Goal: Task Accomplishment & Management: Manage account settings

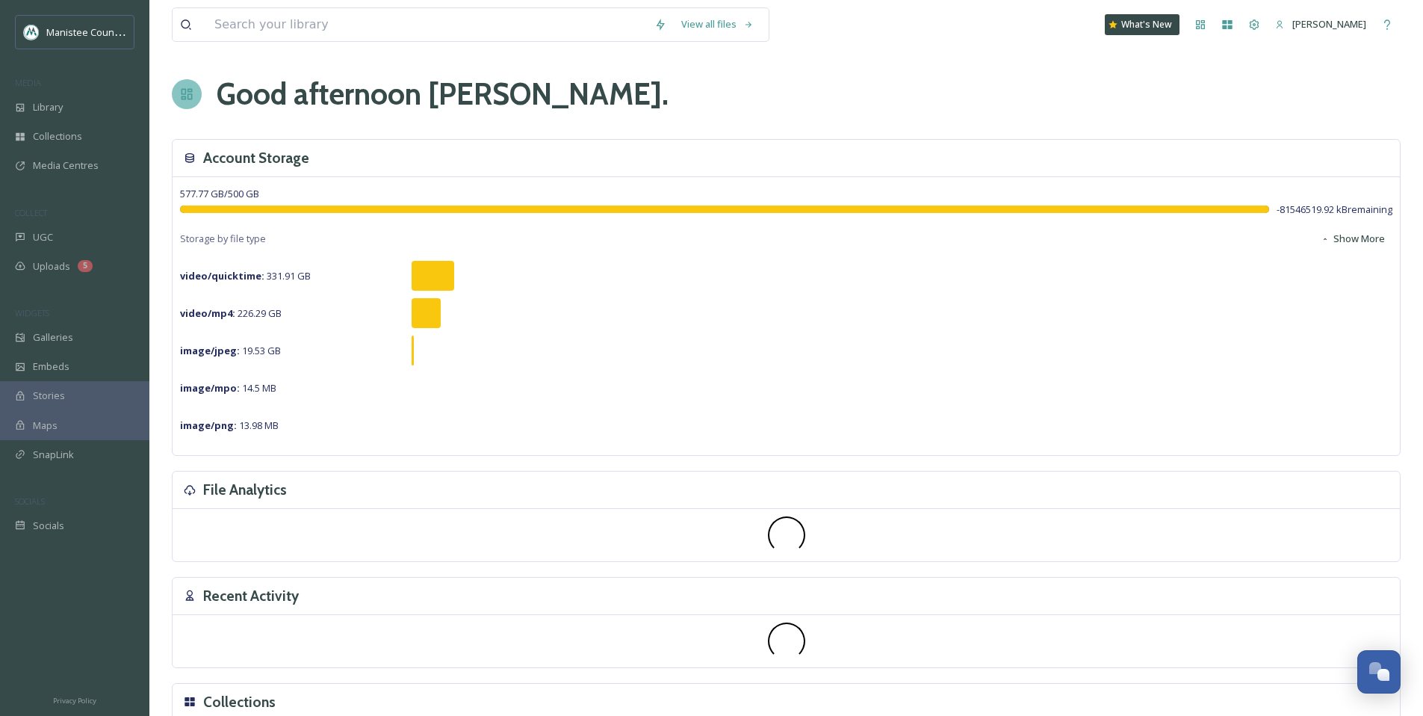
scroll to position [4497, 0]
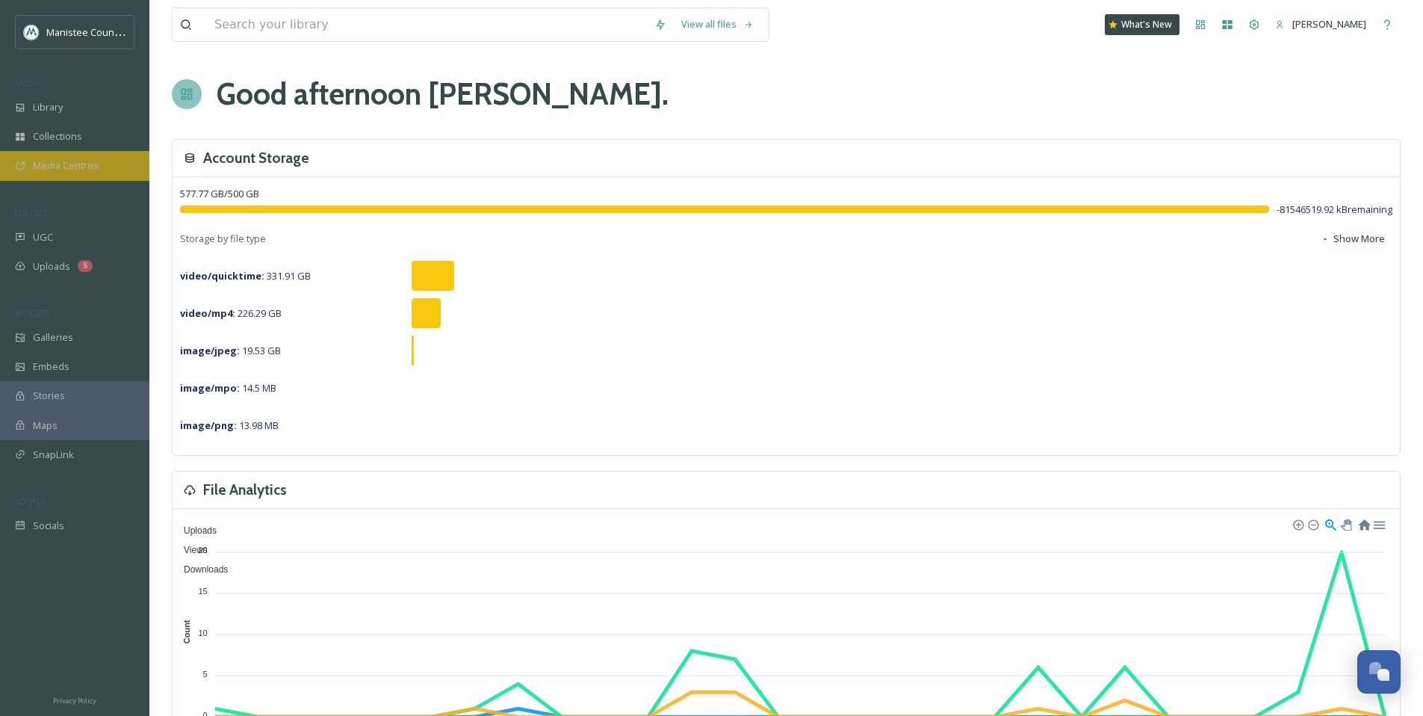
click at [75, 169] on span "Media Centres" at bounding box center [66, 165] width 66 height 14
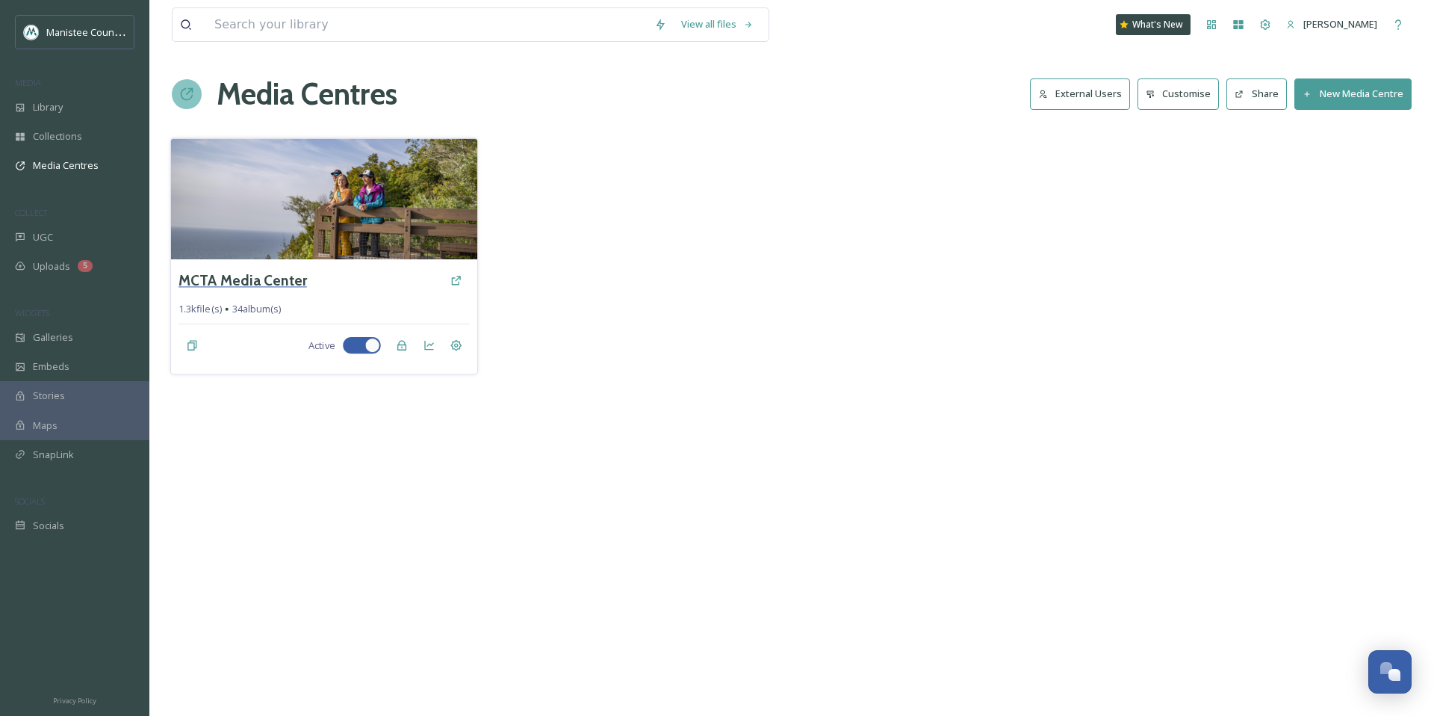
click at [231, 282] on h3 "MCTA Media Center" at bounding box center [243, 281] width 128 height 22
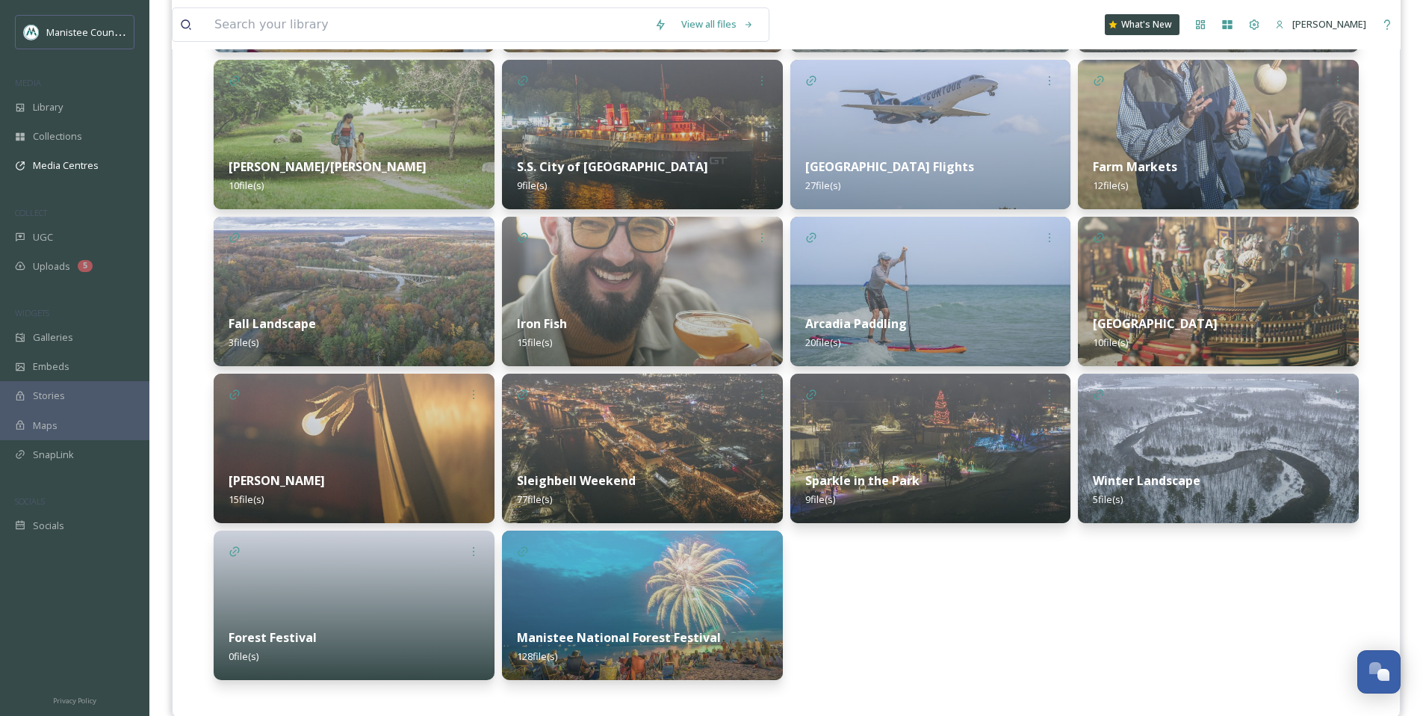
scroll to position [1187, 0]
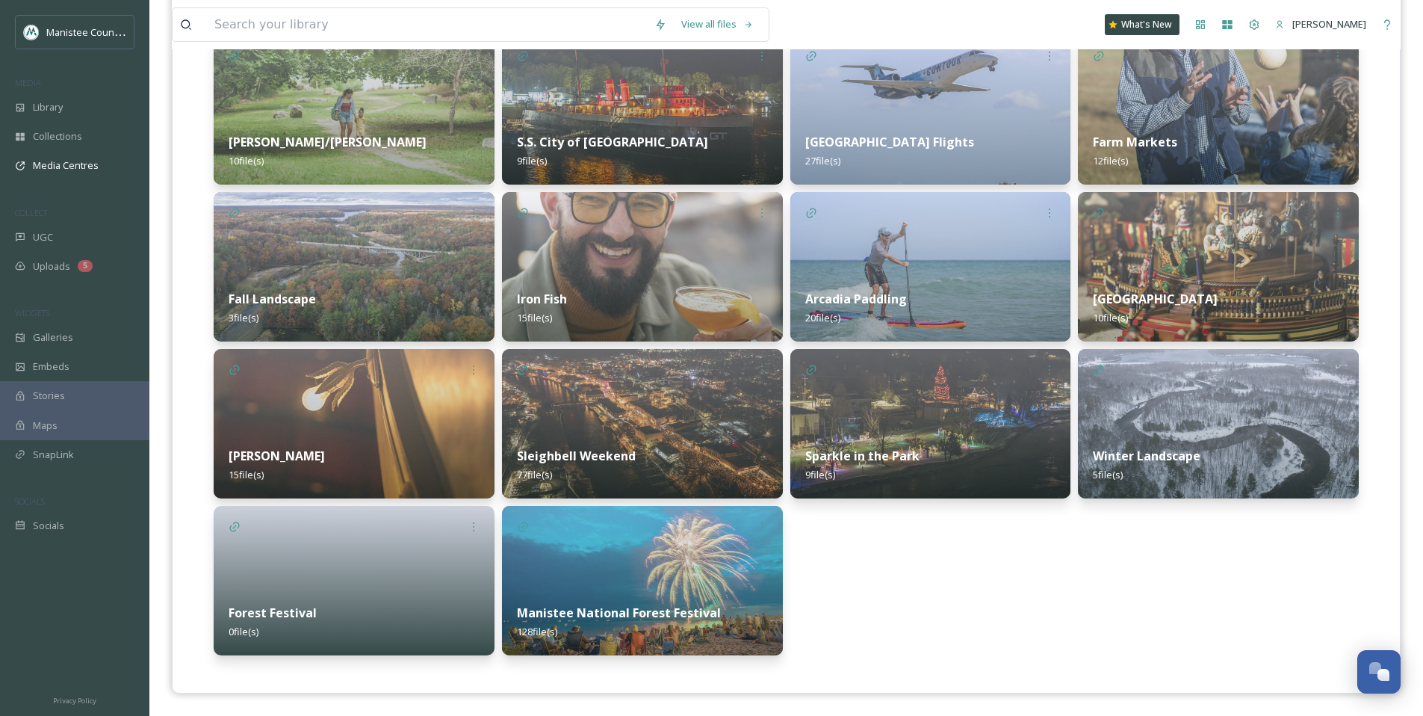
click at [634, 566] on img at bounding box center [642, 580] width 281 height 149
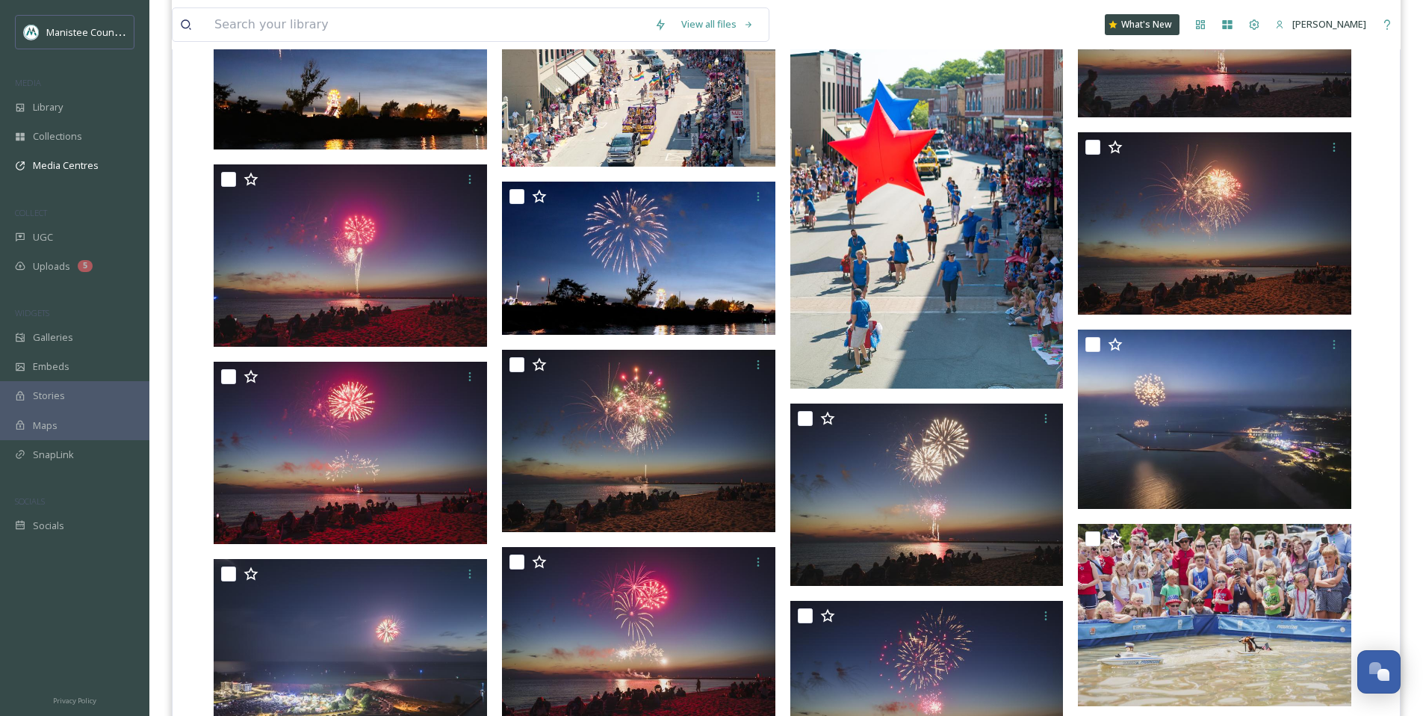
scroll to position [2306, 0]
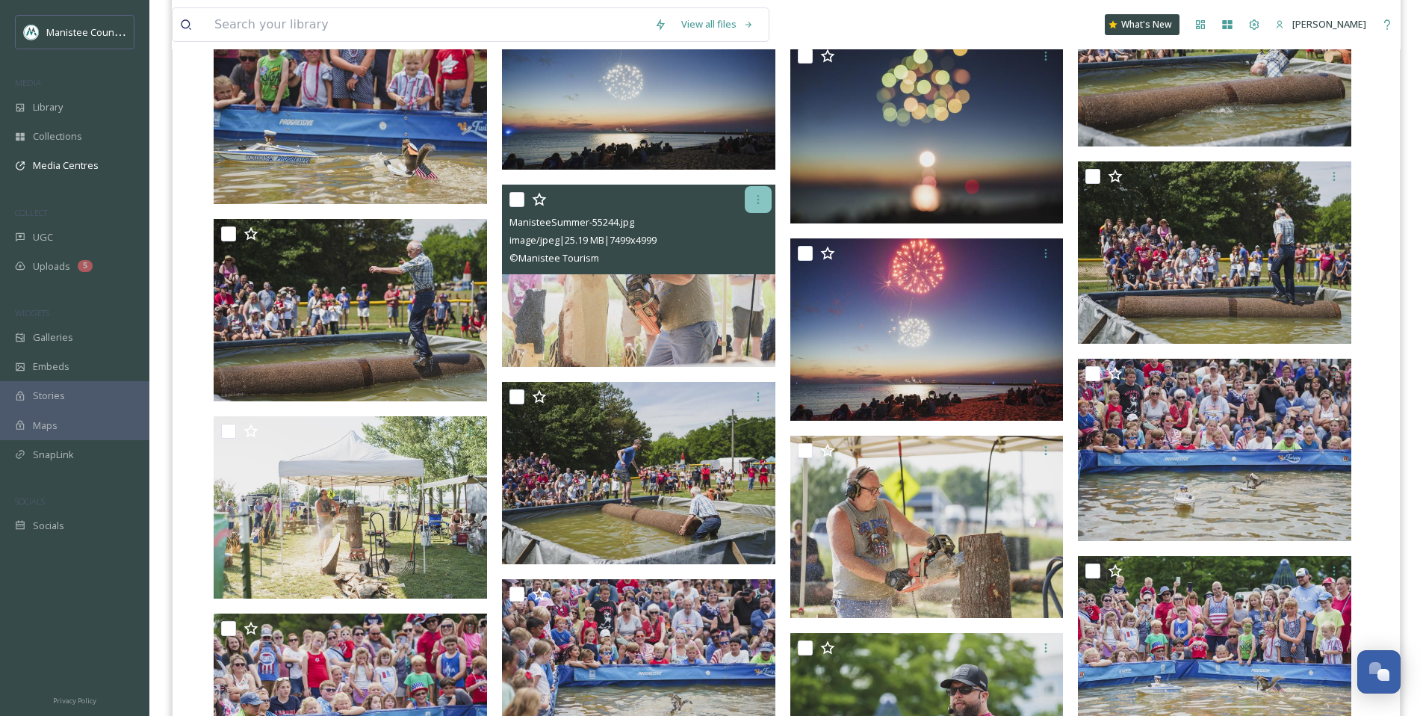
click at [752, 199] on icon at bounding box center [758, 199] width 12 height 12
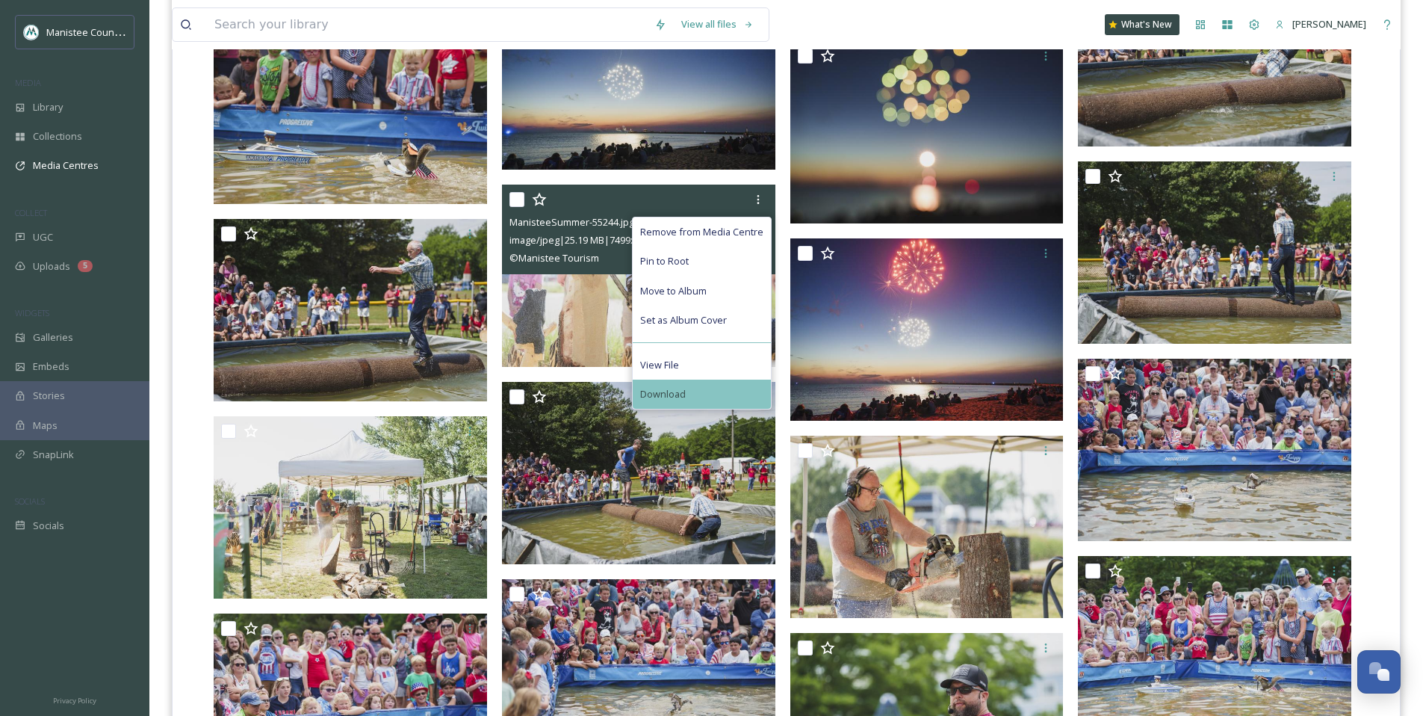
click at [686, 386] on div "Download" at bounding box center [702, 393] width 138 height 29
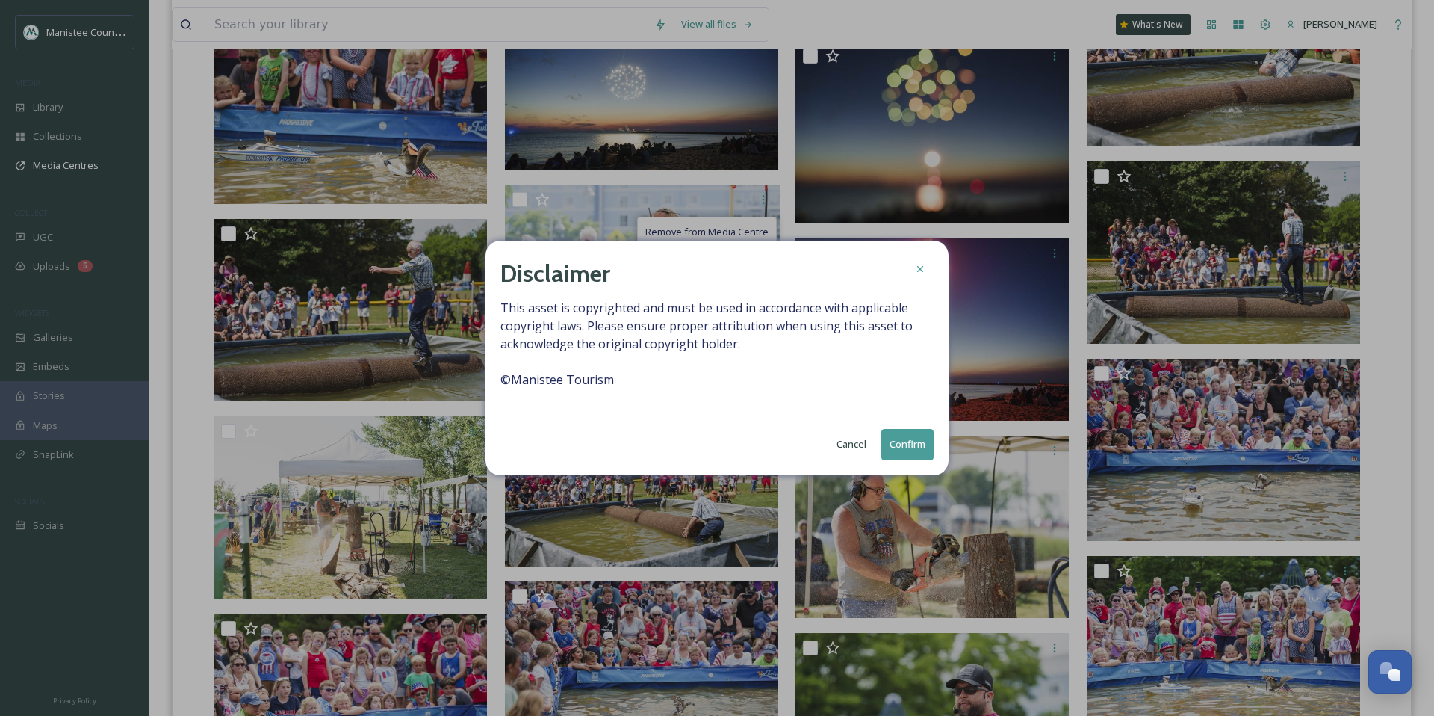
click at [852, 450] on button "Cancel" at bounding box center [851, 444] width 45 height 29
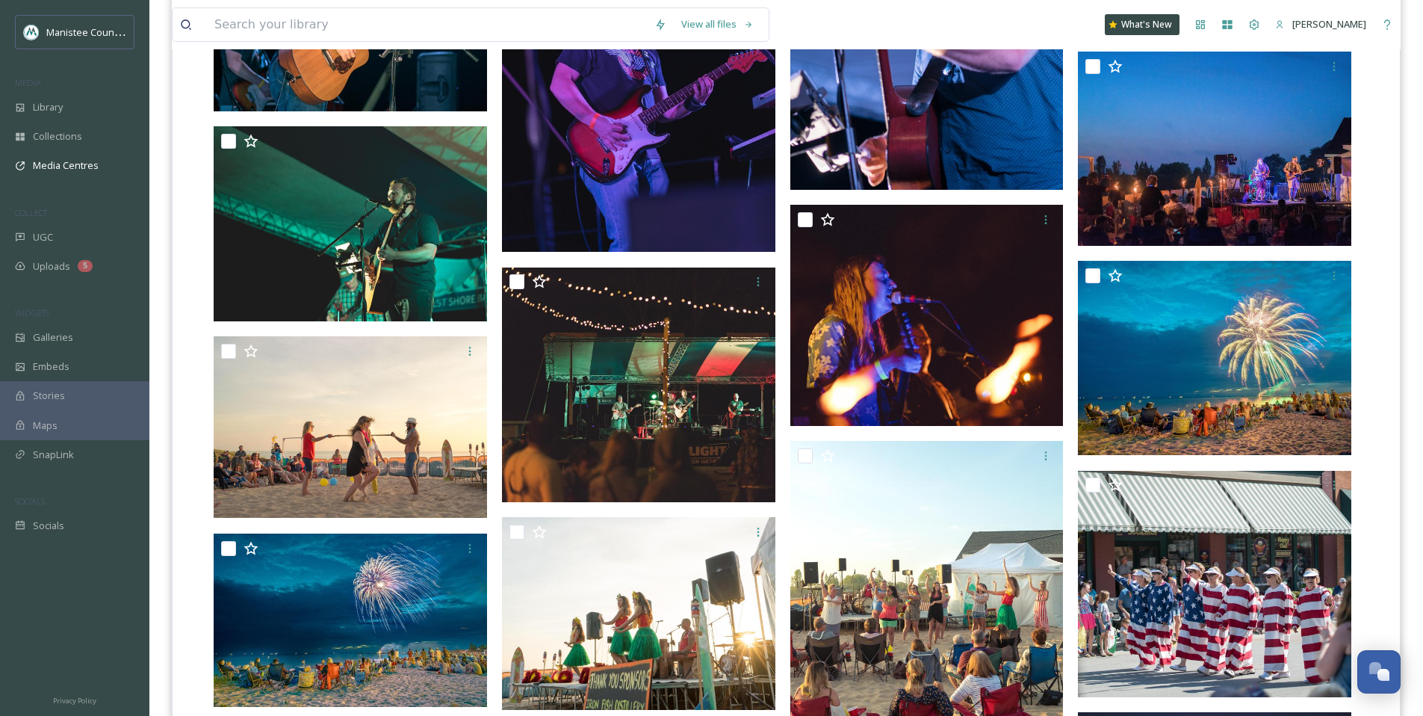
scroll to position [69, 0]
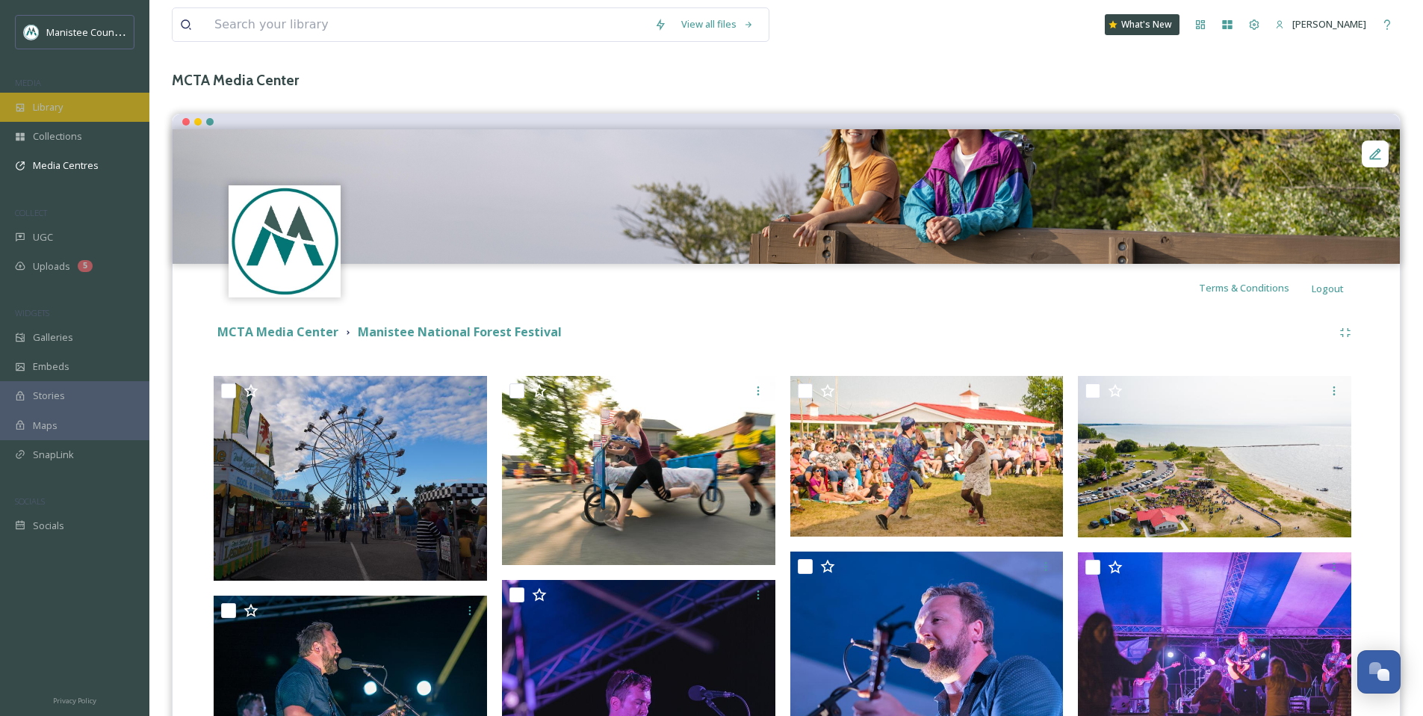
click at [102, 120] on div "Library" at bounding box center [74, 107] width 149 height 29
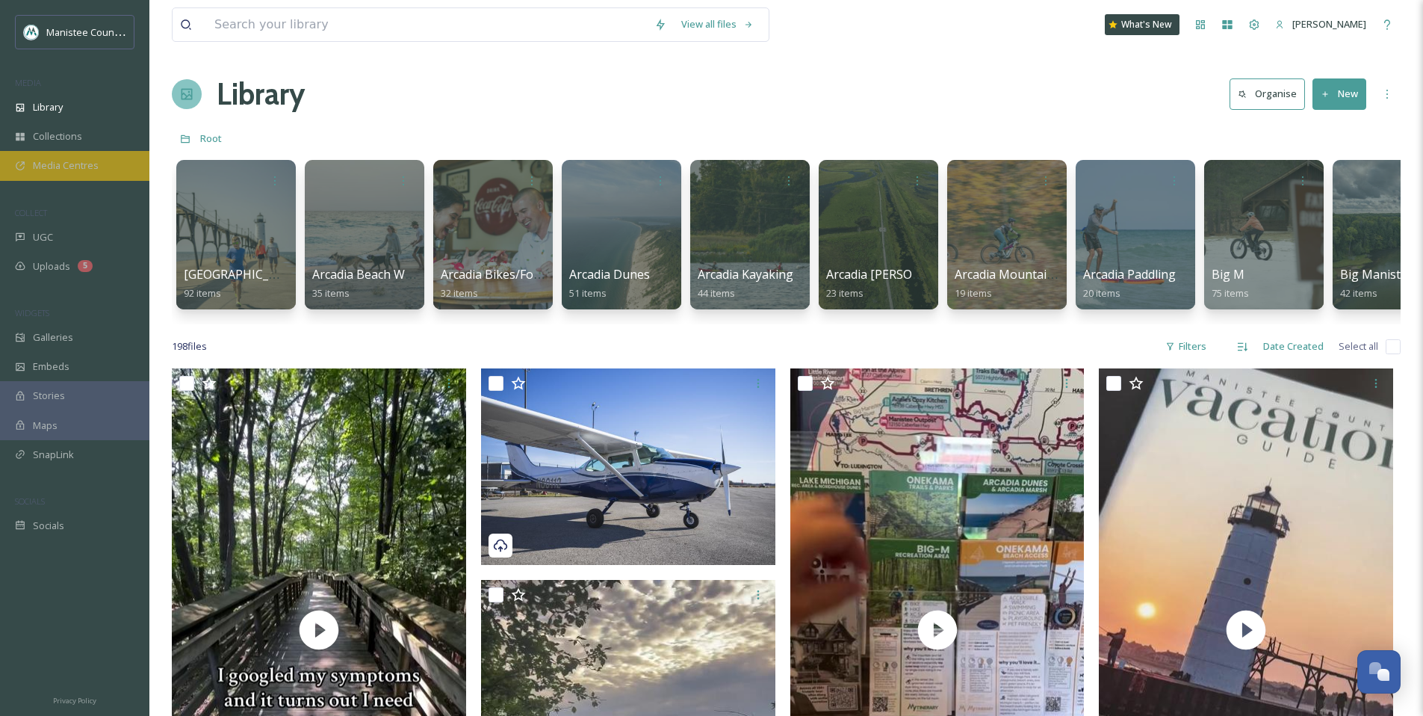
click at [87, 170] on span "Media Centres" at bounding box center [66, 165] width 66 height 14
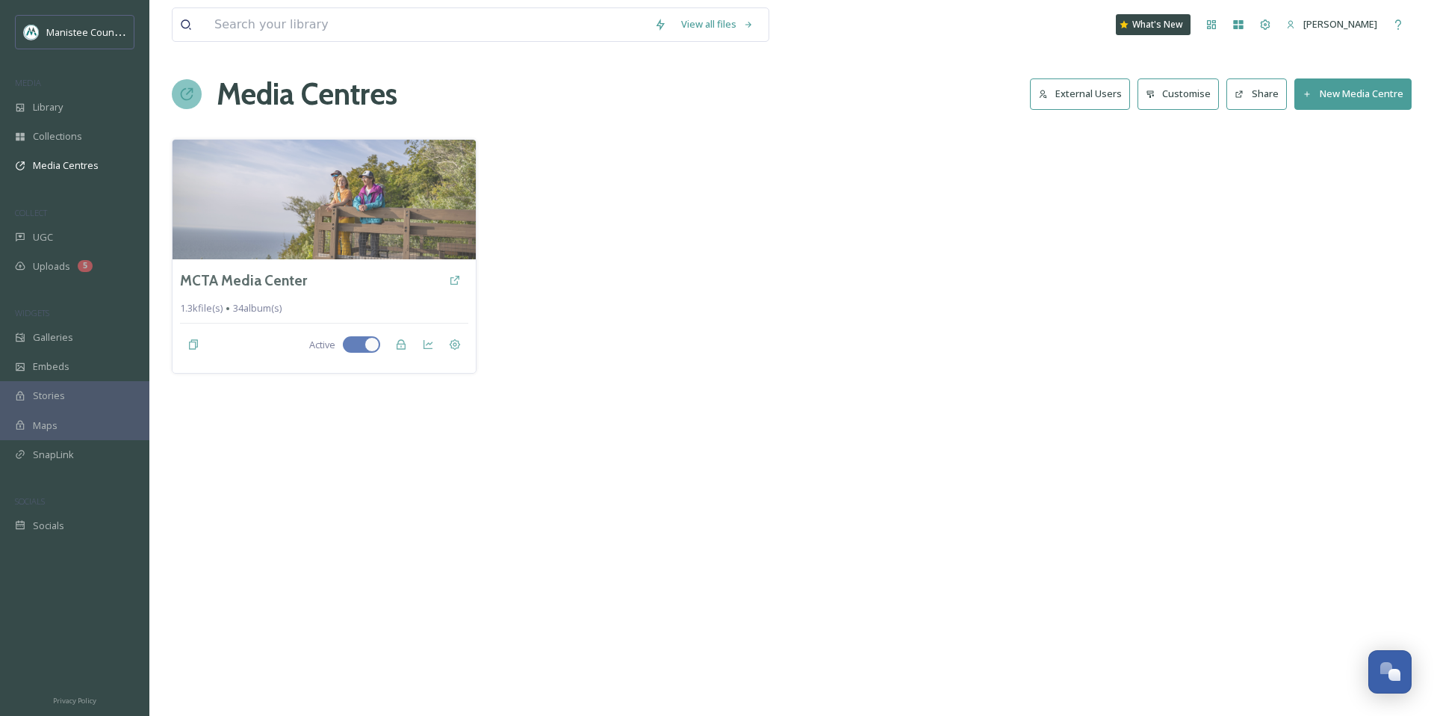
click at [1079, 96] on button "External Users" at bounding box center [1080, 93] width 100 height 31
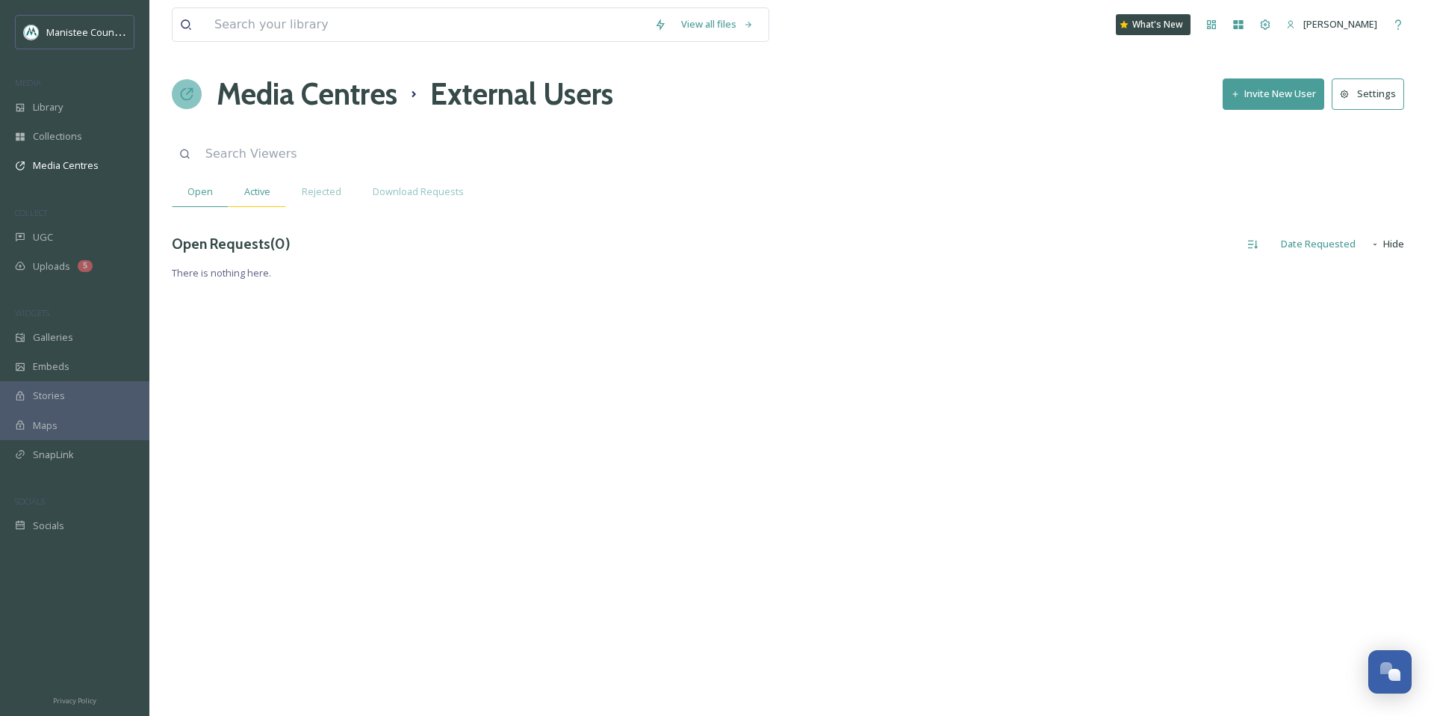
click at [253, 185] on span "Active" at bounding box center [257, 192] width 26 height 14
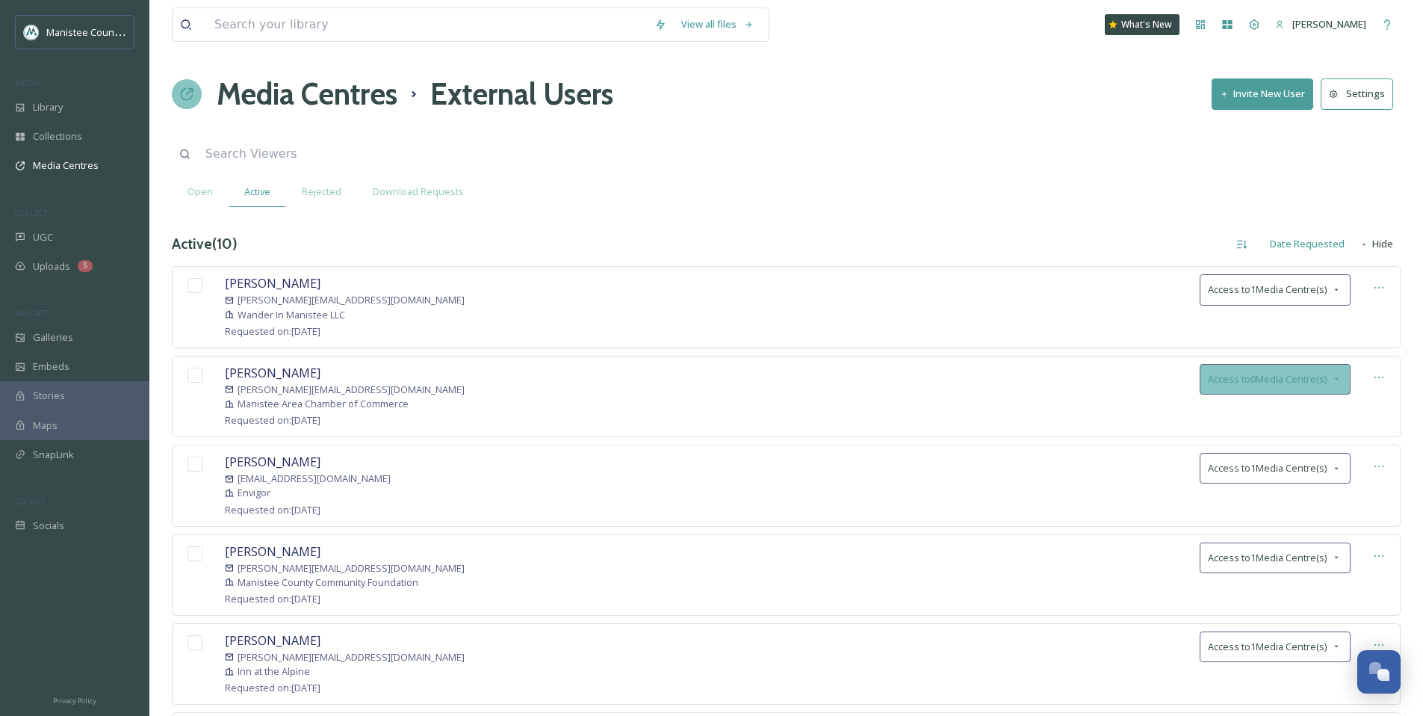
click at [1283, 375] on span "Access to 0 Media Centre(s)" at bounding box center [1267, 379] width 119 height 14
click at [1149, 353] on div "Carey VanDerhoff [EMAIL_ADDRESS][DOMAIN_NAME] Wander In Manistee LLC Requested …" at bounding box center [786, 708] width 1229 height 884
click at [1294, 376] on span "Access to 0 Media Centre(s)" at bounding box center [1267, 379] width 119 height 14
click at [1286, 415] on span "MCTA Media Center" at bounding box center [1252, 413] width 88 height 14
click at [1003, 257] on div "Active ( 10 ) Date Requested Hide" at bounding box center [786, 243] width 1229 height 29
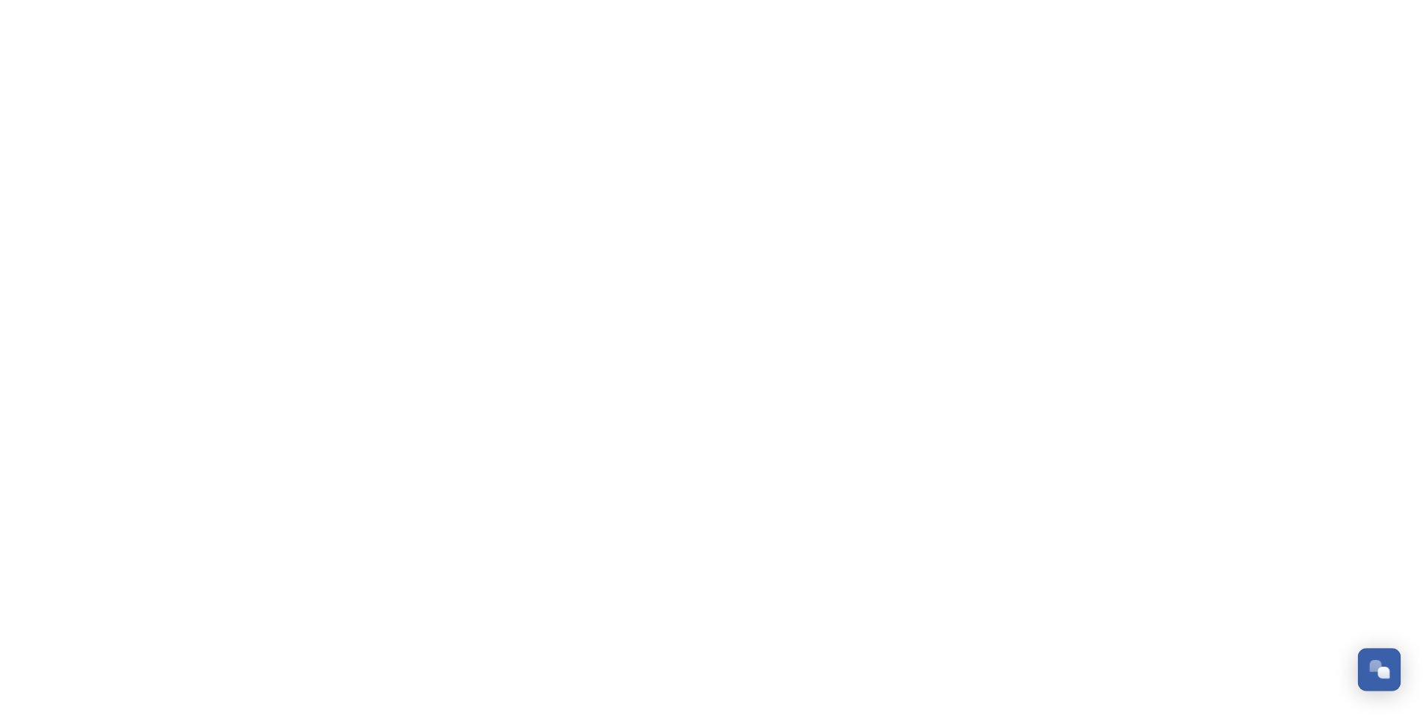
scroll to position [4497, 0]
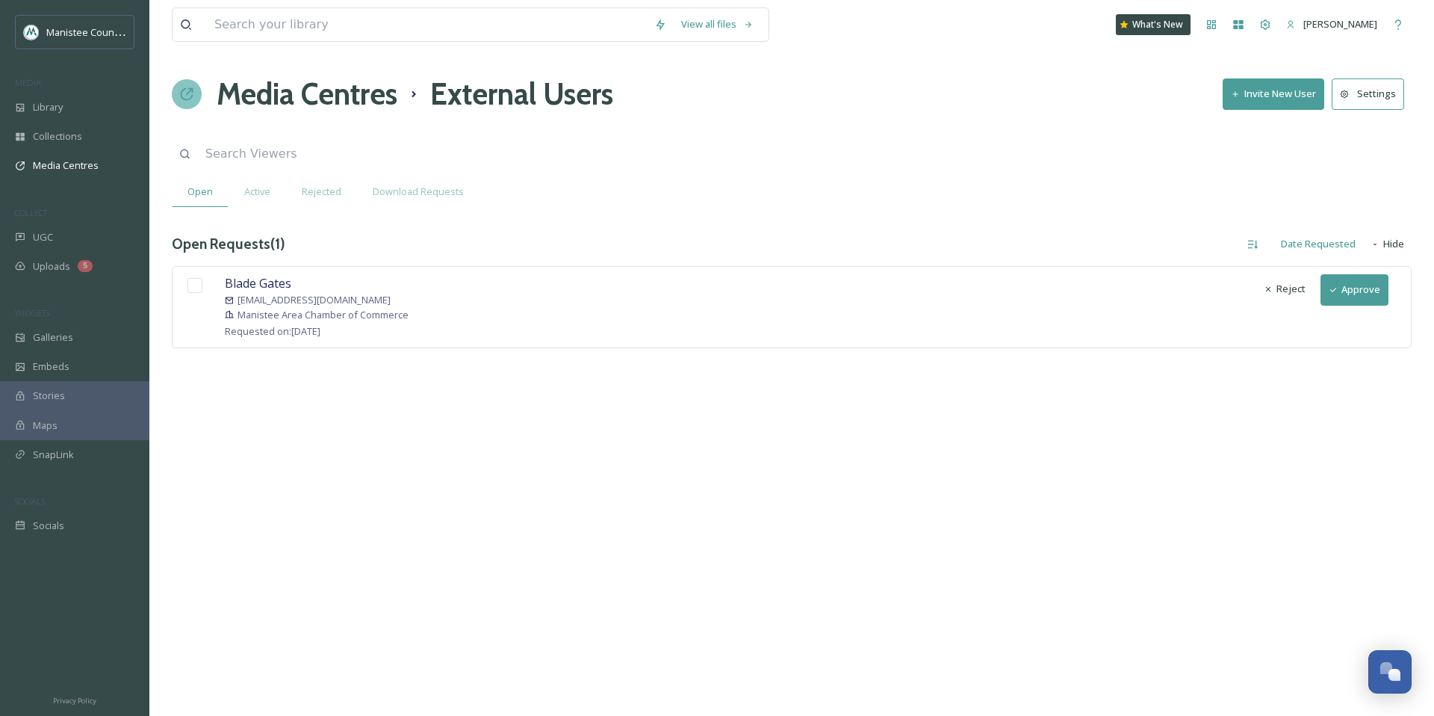
click at [1353, 288] on button "Approve" at bounding box center [1355, 289] width 68 height 31
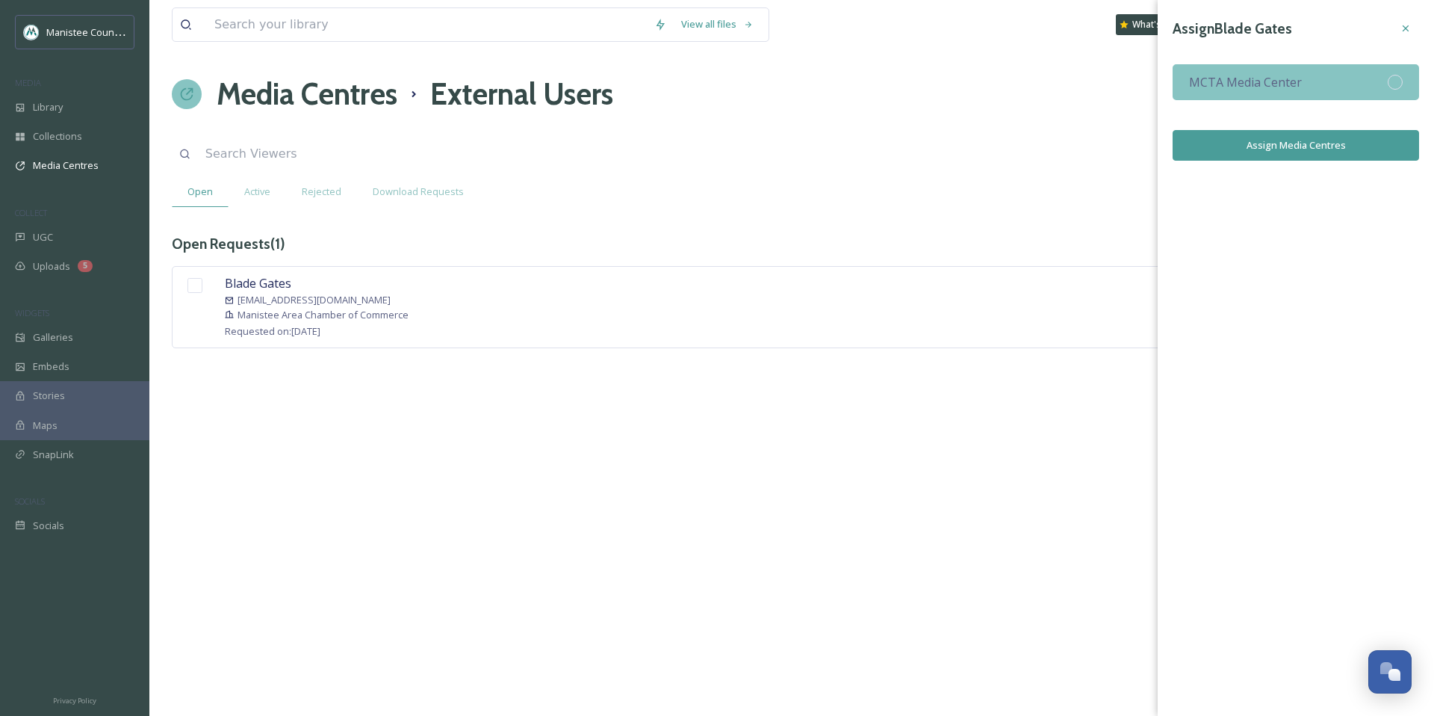
click at [1257, 73] on span "MCTA Media Center" at bounding box center [1245, 82] width 113 height 18
click at [1323, 152] on button "Assign Media Centres" at bounding box center [1296, 145] width 247 height 31
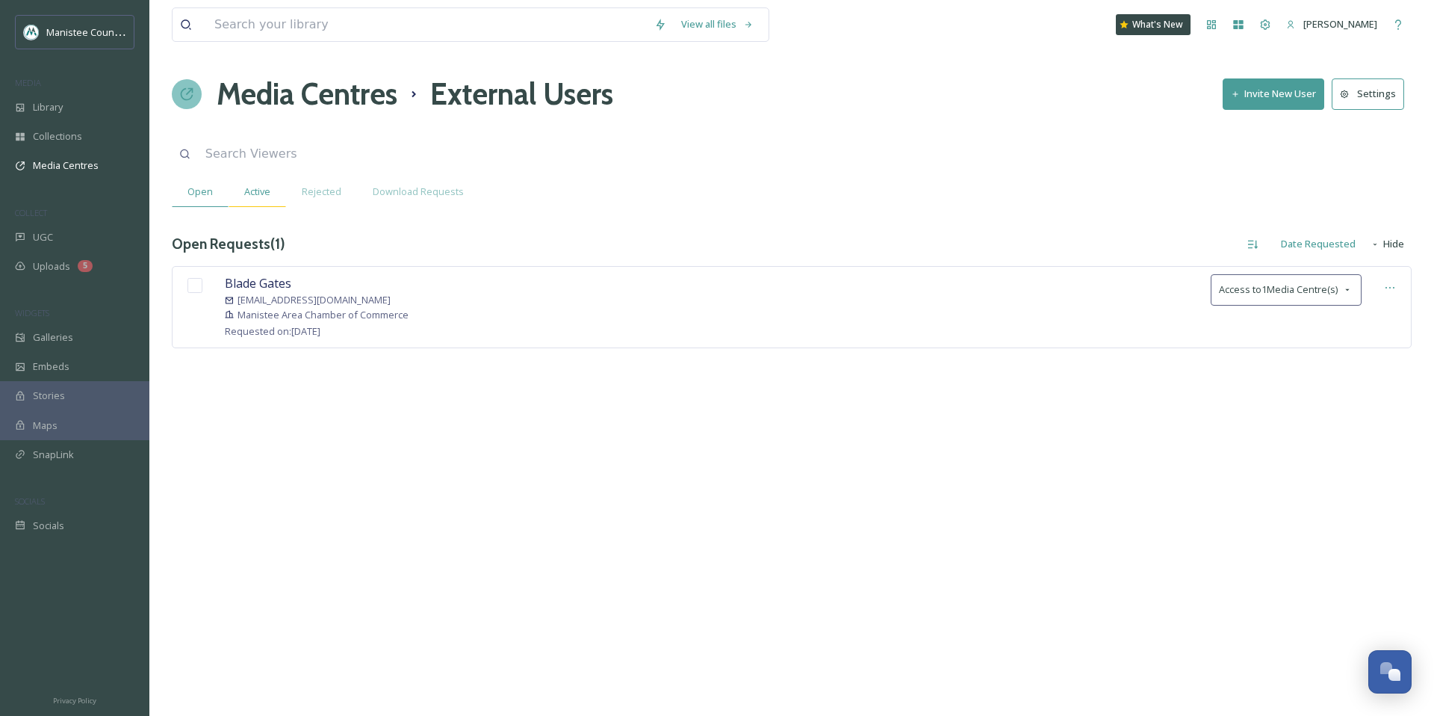
click at [259, 198] on span "Active" at bounding box center [257, 192] width 26 height 14
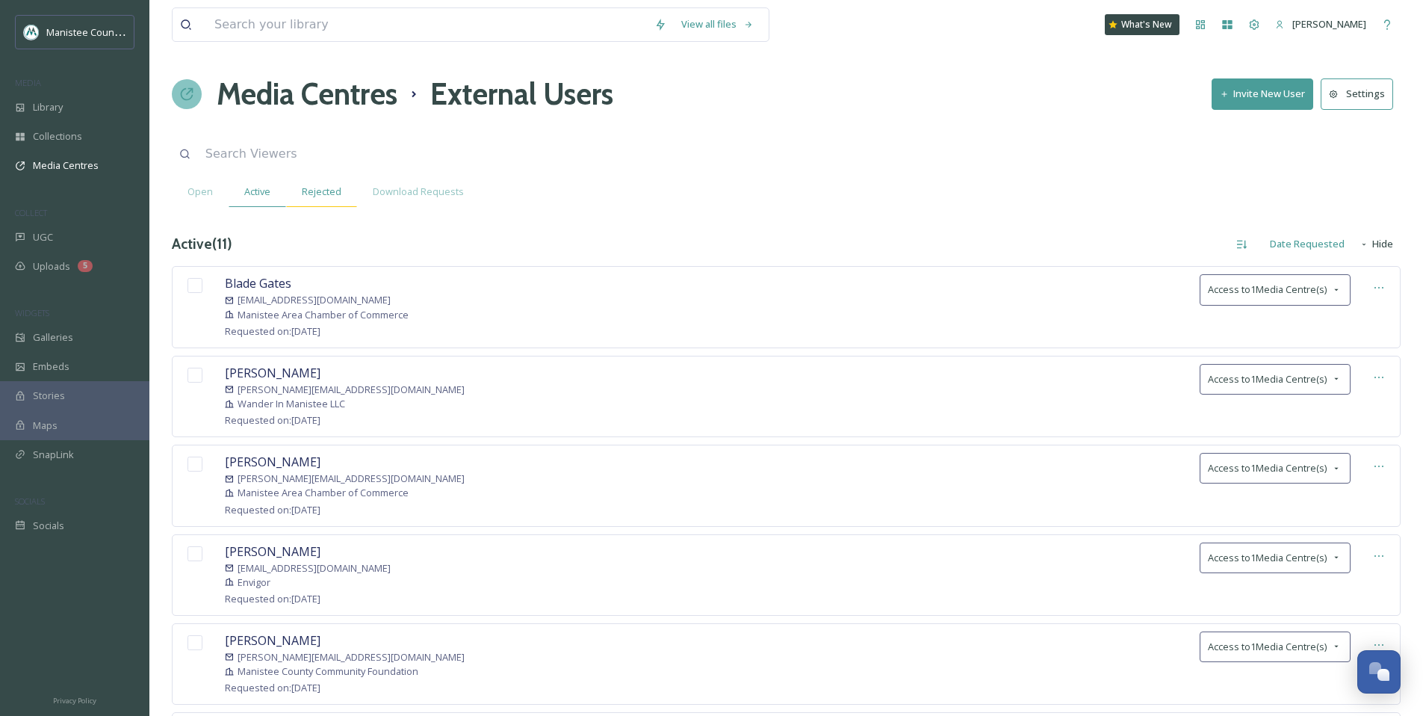
click at [327, 182] on div "Rejected" at bounding box center [321, 191] width 71 height 31
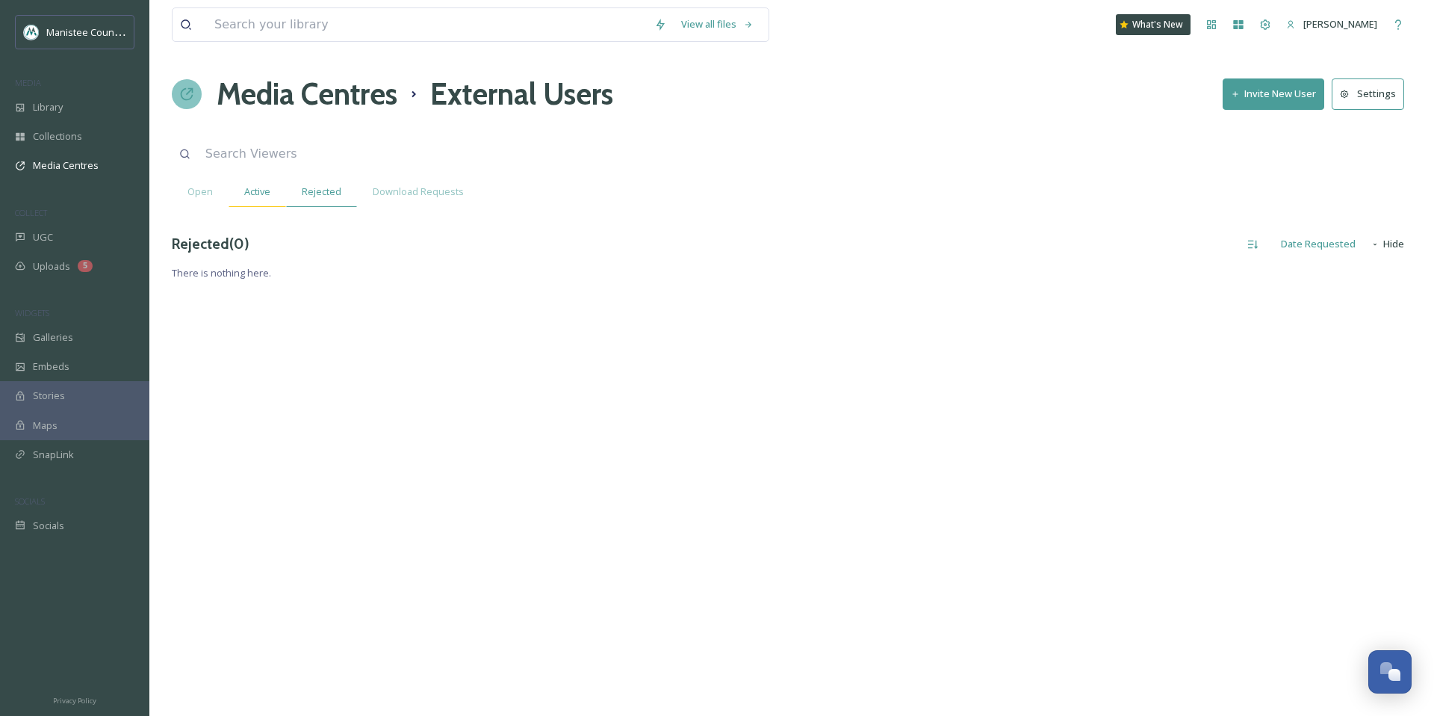
click at [266, 185] on span "Active" at bounding box center [257, 192] width 26 height 14
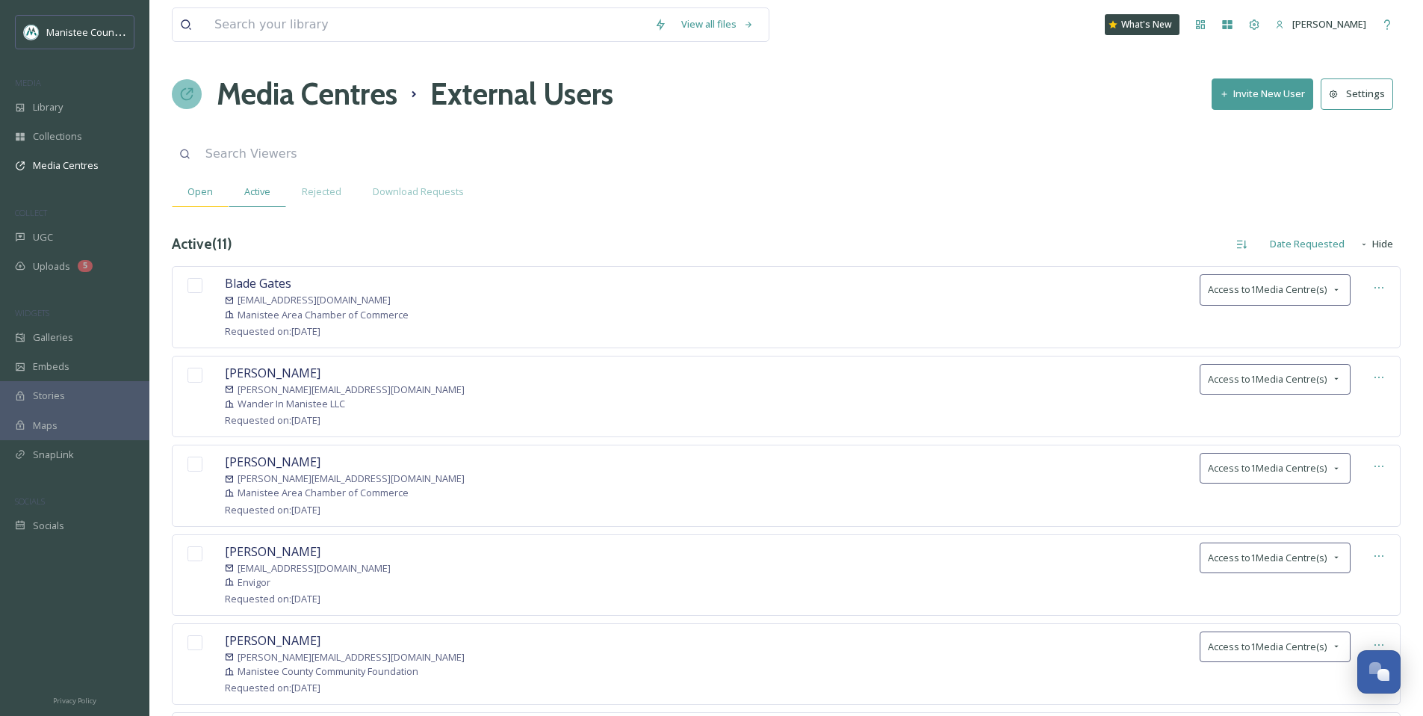
click at [203, 191] on span "Open" at bounding box center [199, 192] width 25 height 14
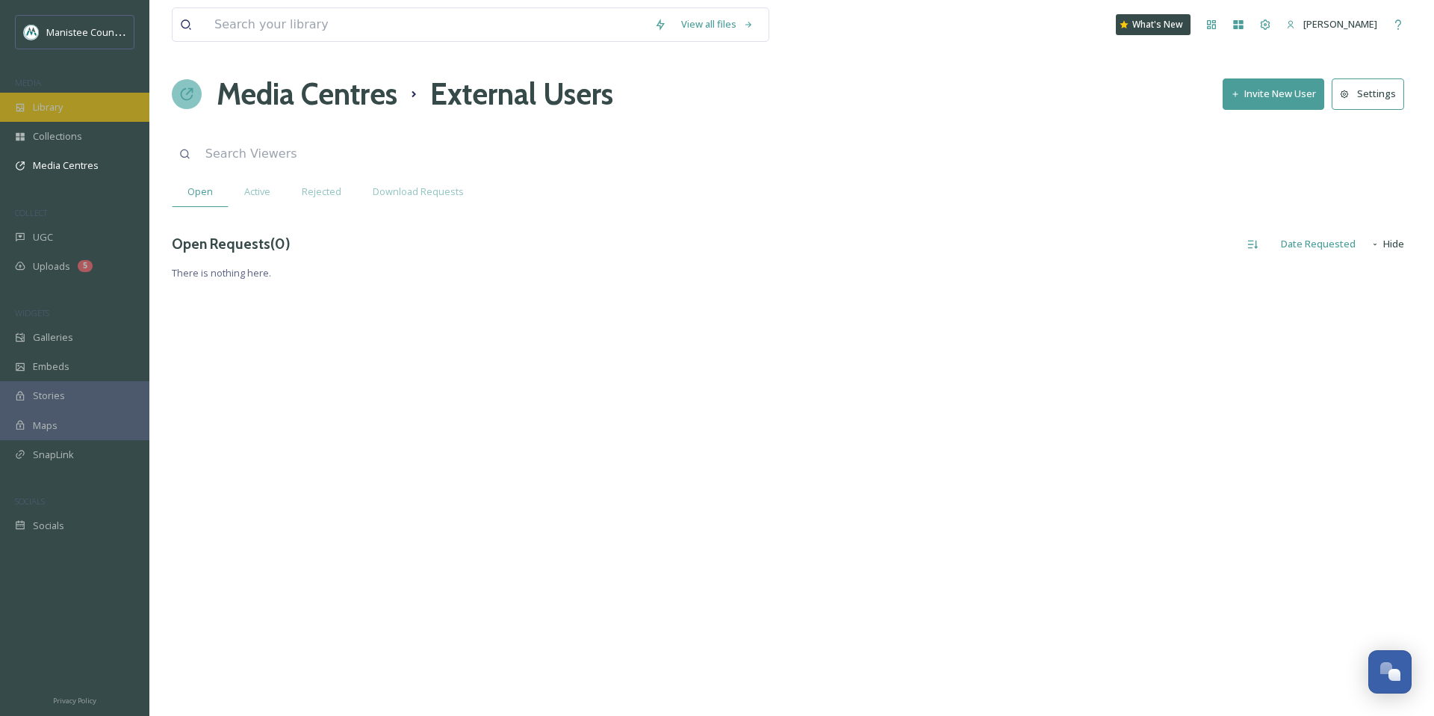
click at [63, 105] on span "Library" at bounding box center [48, 107] width 30 height 14
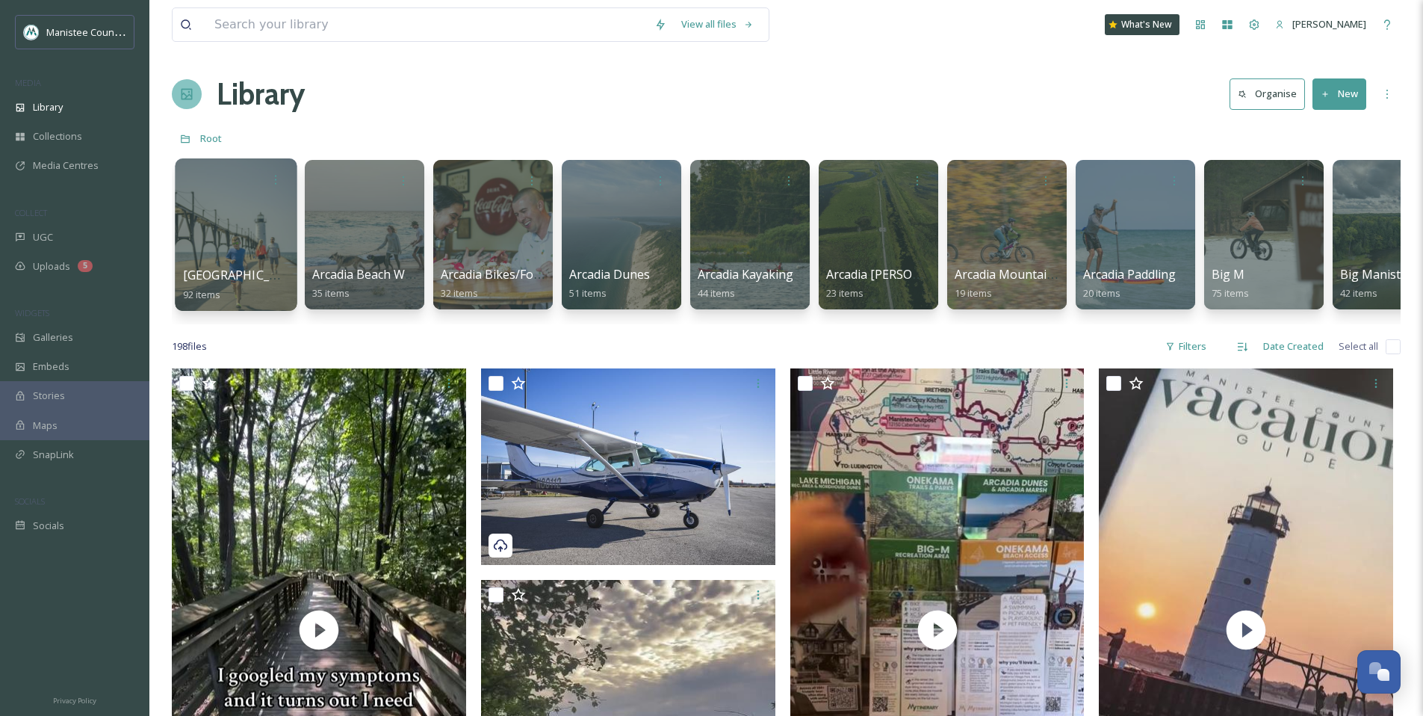
click at [260, 239] on div at bounding box center [236, 234] width 122 height 152
click at [731, 233] on div at bounding box center [750, 234] width 122 height 152
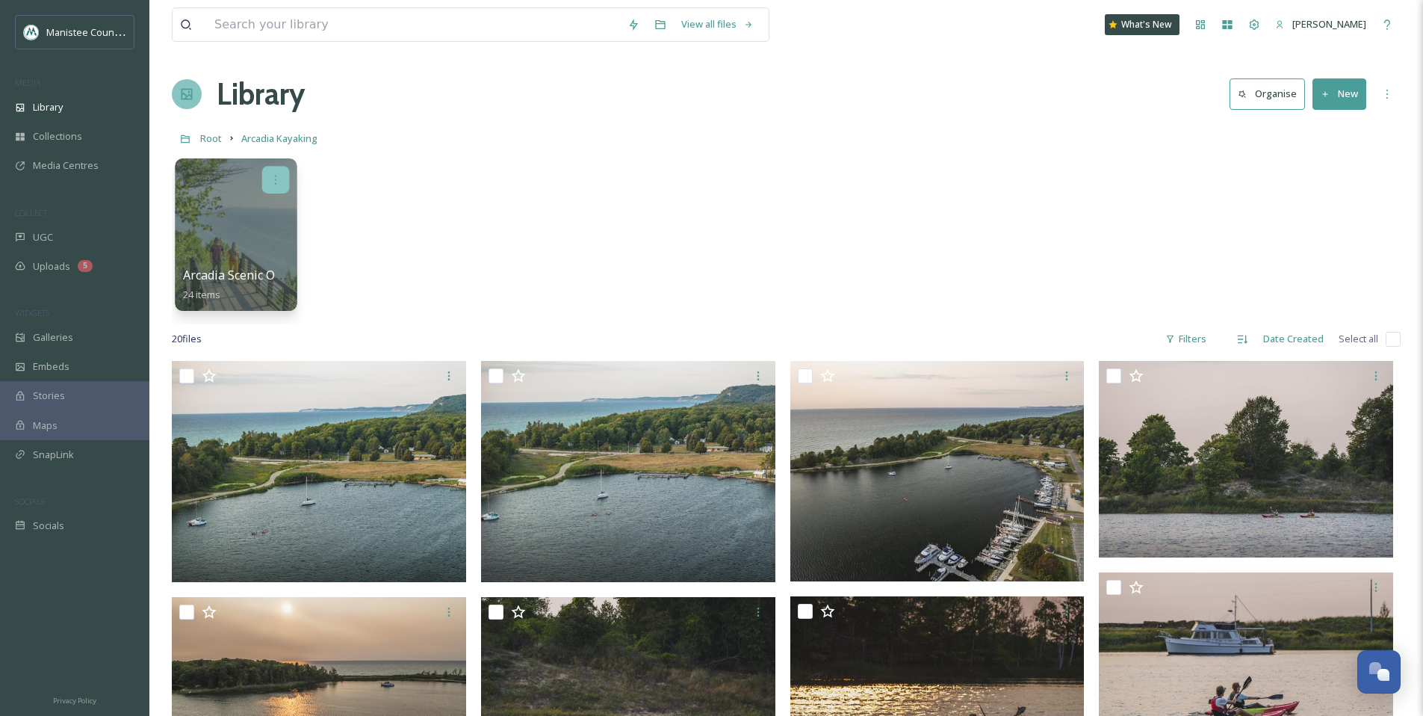
click at [276, 182] on icon at bounding box center [276, 179] width 12 height 12
click at [262, 238] on span "Move to Folder" at bounding box center [247, 242] width 68 height 15
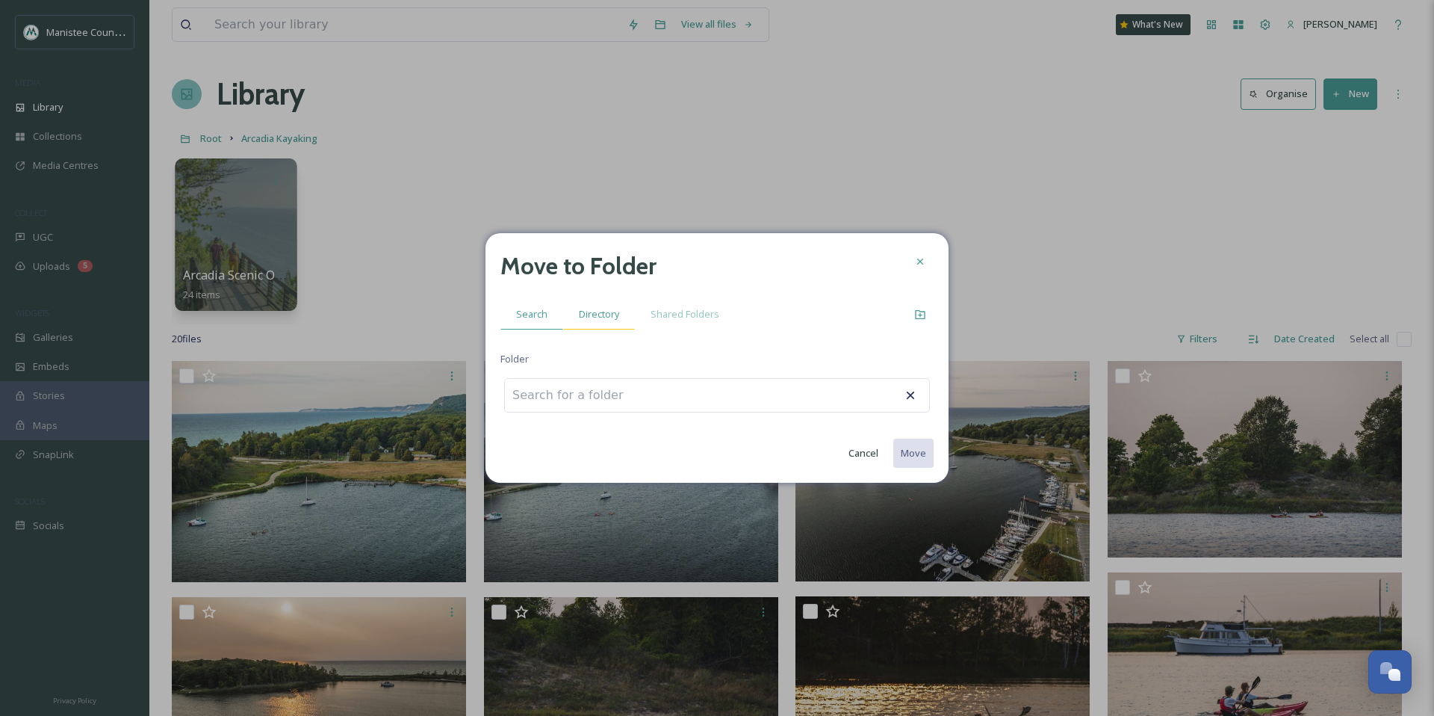
click at [589, 313] on span "Directory" at bounding box center [599, 314] width 40 height 14
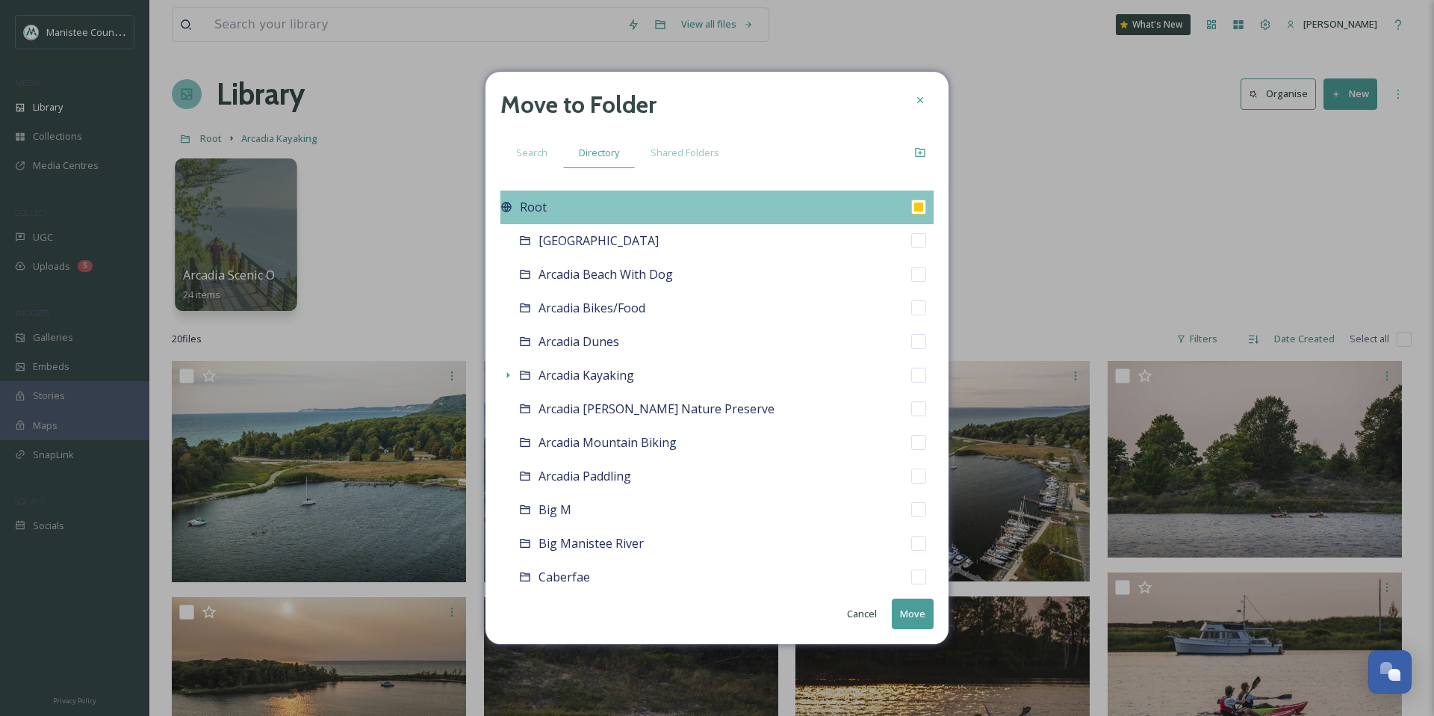
click at [911, 205] on input "checkbox" at bounding box center [918, 206] width 15 height 15
checkbox input "true"
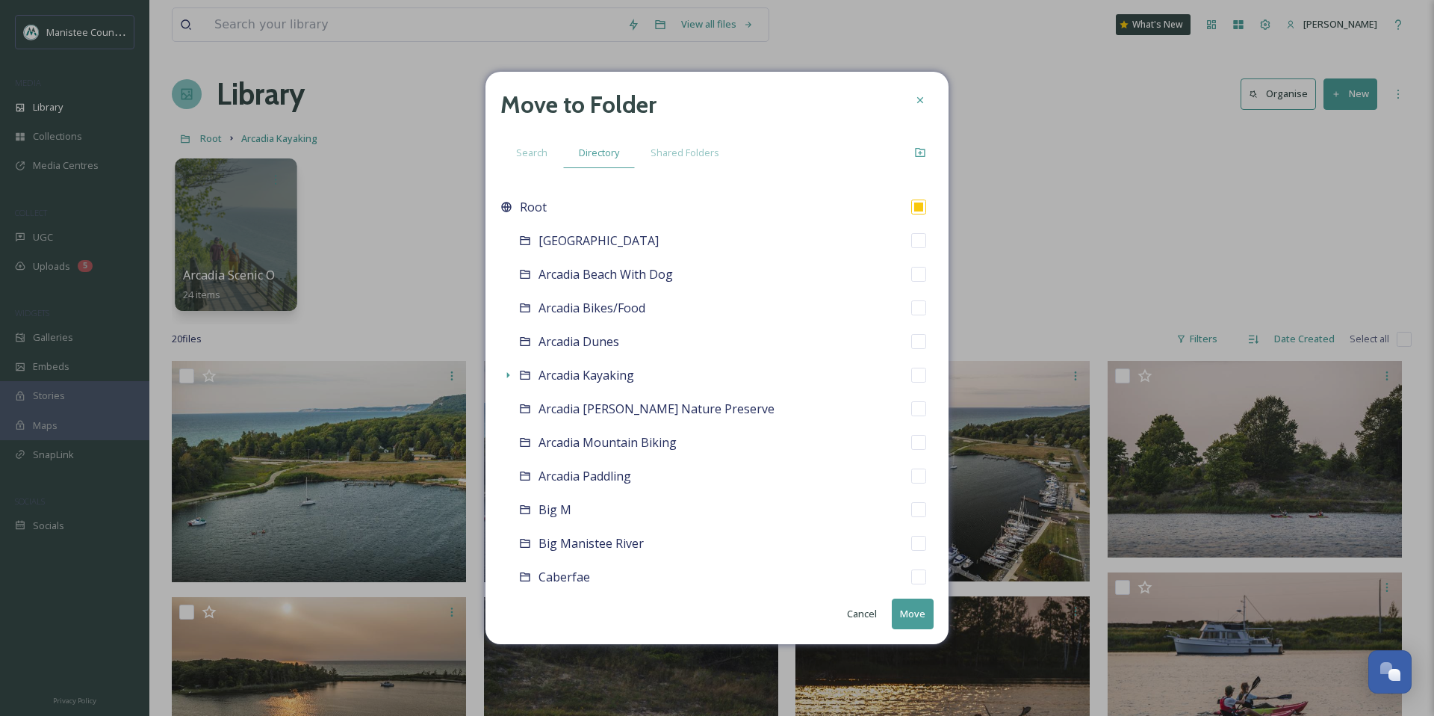
click at [913, 619] on button "Move" at bounding box center [913, 613] width 42 height 31
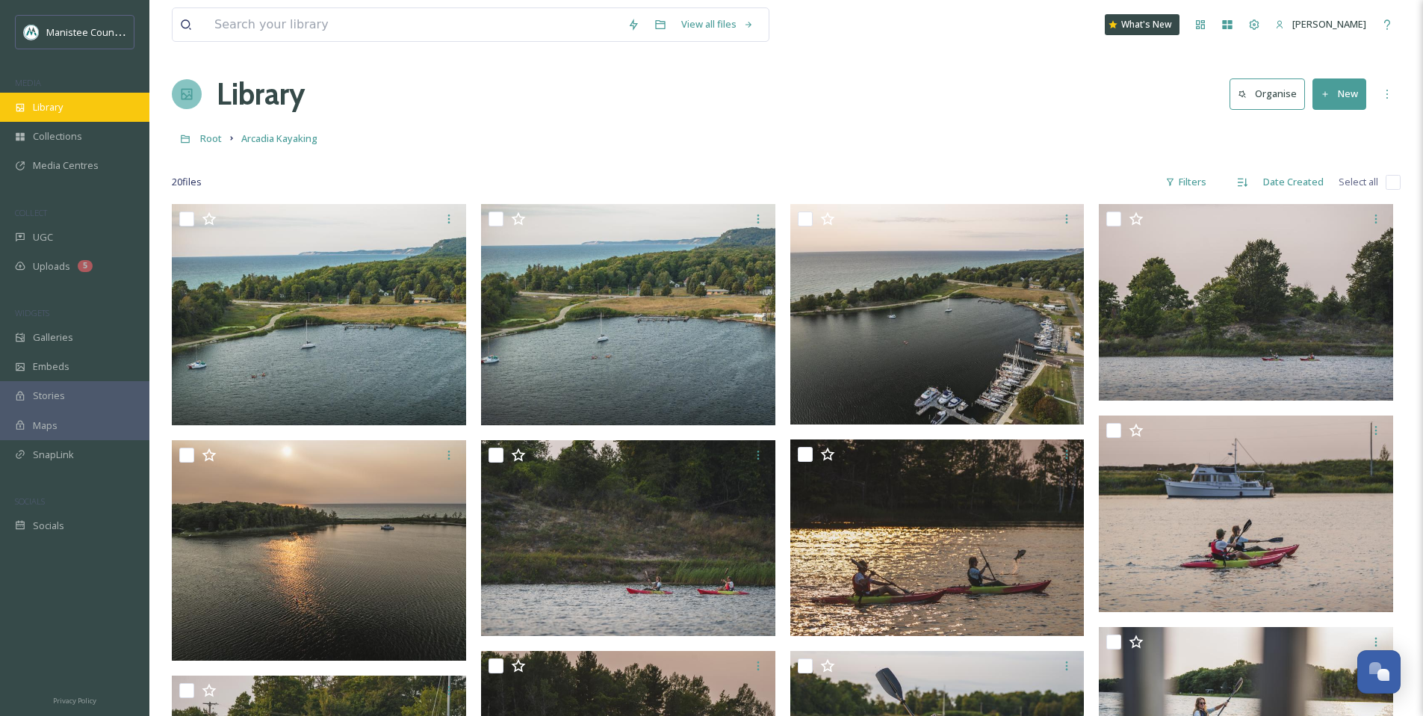
click at [69, 100] on div "Library" at bounding box center [74, 107] width 149 height 29
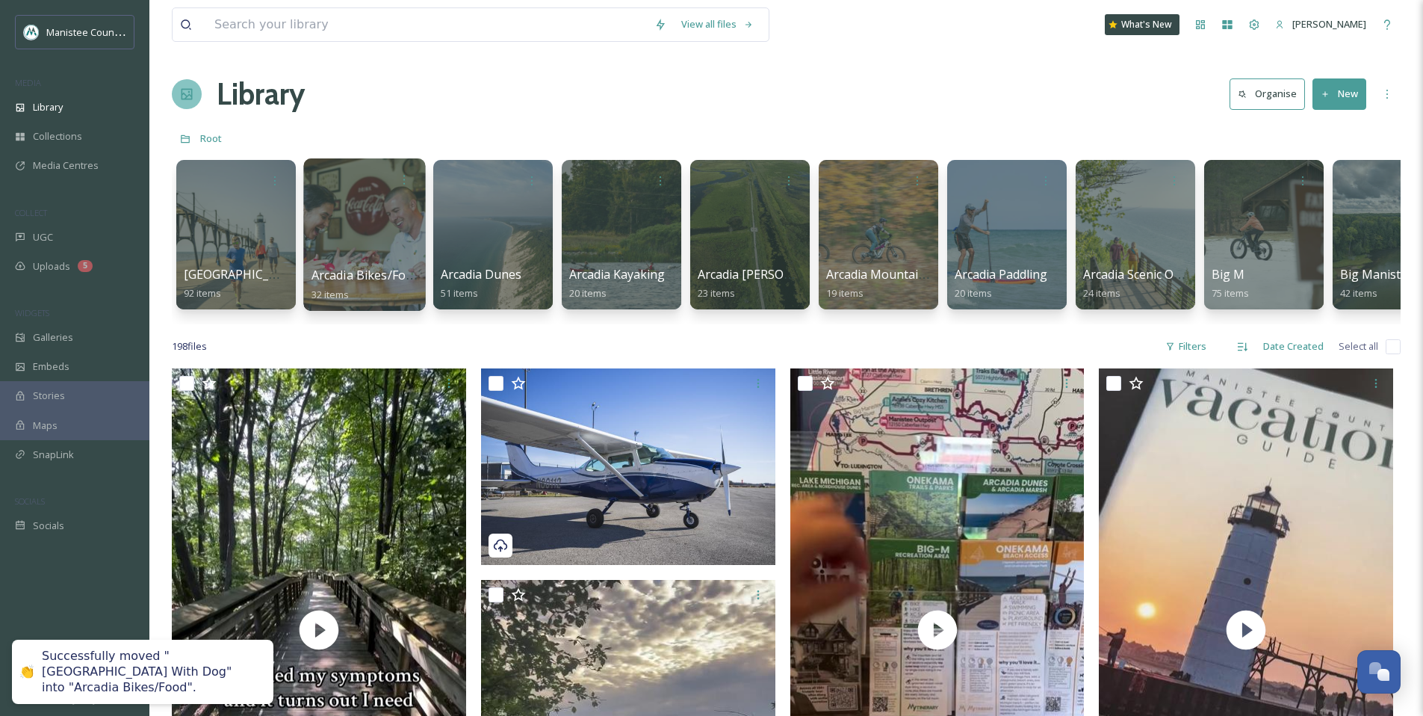
click at [362, 236] on div at bounding box center [364, 234] width 122 height 152
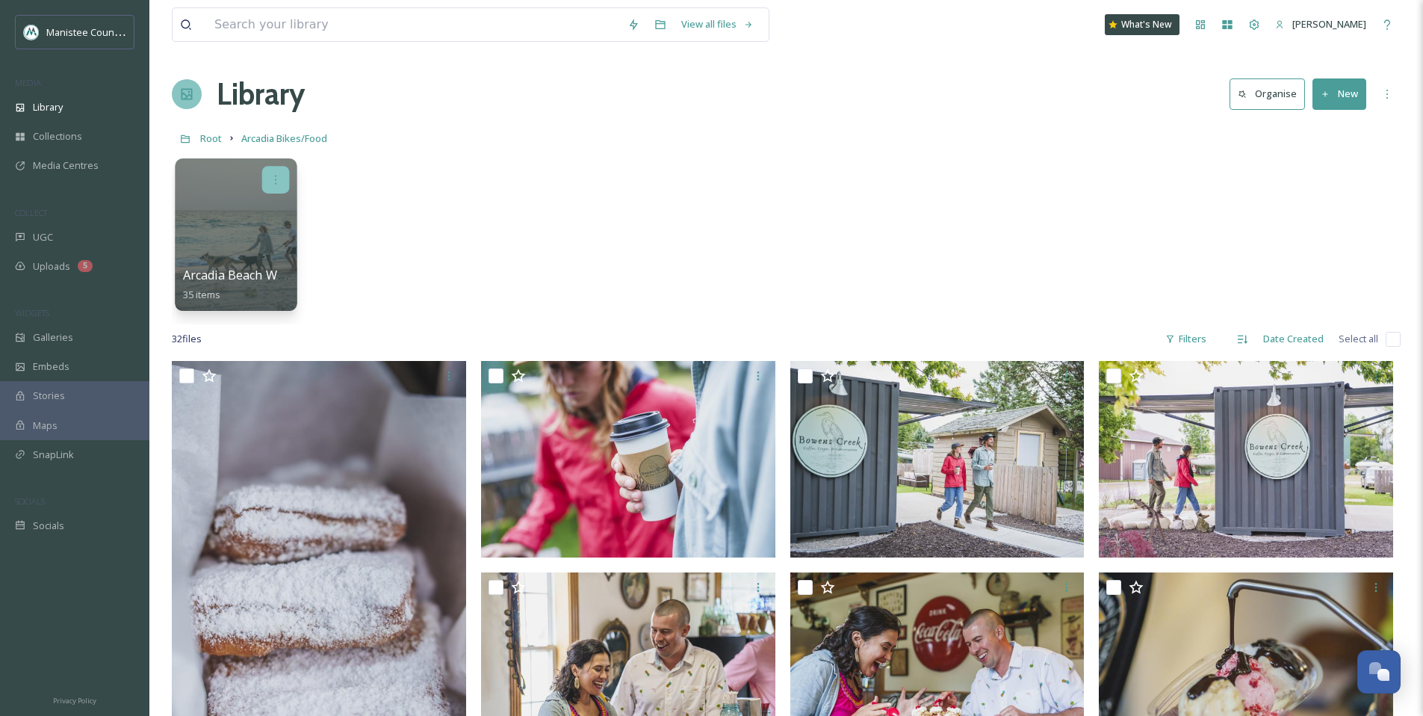
click at [277, 176] on icon at bounding box center [276, 179] width 12 height 12
click at [265, 247] on span "Move to Folder" at bounding box center [247, 242] width 68 height 15
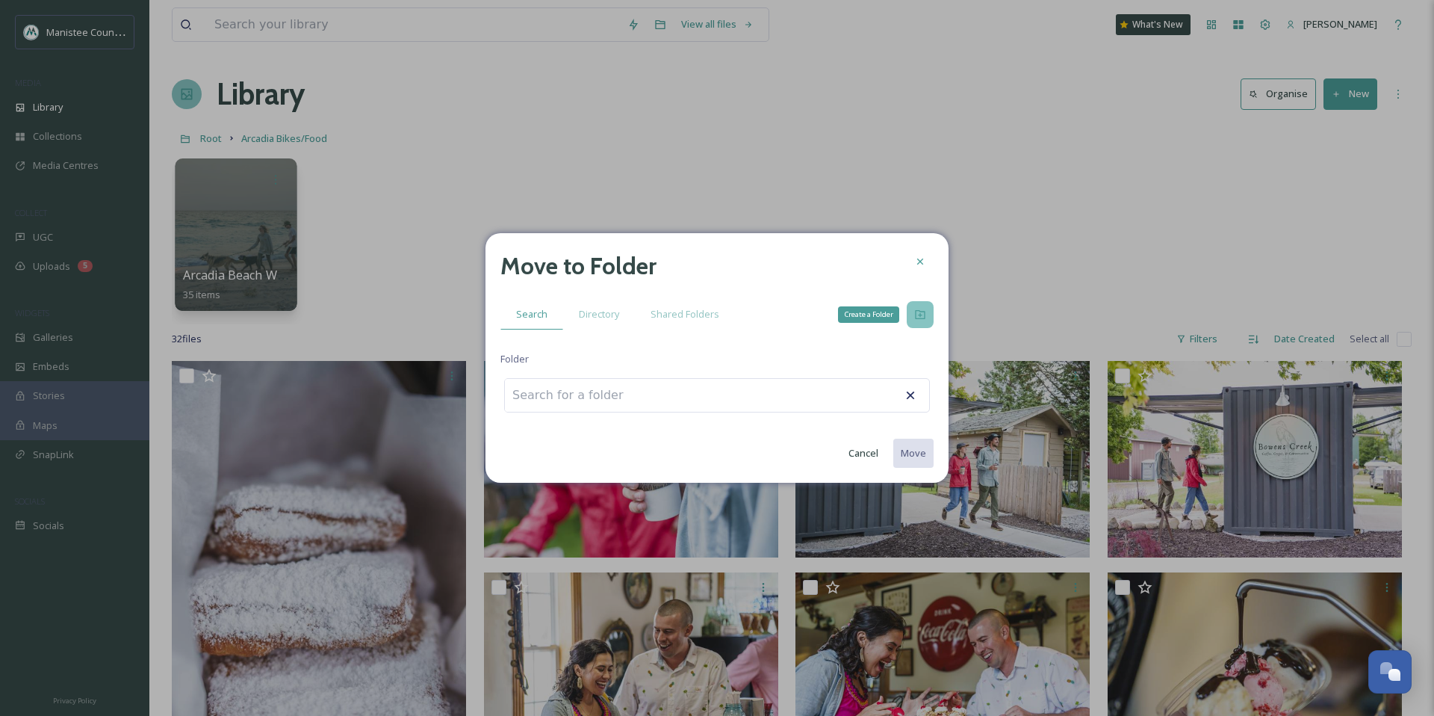
click at [917, 314] on icon at bounding box center [920, 315] width 12 height 12
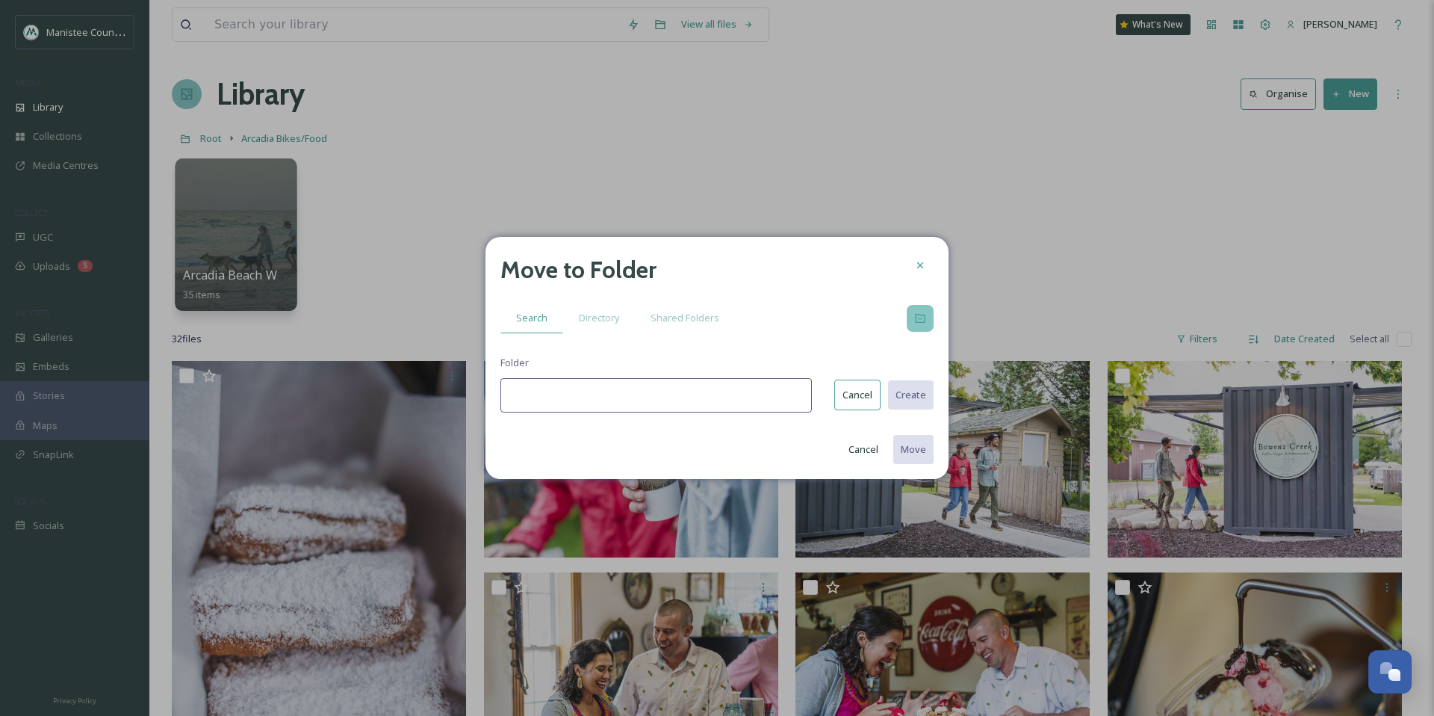
click at [924, 270] on icon at bounding box center [920, 265] width 12 height 12
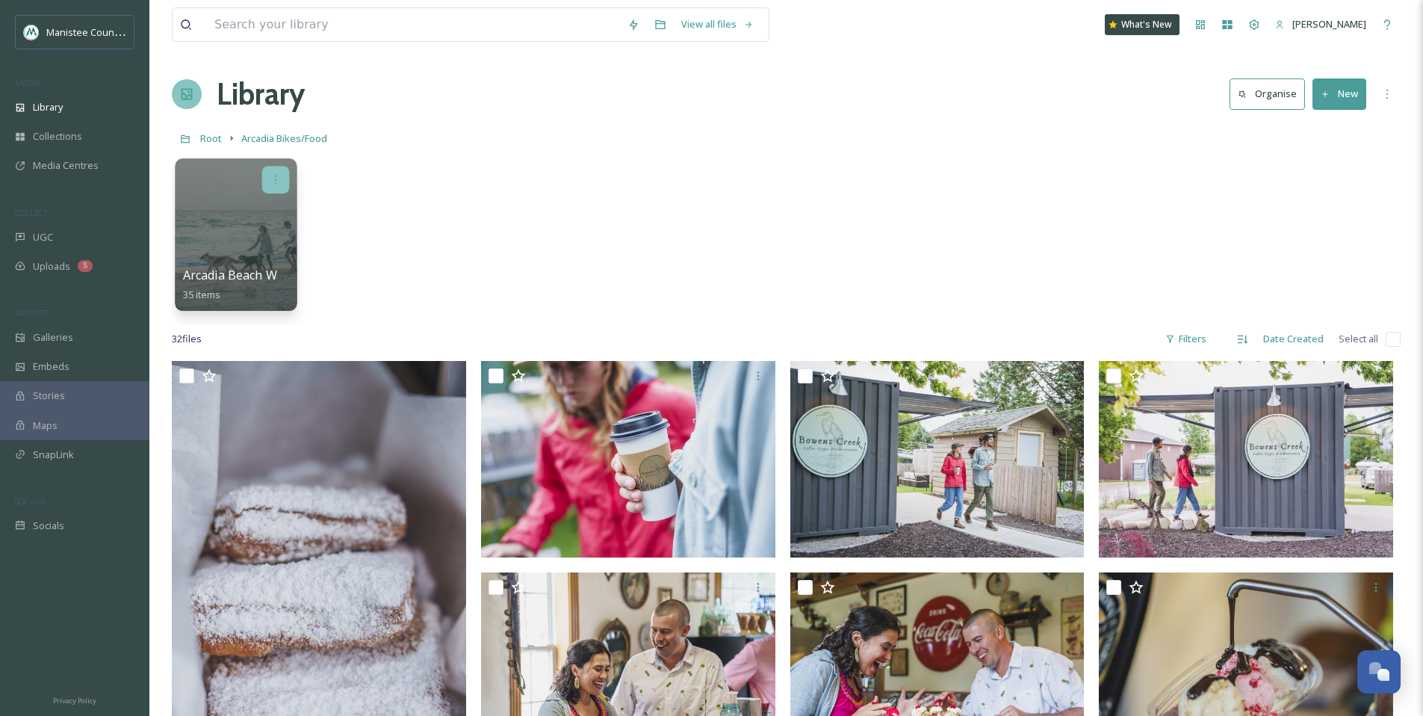
click at [271, 179] on icon at bounding box center [276, 179] width 12 height 12
click at [256, 232] on div "Move to Folder" at bounding box center [246, 243] width 83 height 30
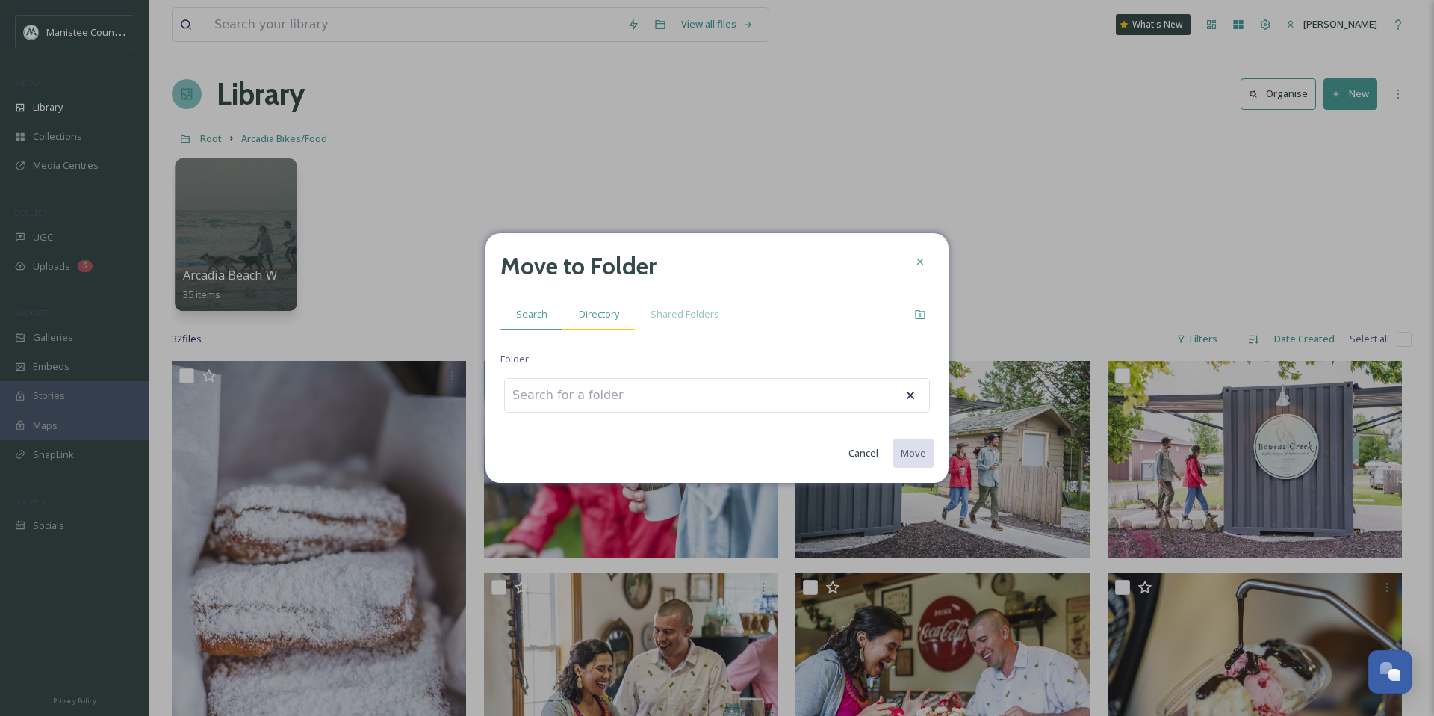
click at [589, 314] on span "Directory" at bounding box center [599, 314] width 40 height 14
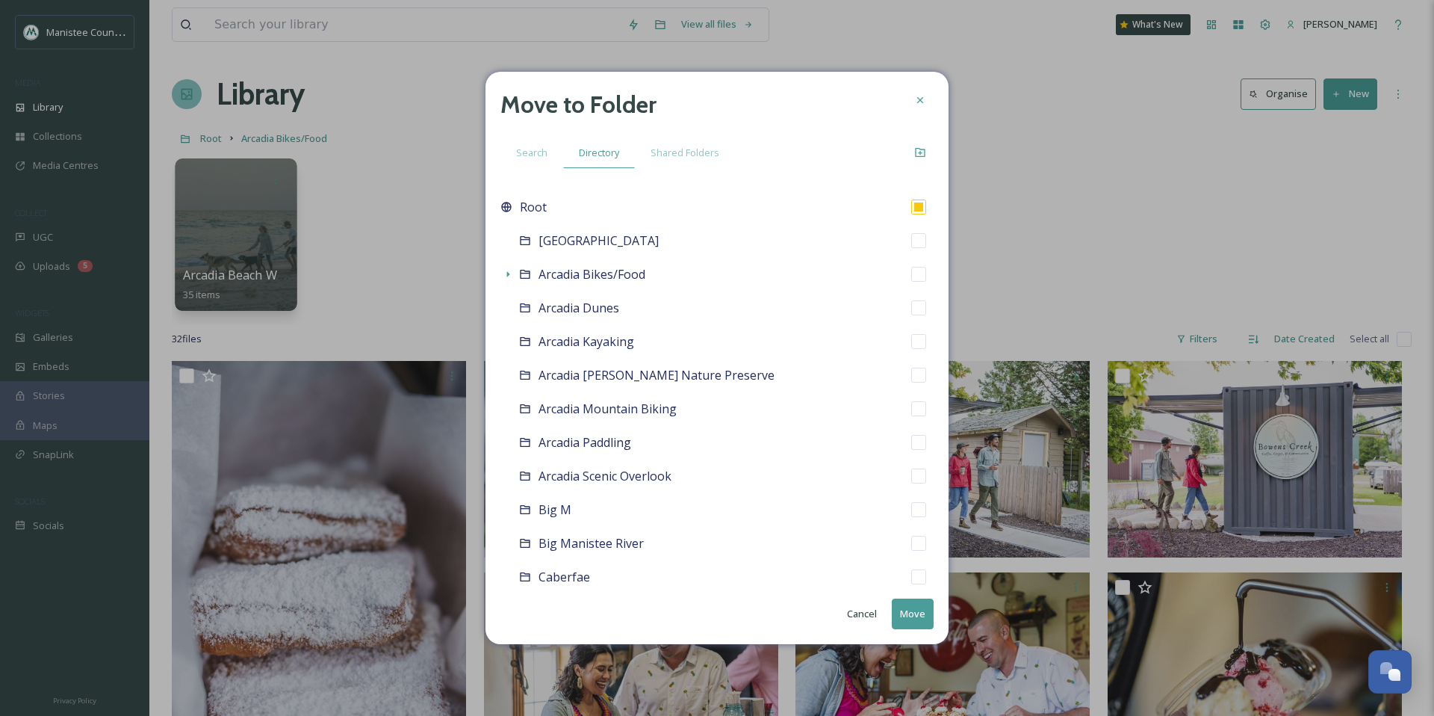
click at [927, 615] on button "Move" at bounding box center [913, 613] width 42 height 31
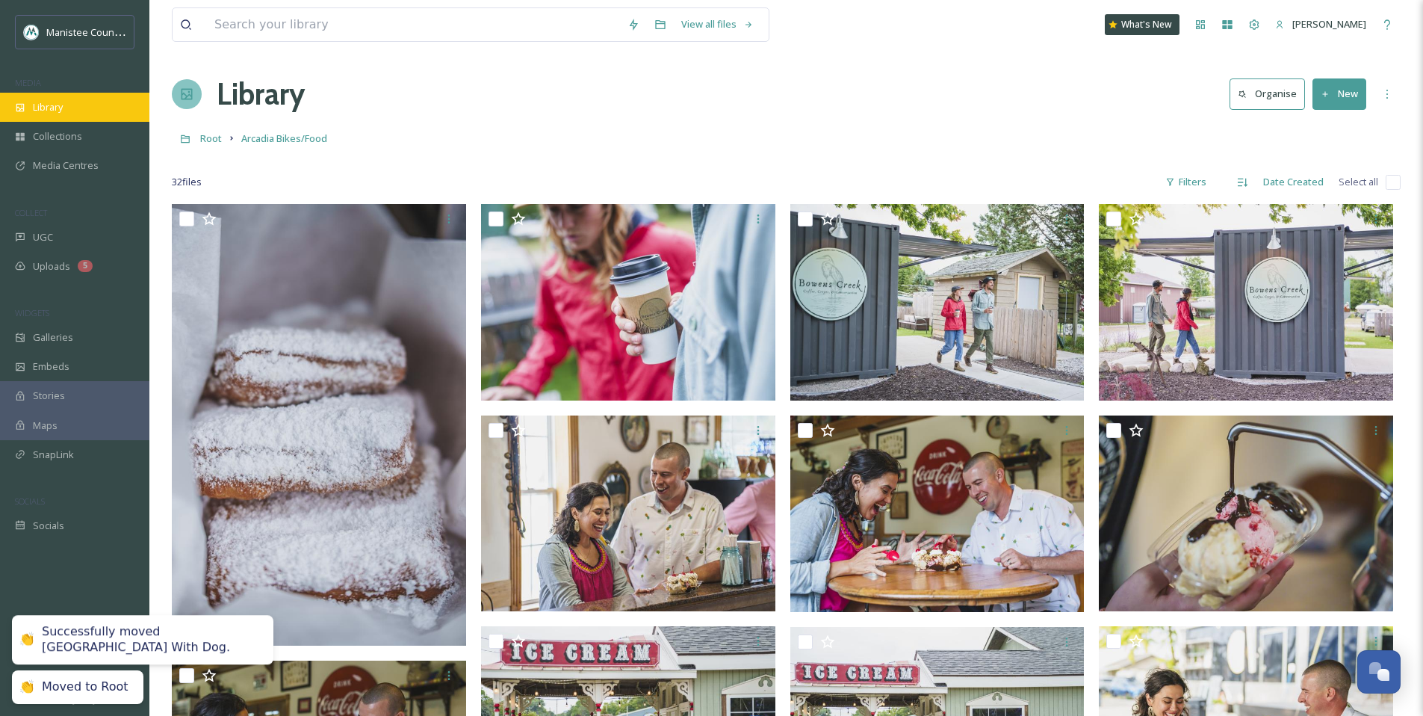
click at [46, 117] on div "Library" at bounding box center [74, 107] width 149 height 29
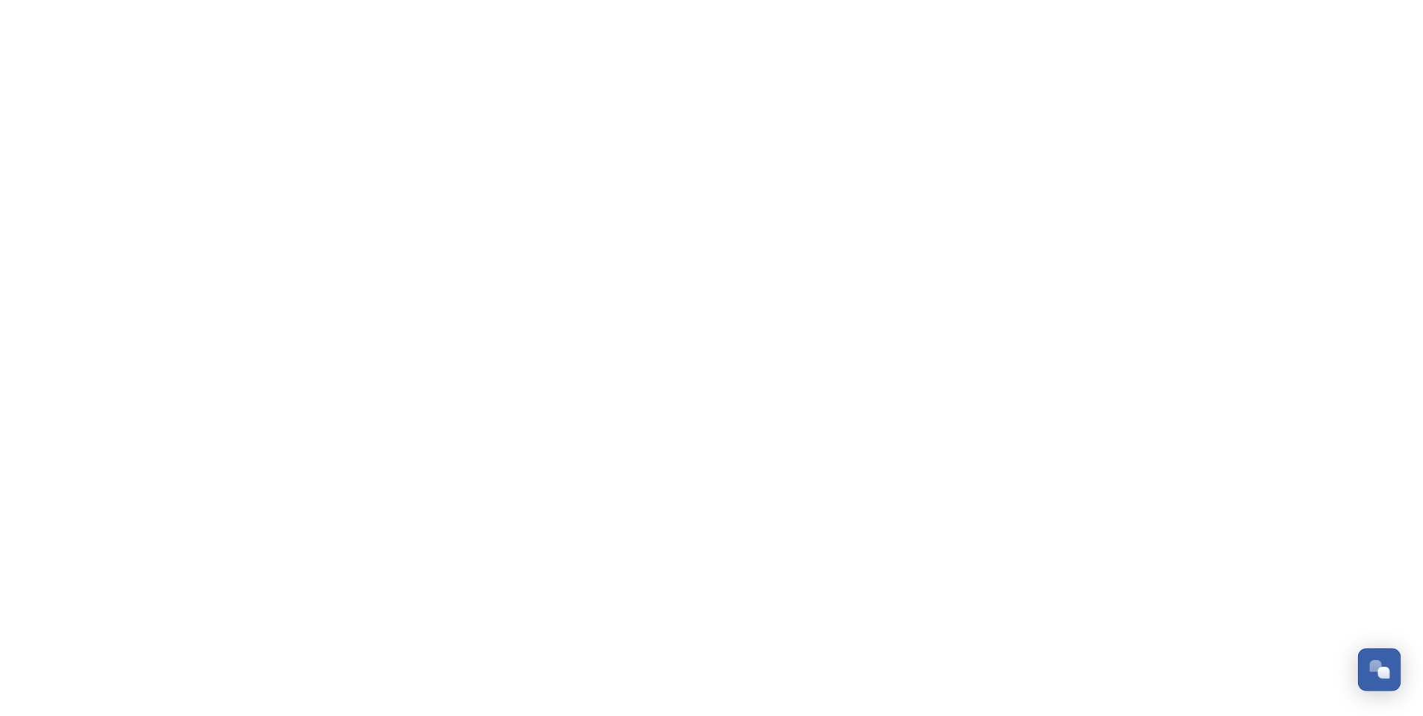
scroll to position [4497, 0]
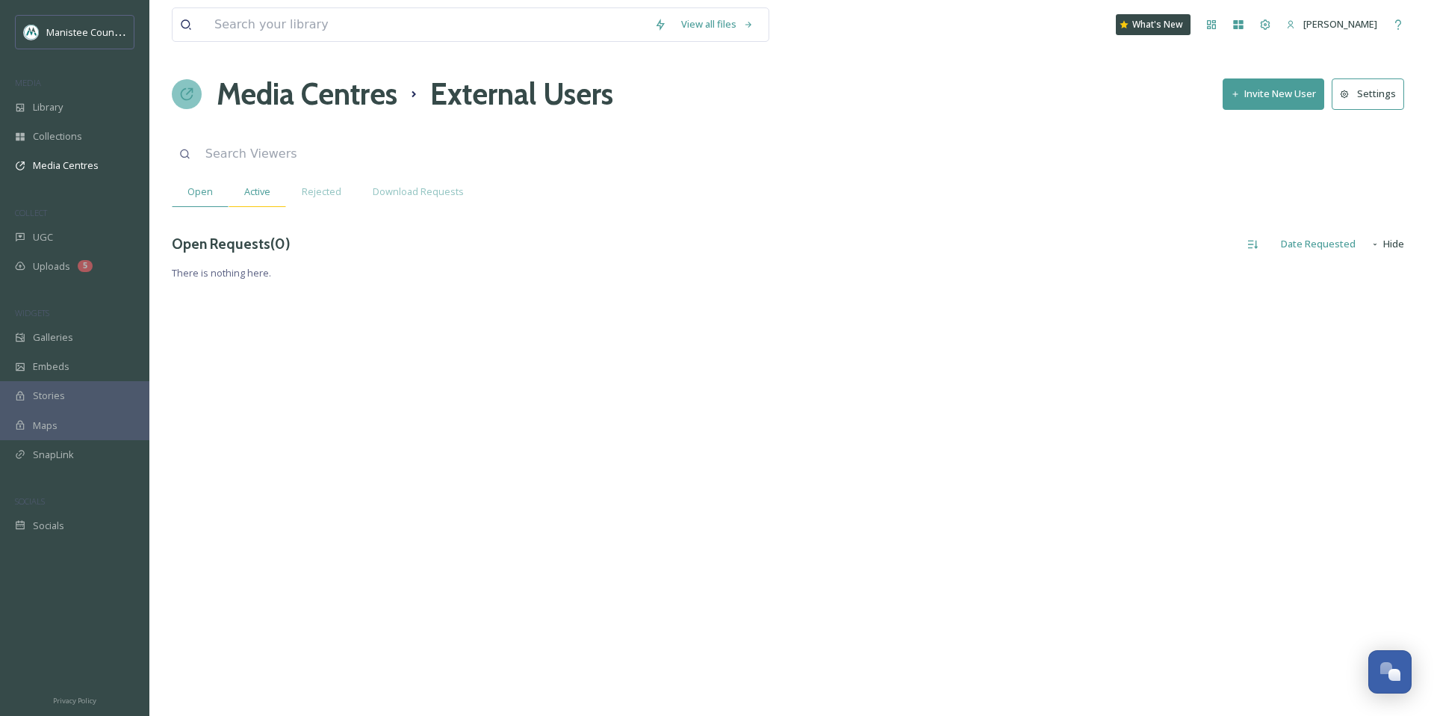
click at [267, 196] on span "Active" at bounding box center [257, 192] width 26 height 14
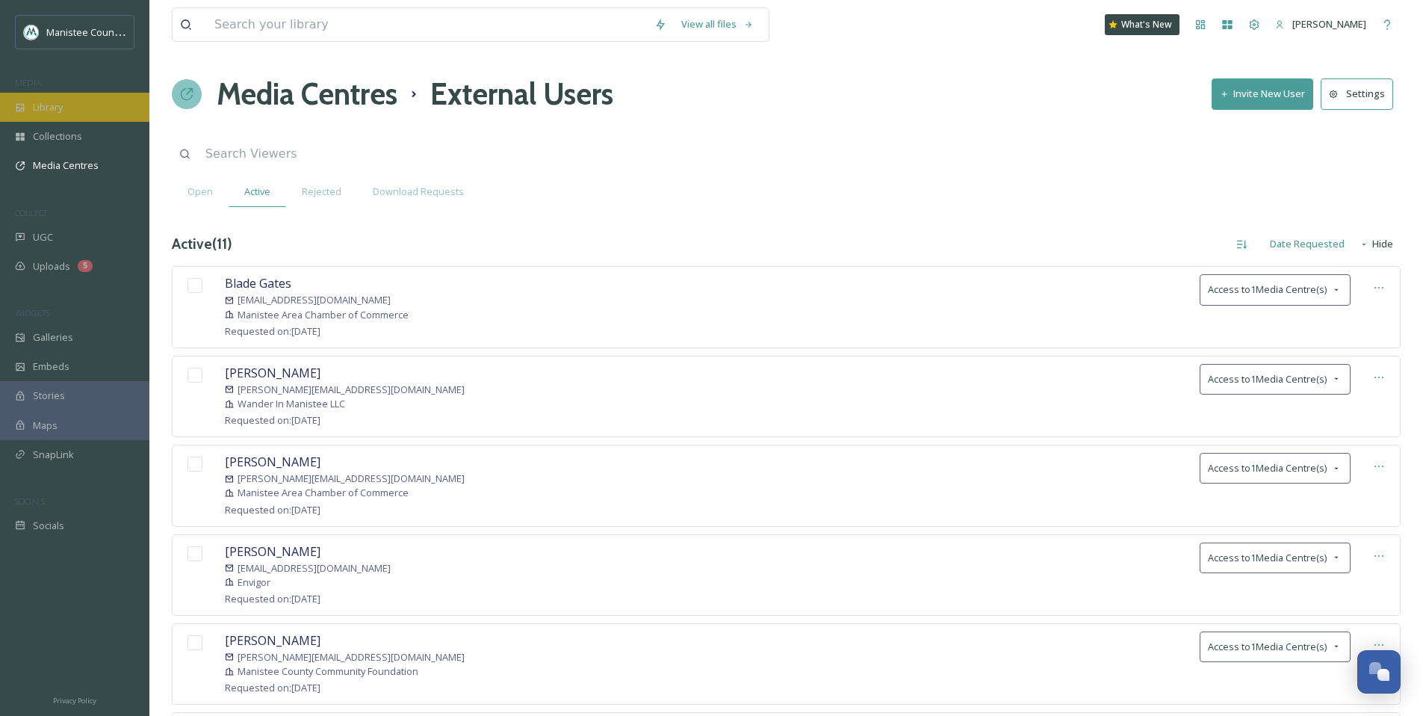
click at [52, 101] on span "Library" at bounding box center [48, 107] width 30 height 14
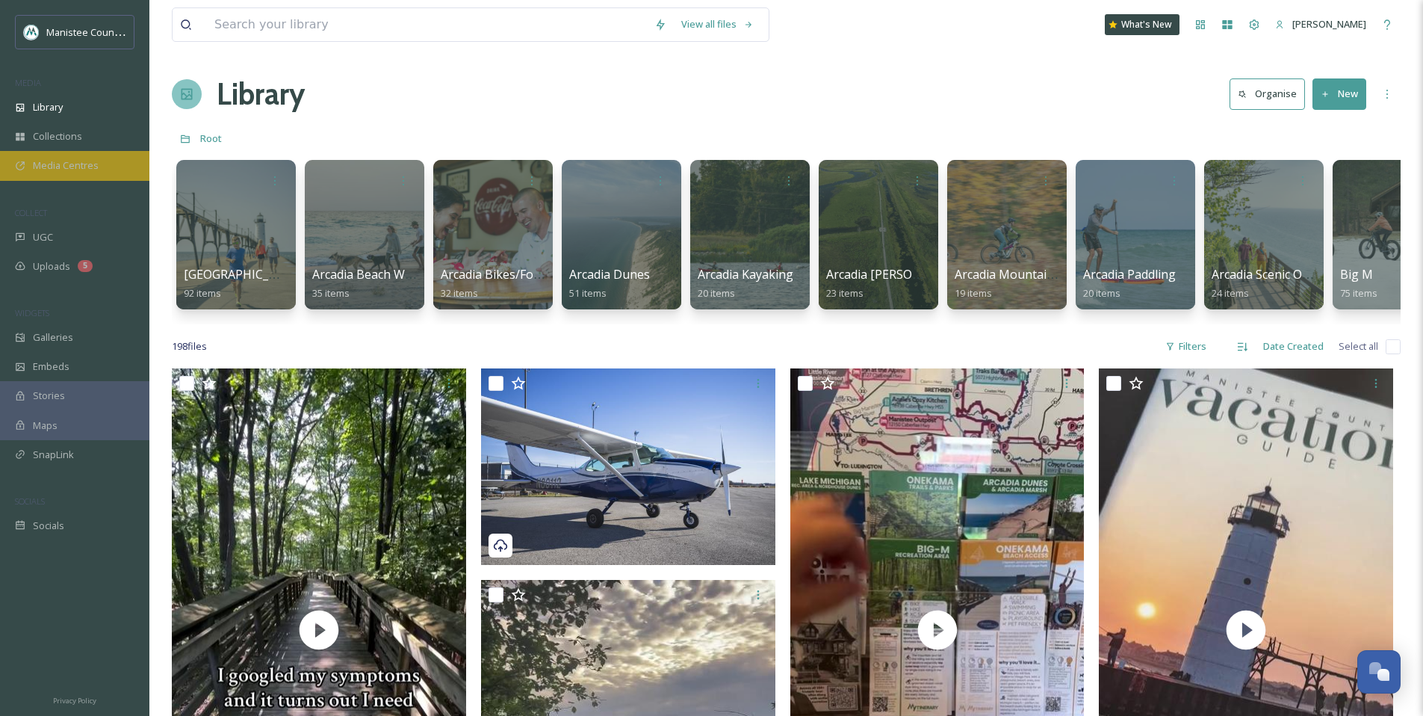
click at [85, 165] on span "Media Centres" at bounding box center [66, 165] width 66 height 14
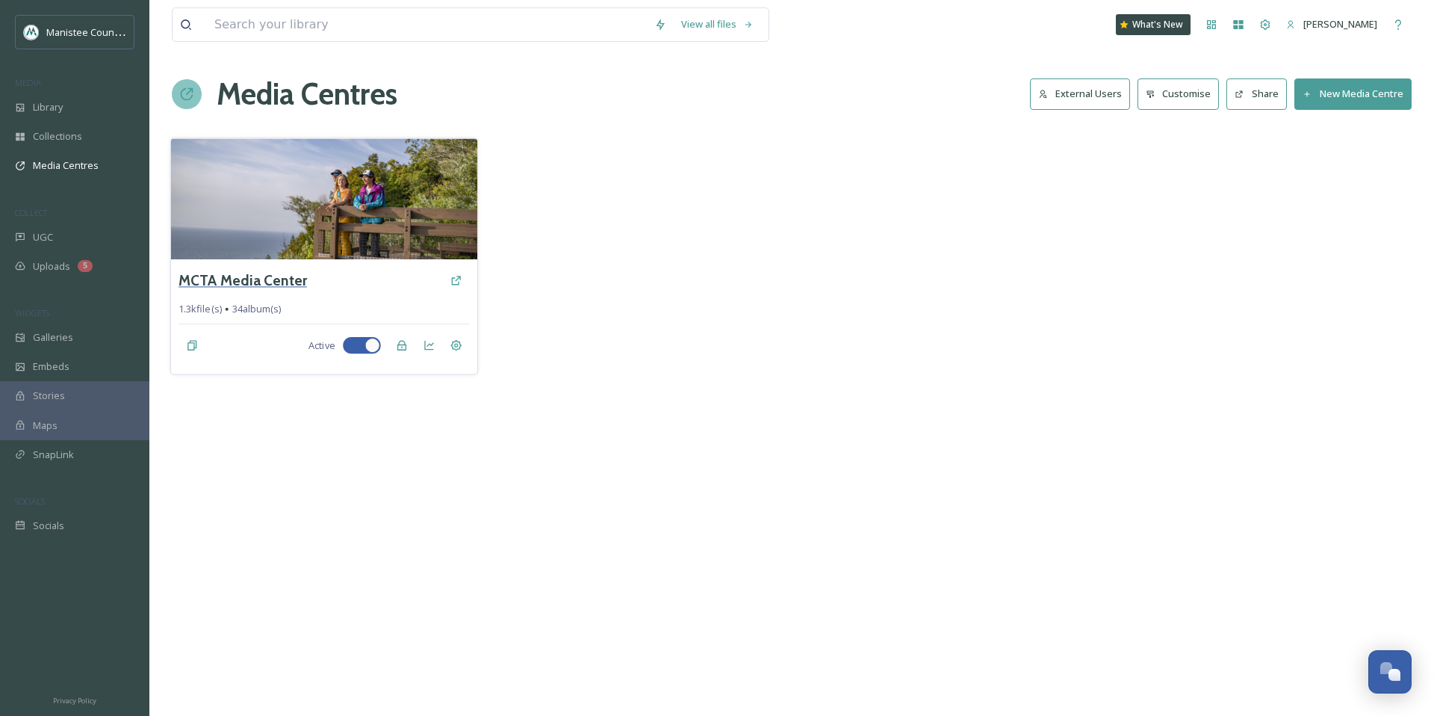
click at [232, 278] on h3 "MCTA Media Center" at bounding box center [243, 281] width 128 height 22
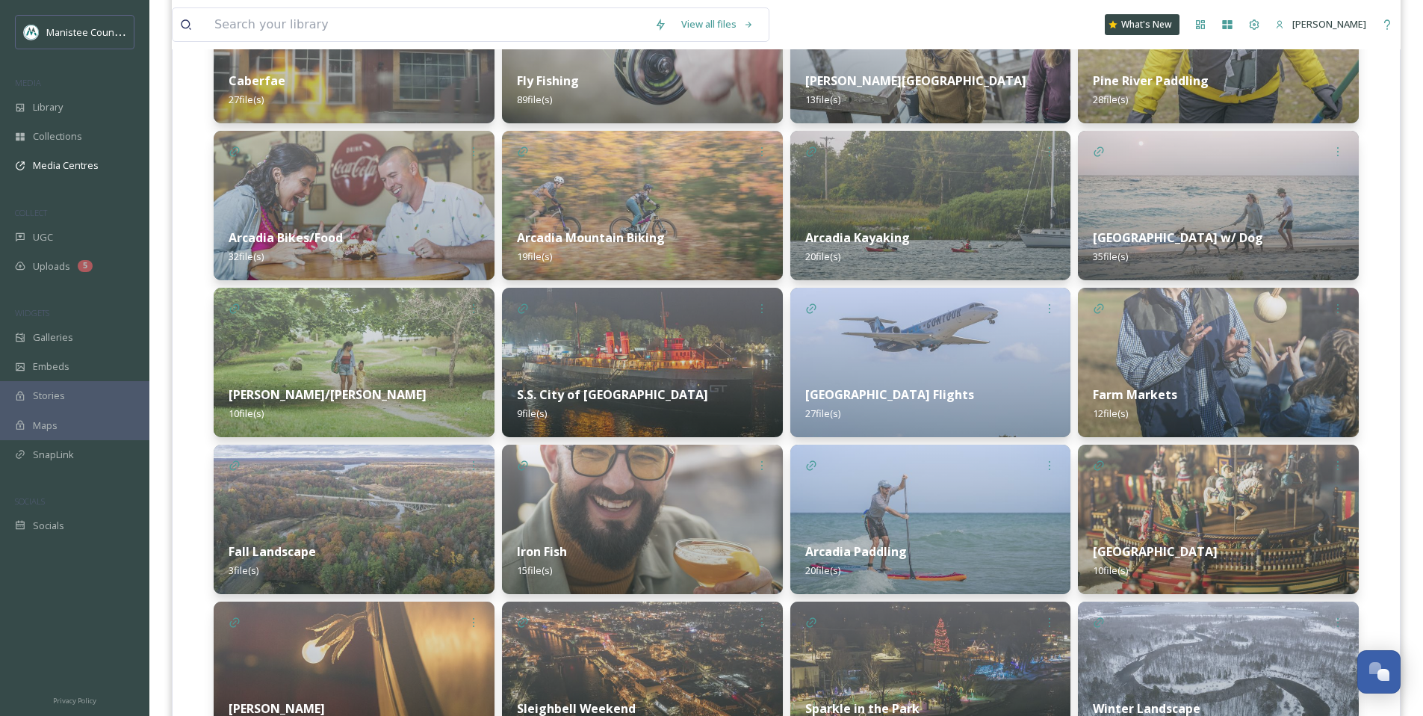
scroll to position [927, 0]
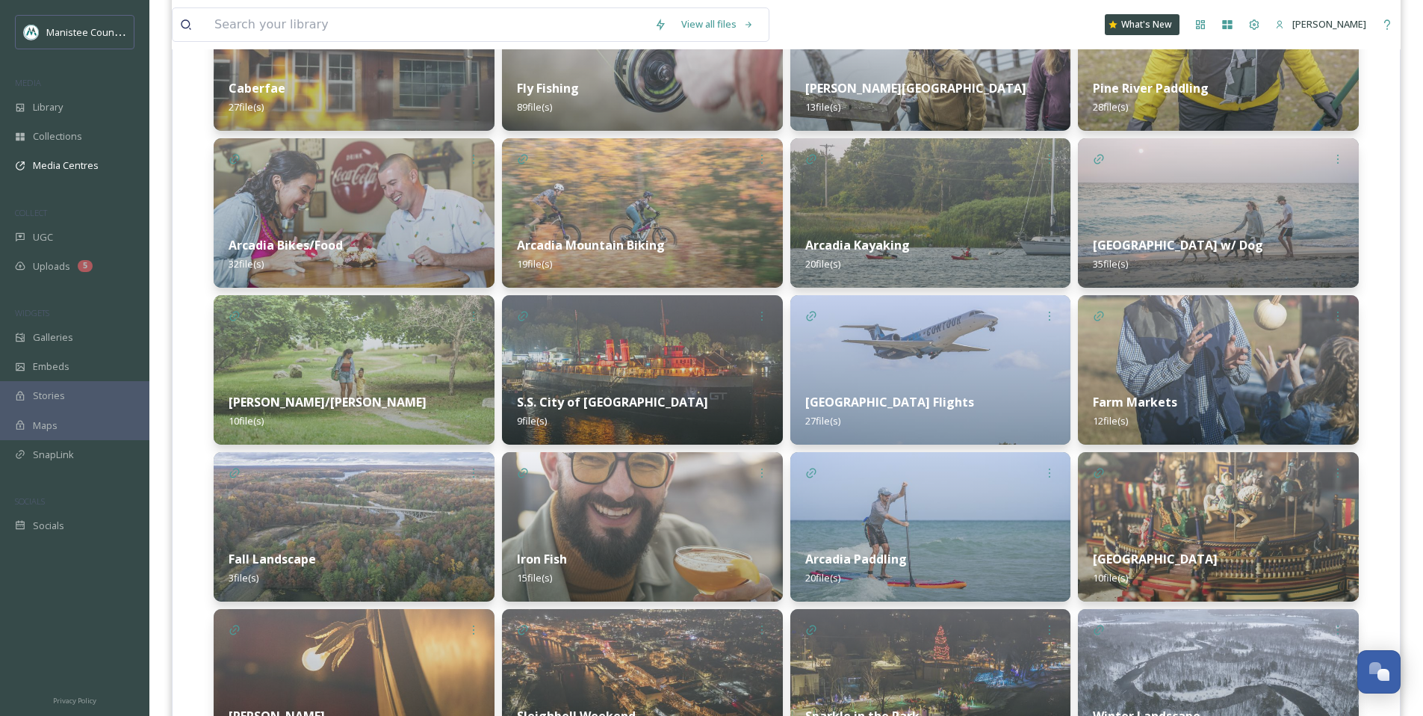
click at [1233, 354] on img at bounding box center [1218, 369] width 281 height 149
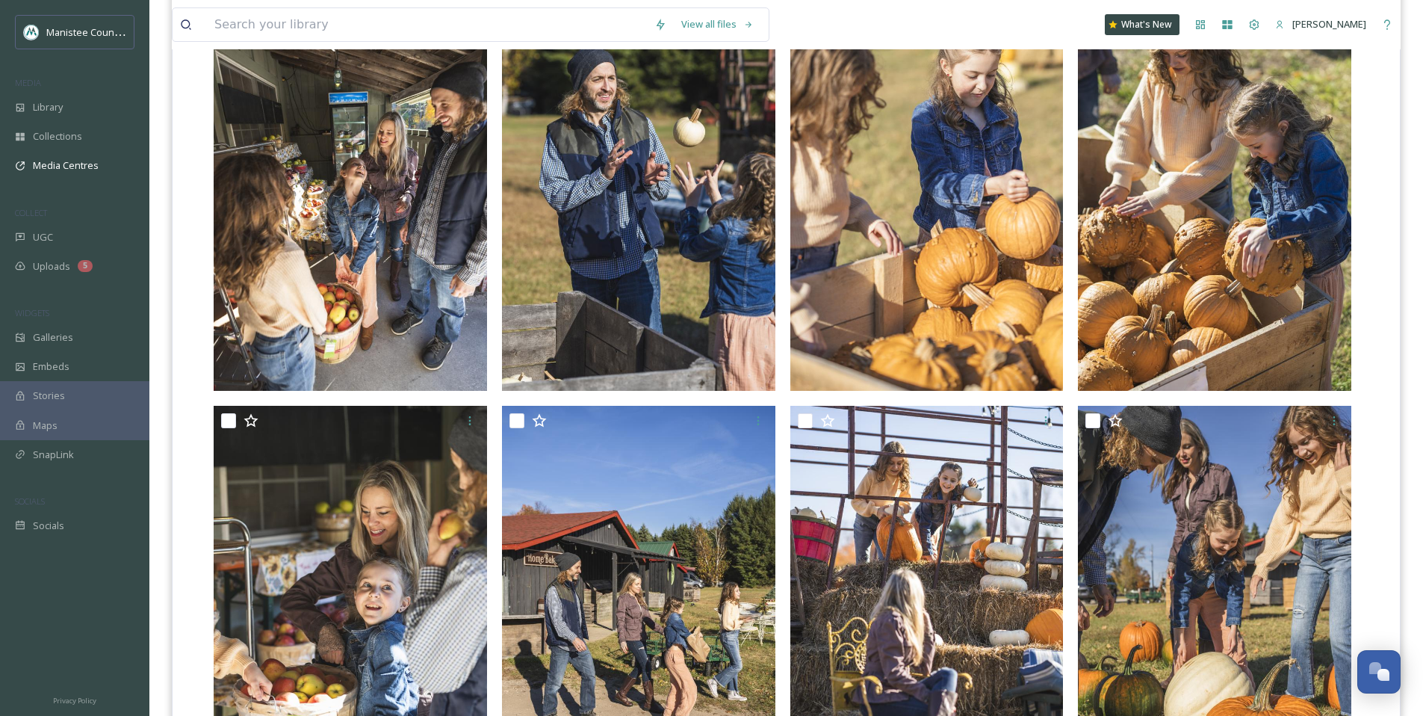
scroll to position [397, 0]
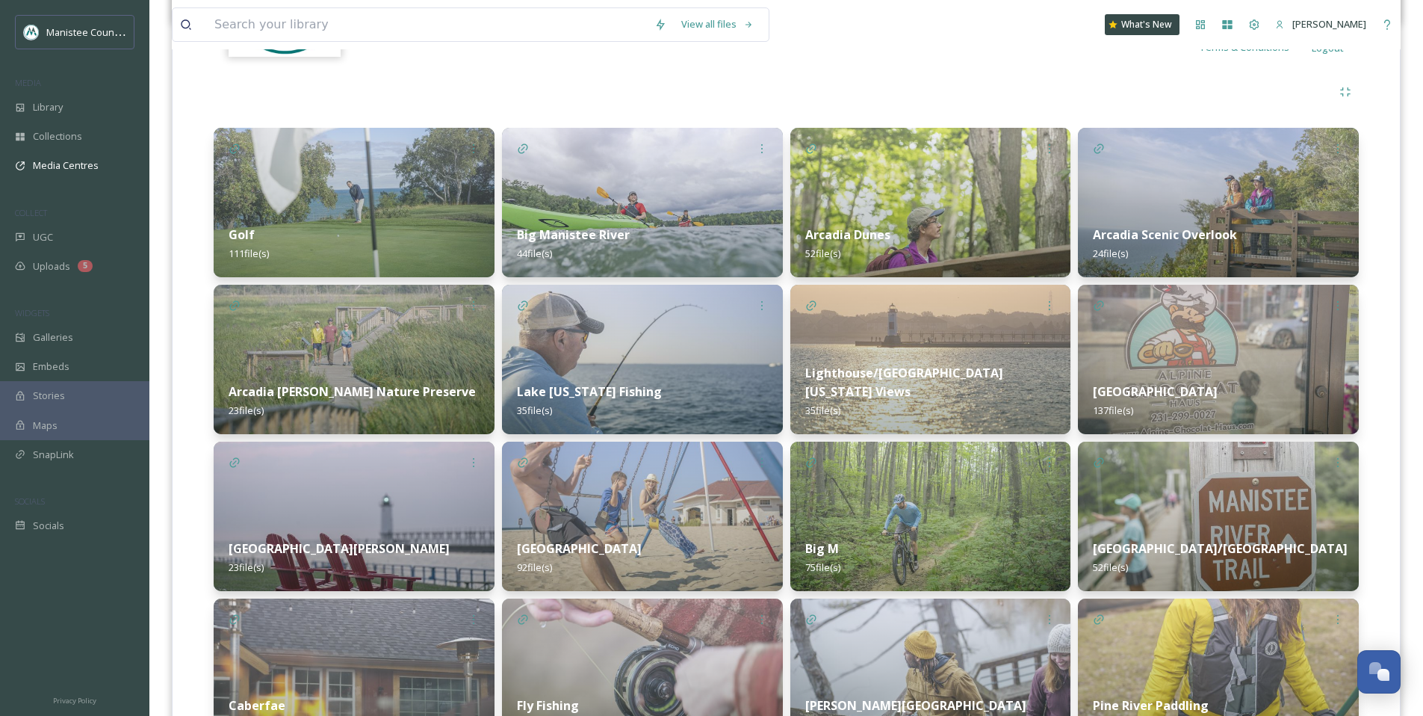
scroll to position [316, 0]
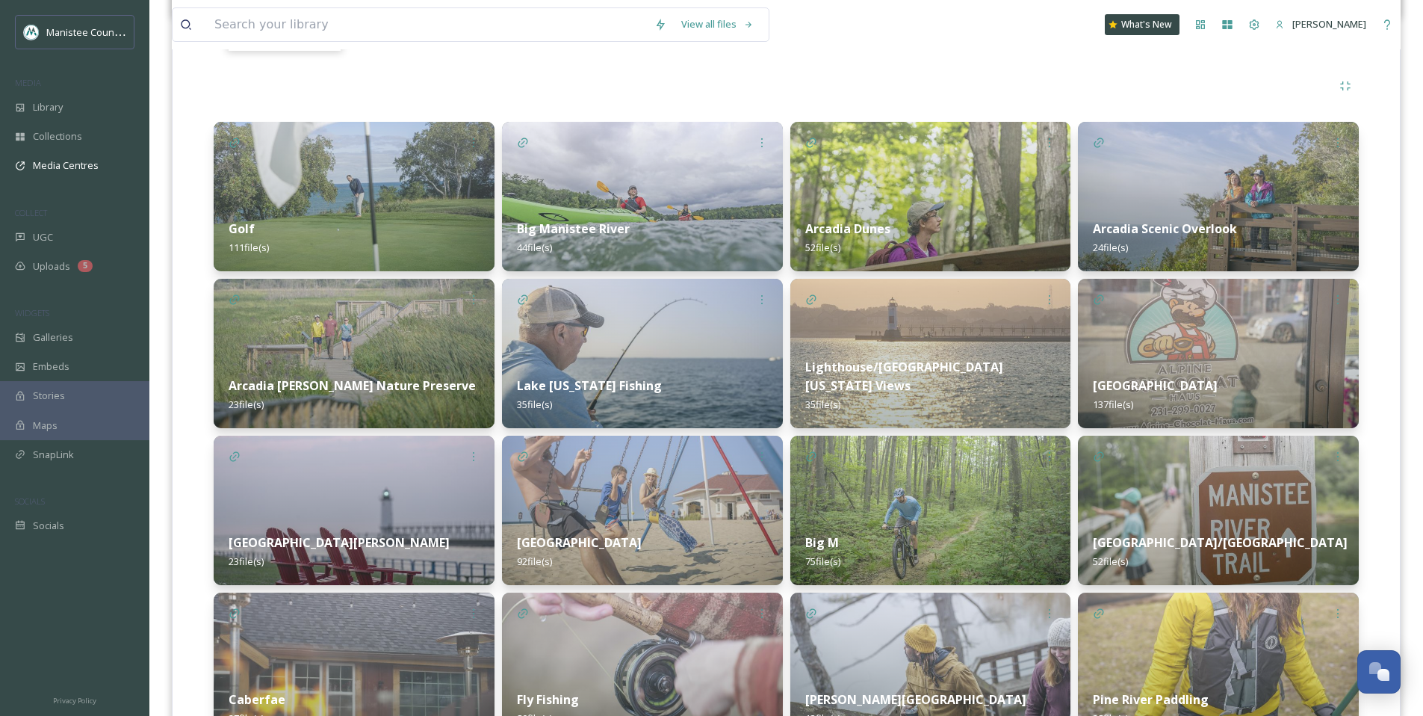
click at [1200, 324] on img at bounding box center [1218, 353] width 281 height 149
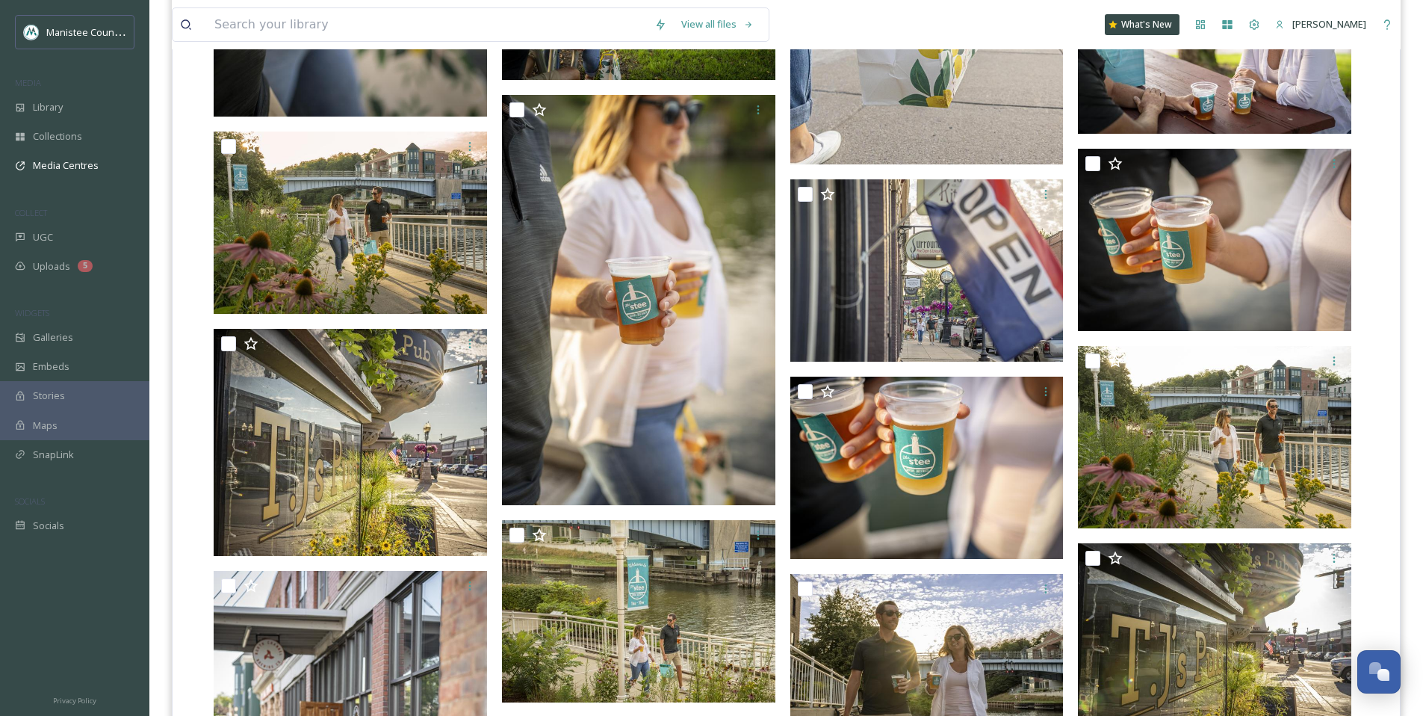
scroll to position [6240, 0]
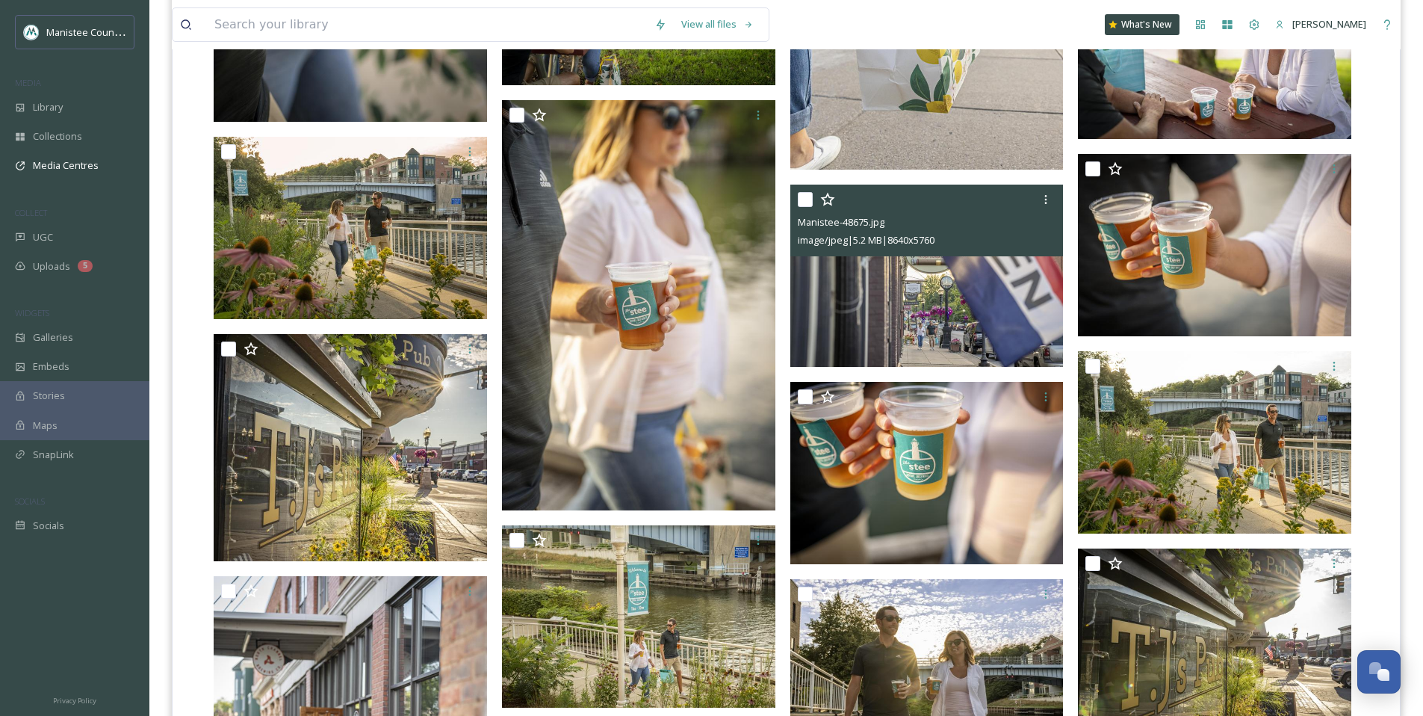
click at [906, 278] on img at bounding box center [926, 276] width 273 height 182
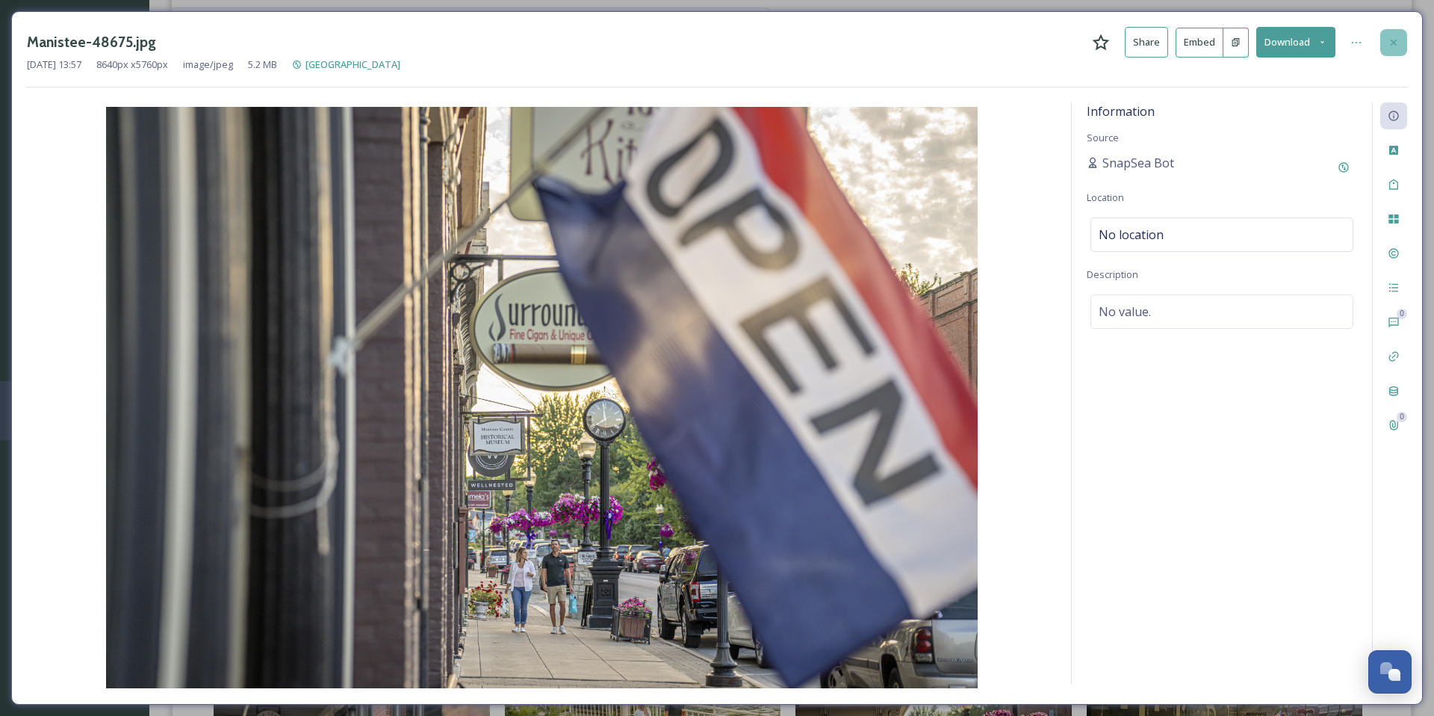
click at [1392, 46] on icon at bounding box center [1394, 43] width 12 height 12
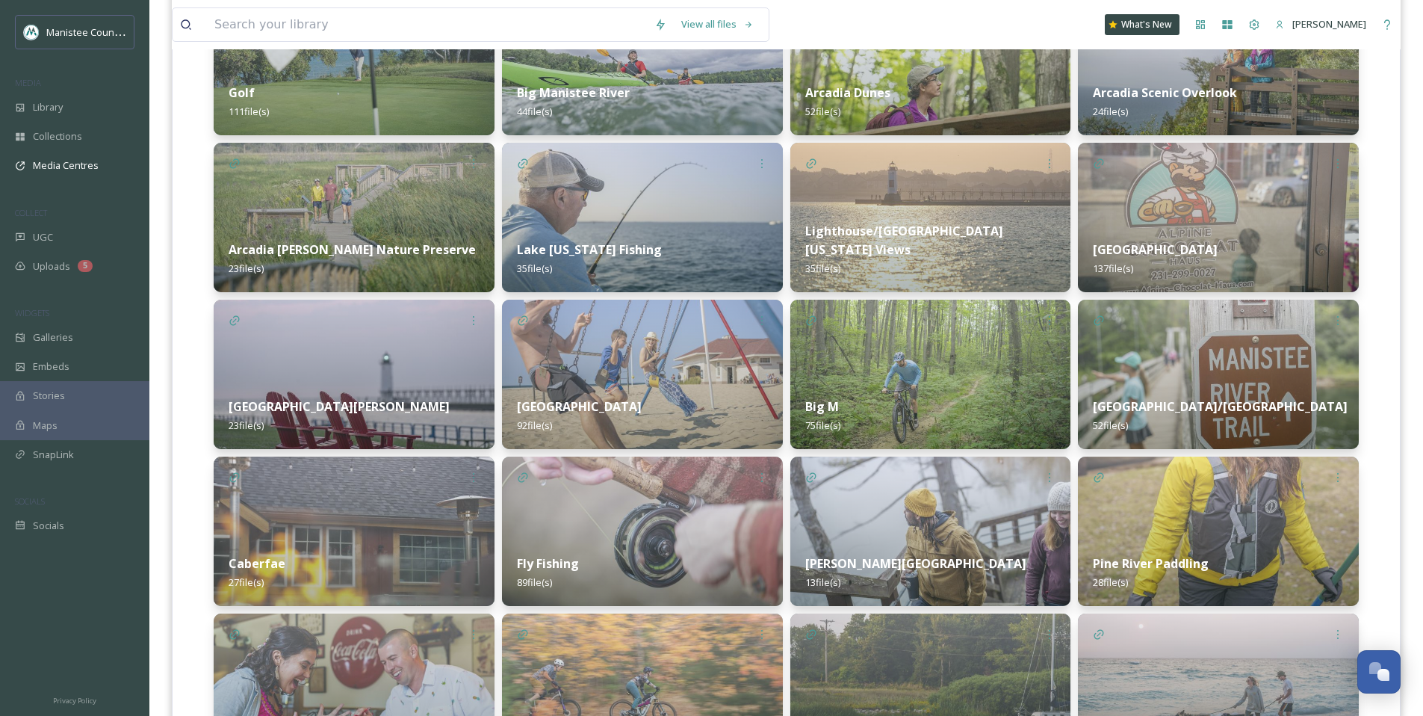
scroll to position [455, 0]
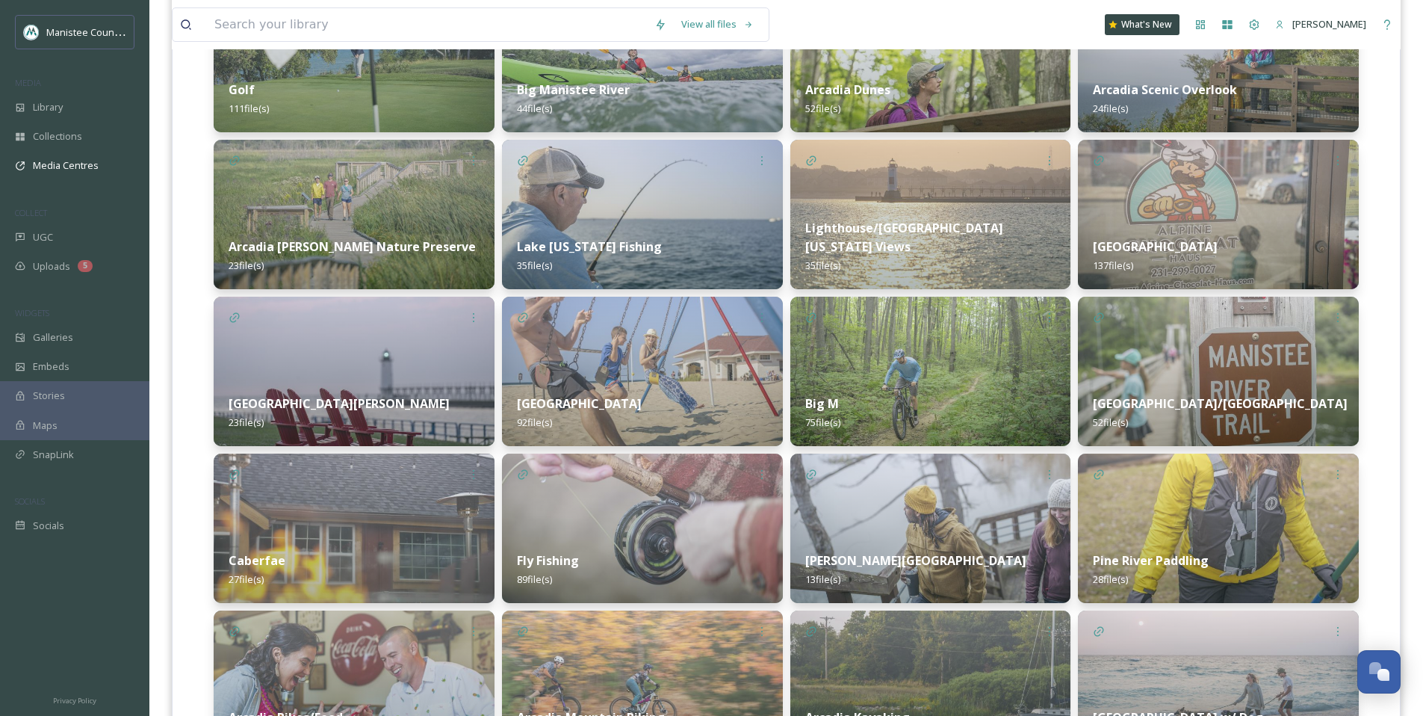
click at [904, 208] on img at bounding box center [930, 214] width 281 height 149
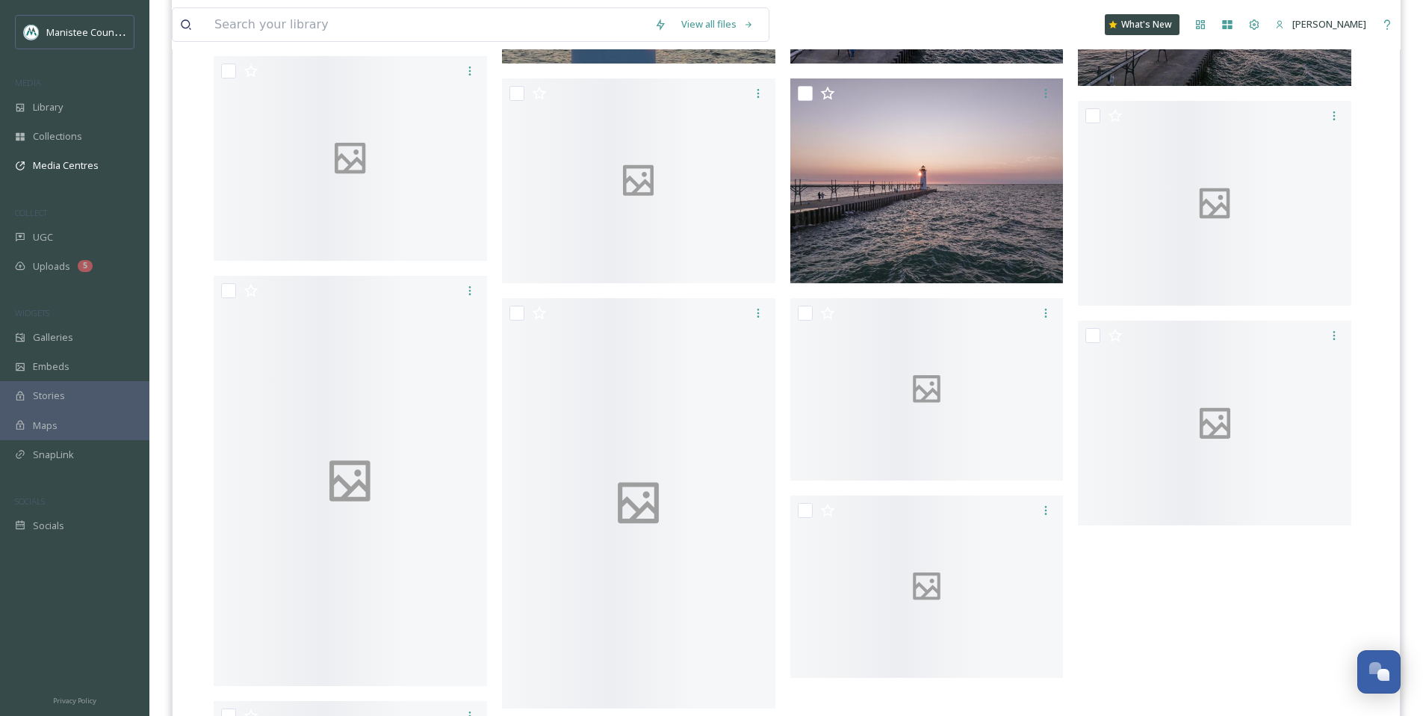
scroll to position [2136, 0]
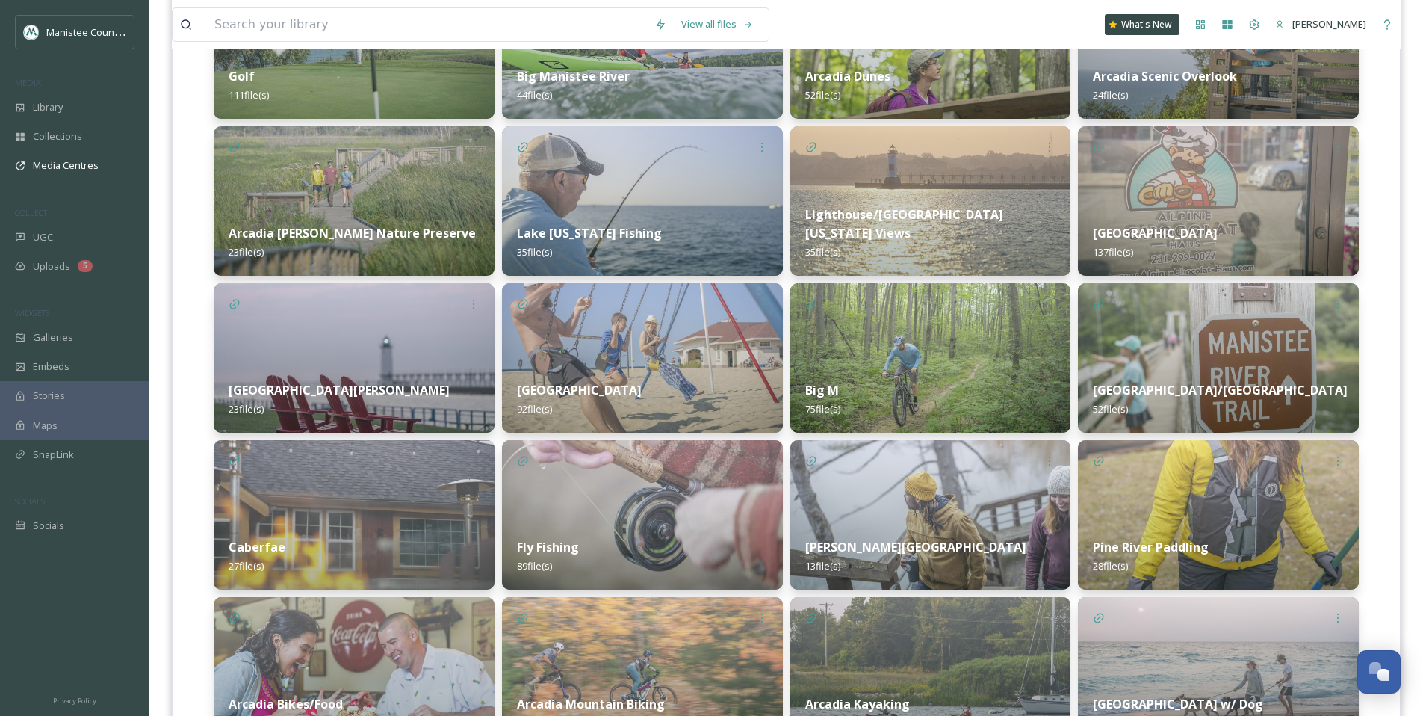
scroll to position [466, 0]
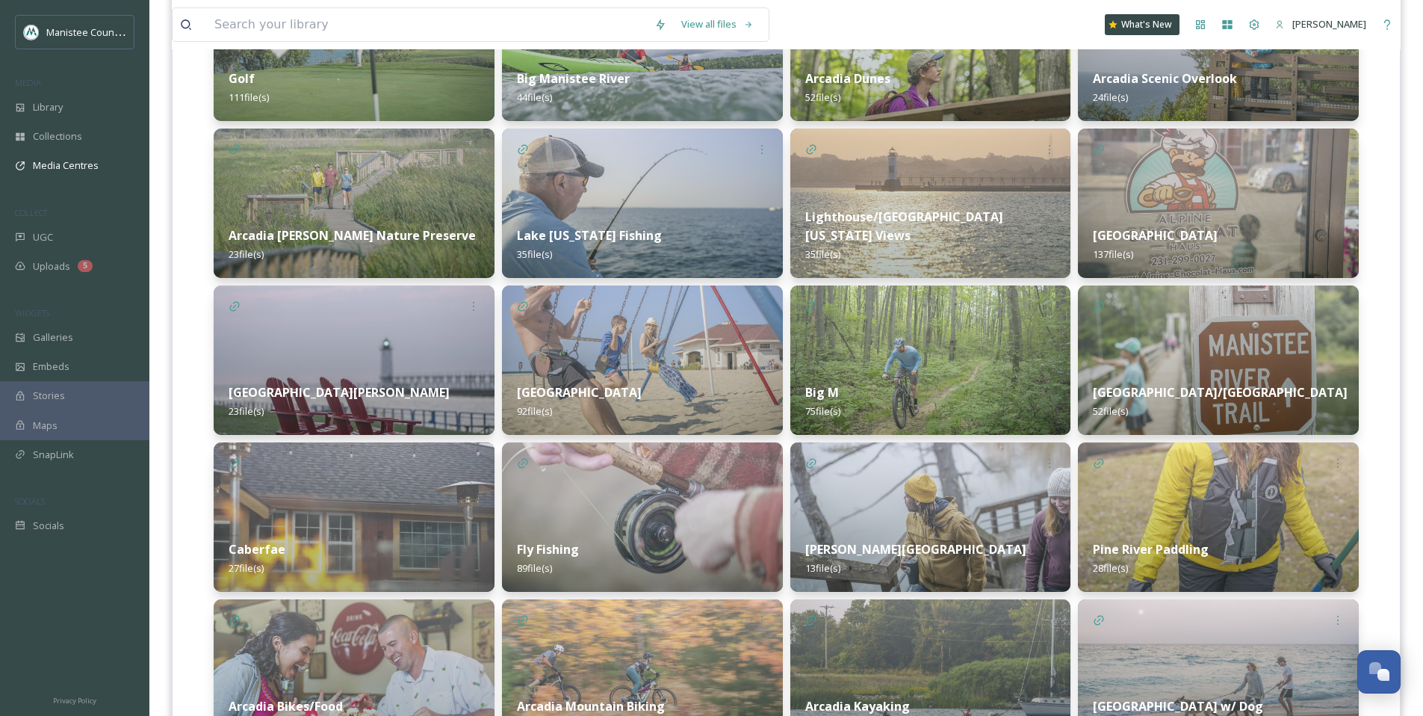
click at [1239, 202] on img at bounding box center [1218, 202] width 281 height 149
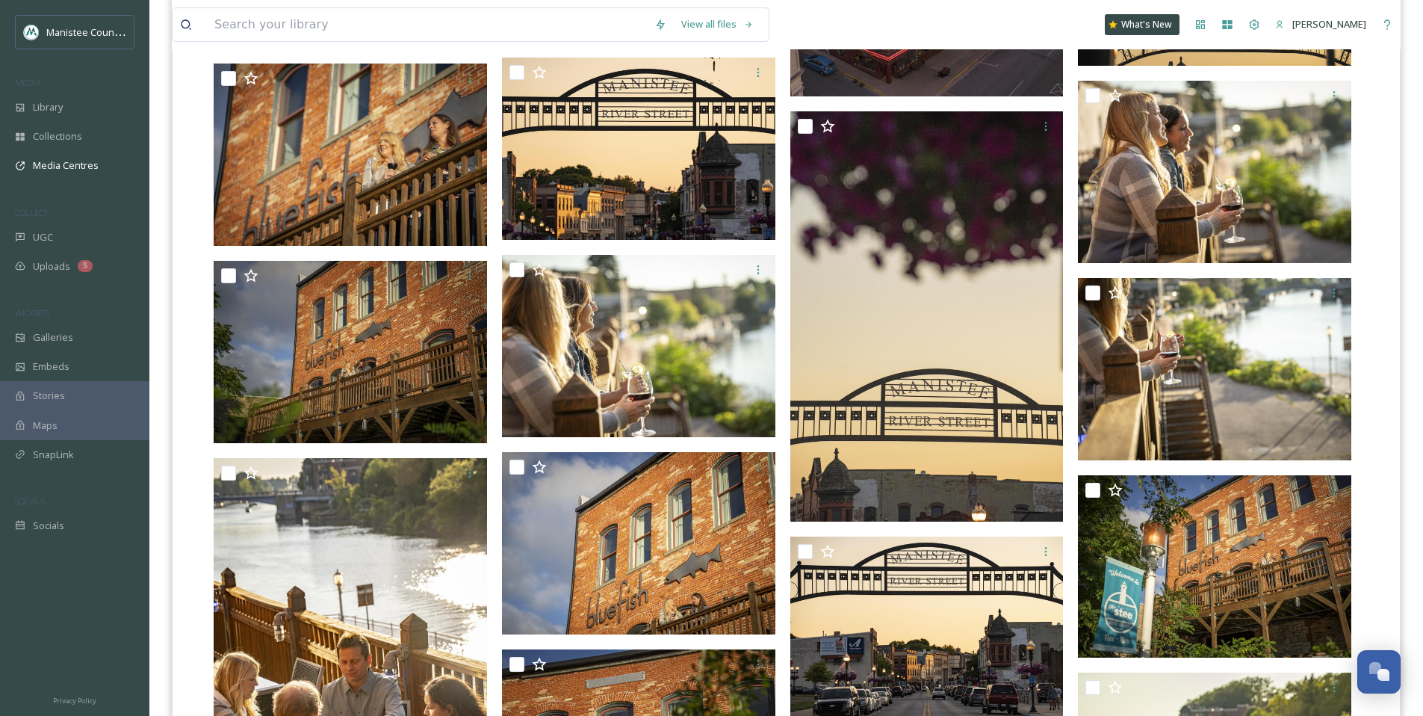
scroll to position [2631, 0]
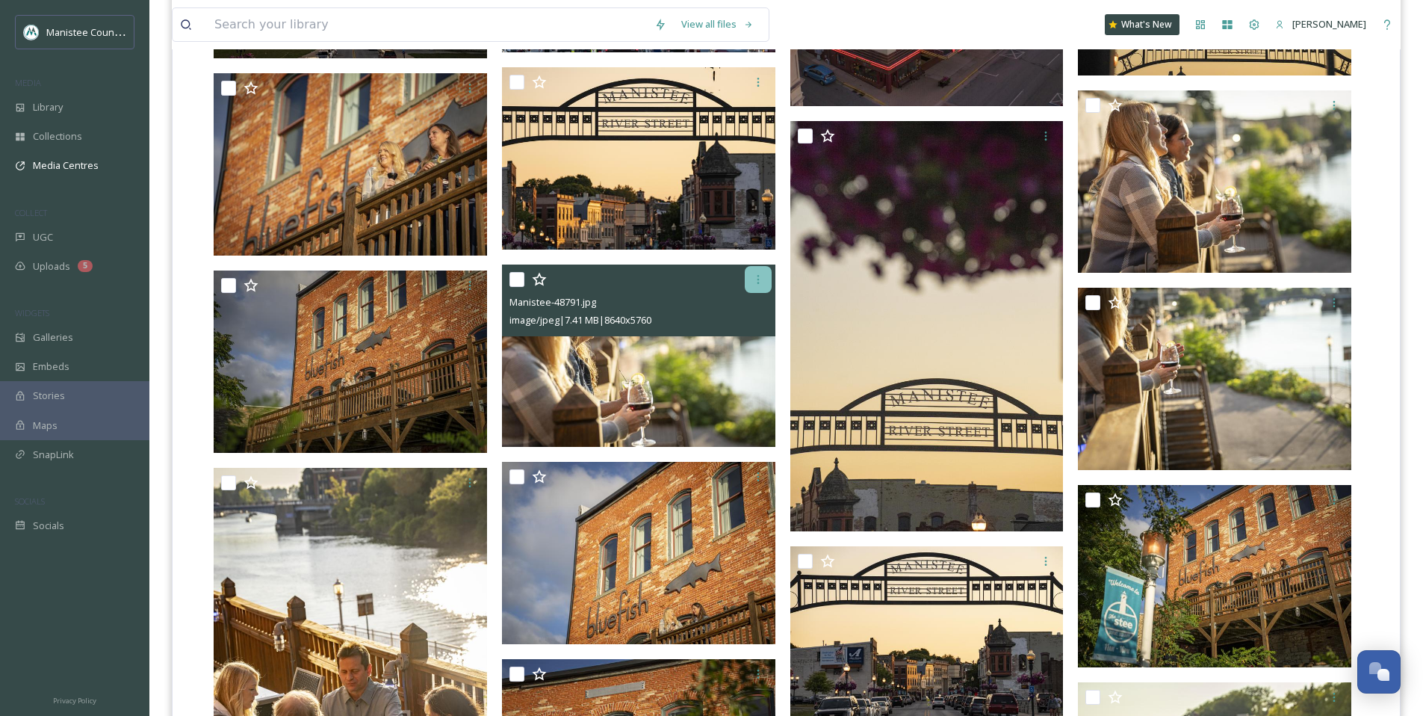
click at [758, 278] on icon at bounding box center [758, 279] width 12 height 12
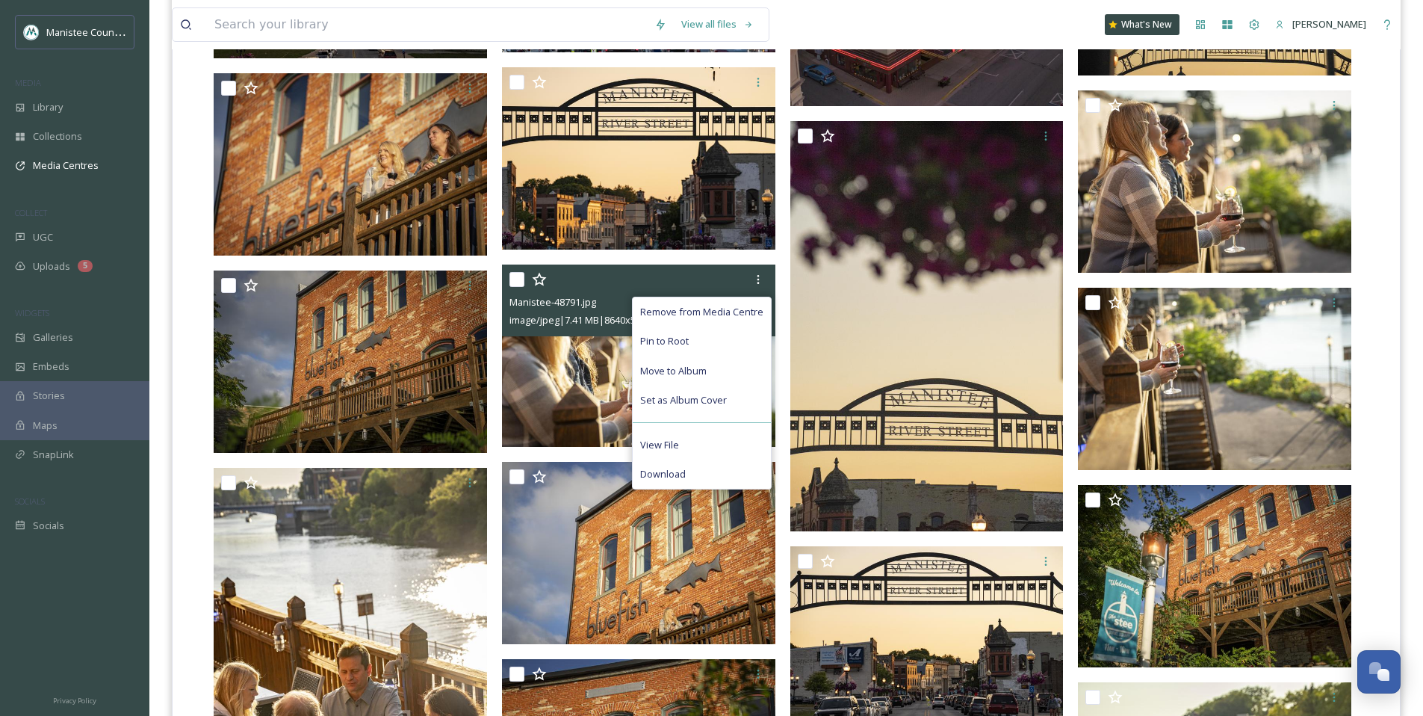
click at [693, 465] on div "Download" at bounding box center [702, 473] width 138 height 29
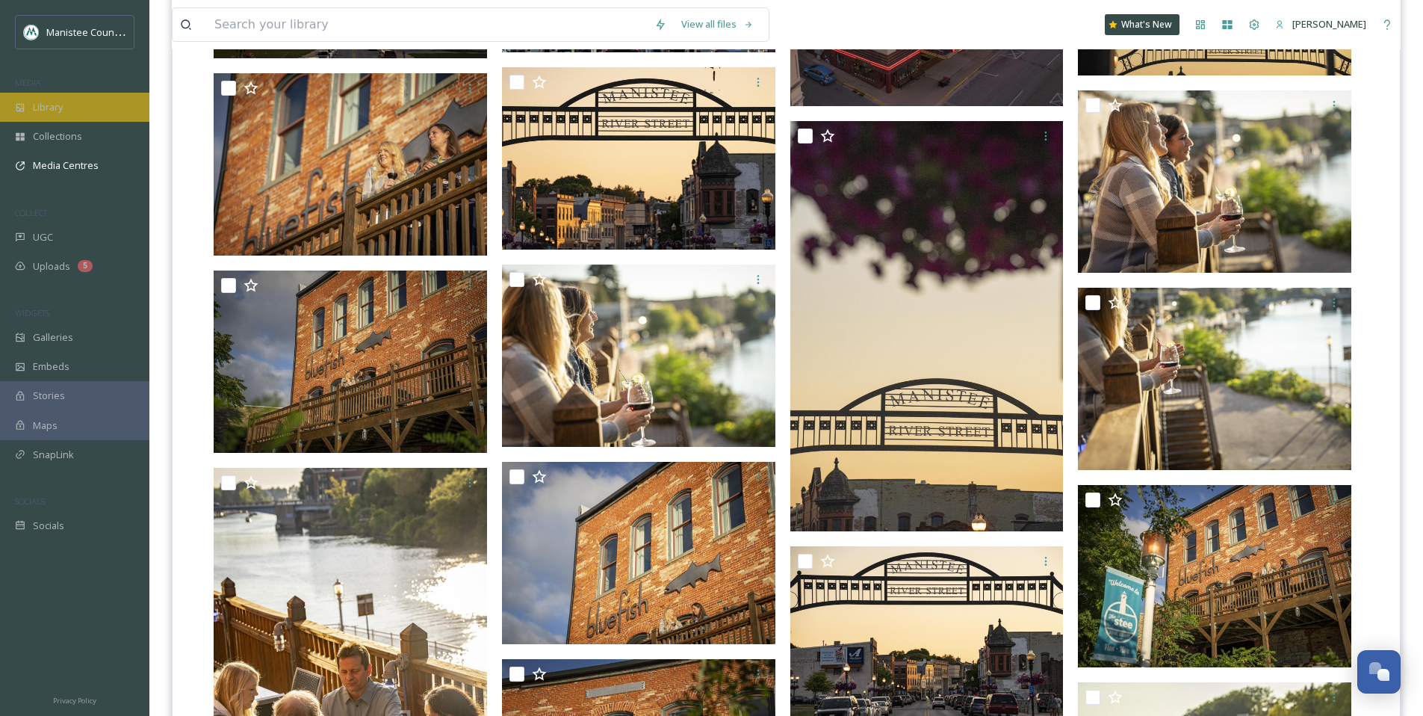
click at [63, 102] on span "Library" at bounding box center [48, 107] width 30 height 14
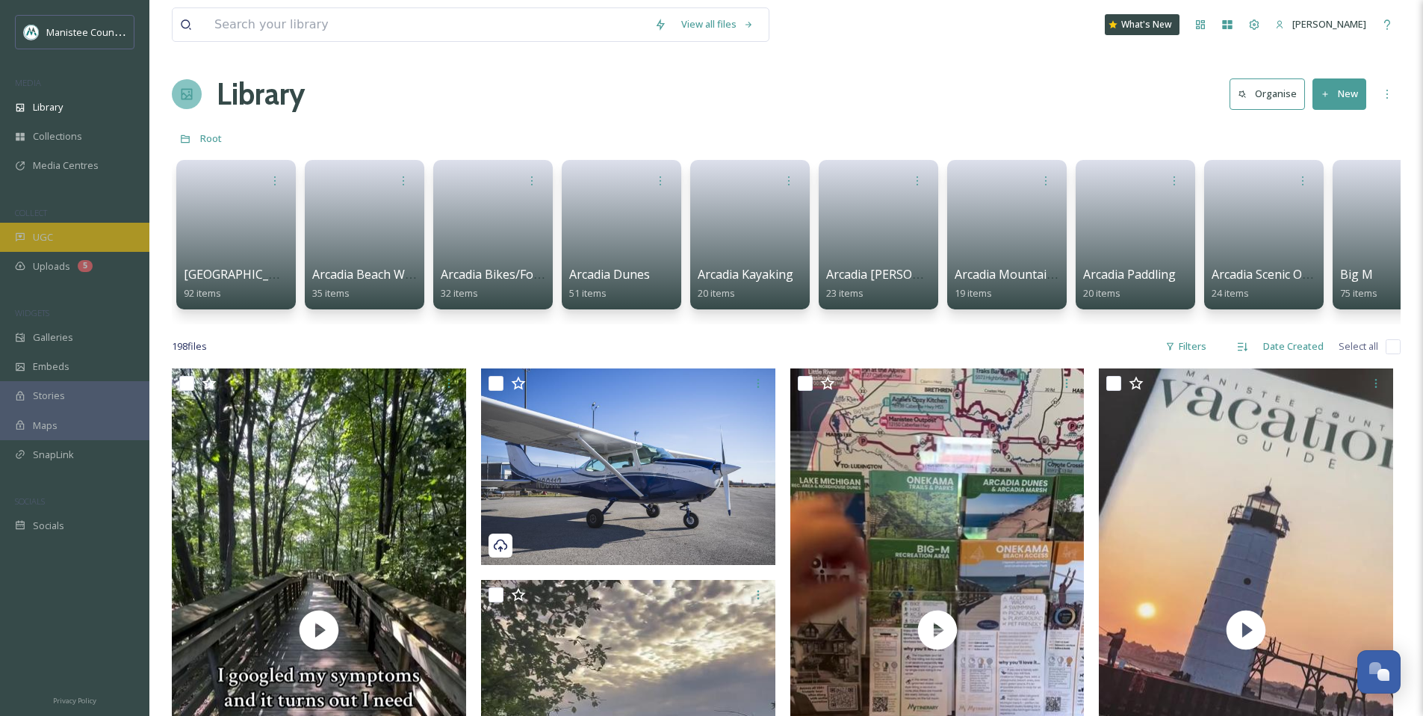
click at [45, 238] on span "UGC" at bounding box center [43, 237] width 20 height 14
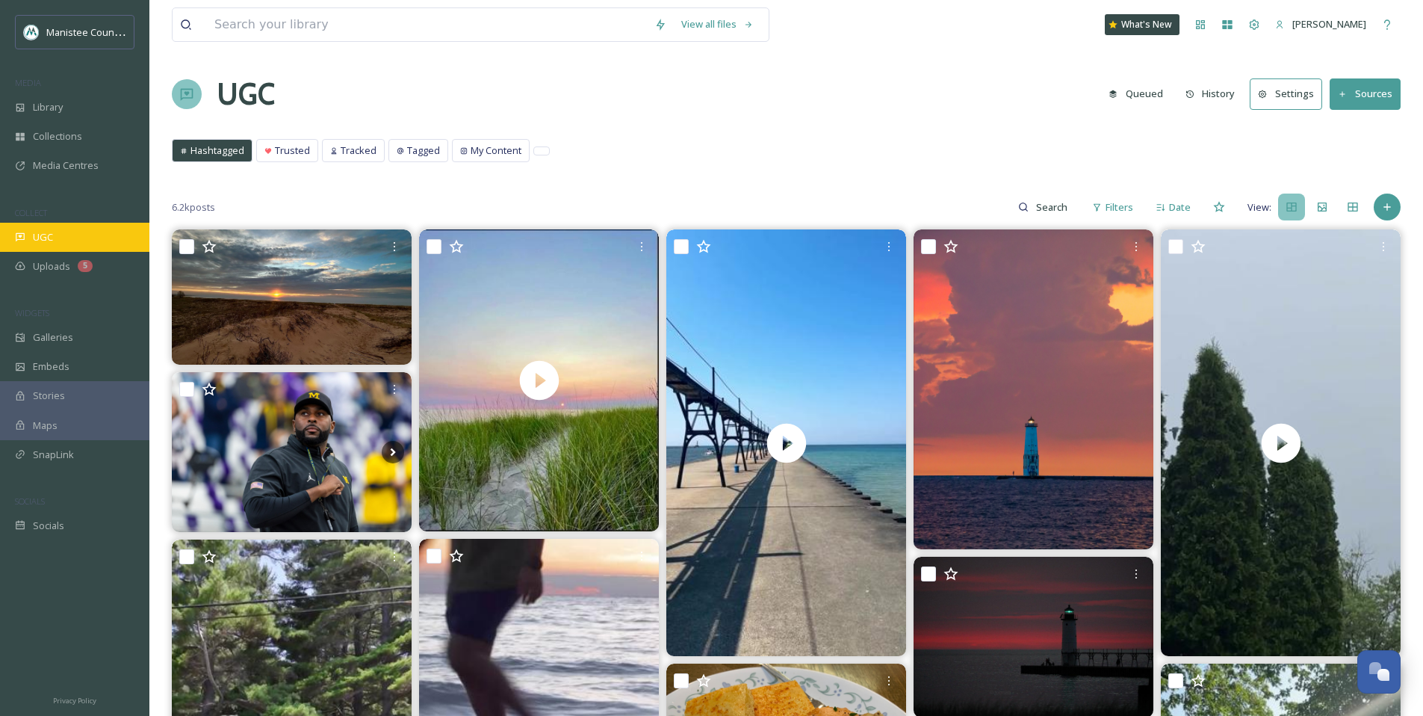
click at [49, 239] on span "UGC" at bounding box center [43, 237] width 20 height 14
click at [478, 154] on span "My Content" at bounding box center [496, 150] width 51 height 14
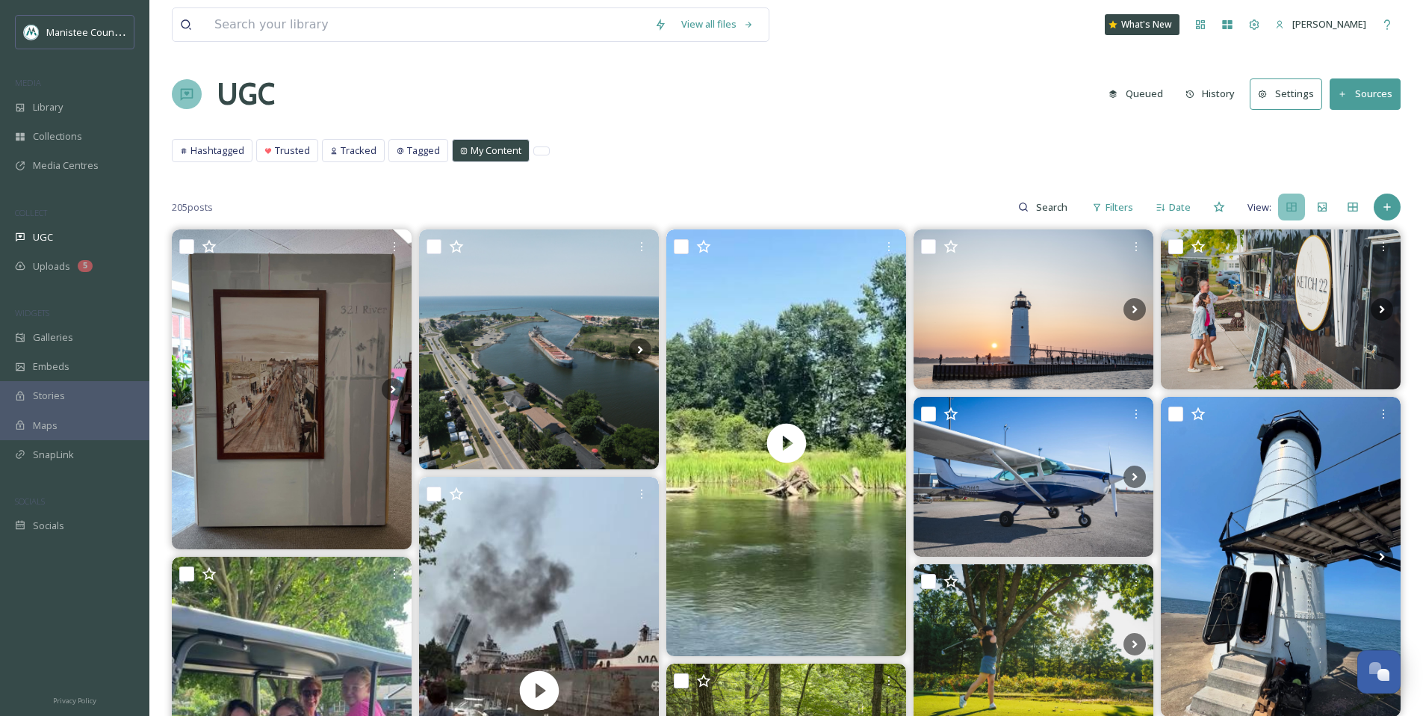
click at [478, 154] on span "My Content" at bounding box center [496, 150] width 51 height 14
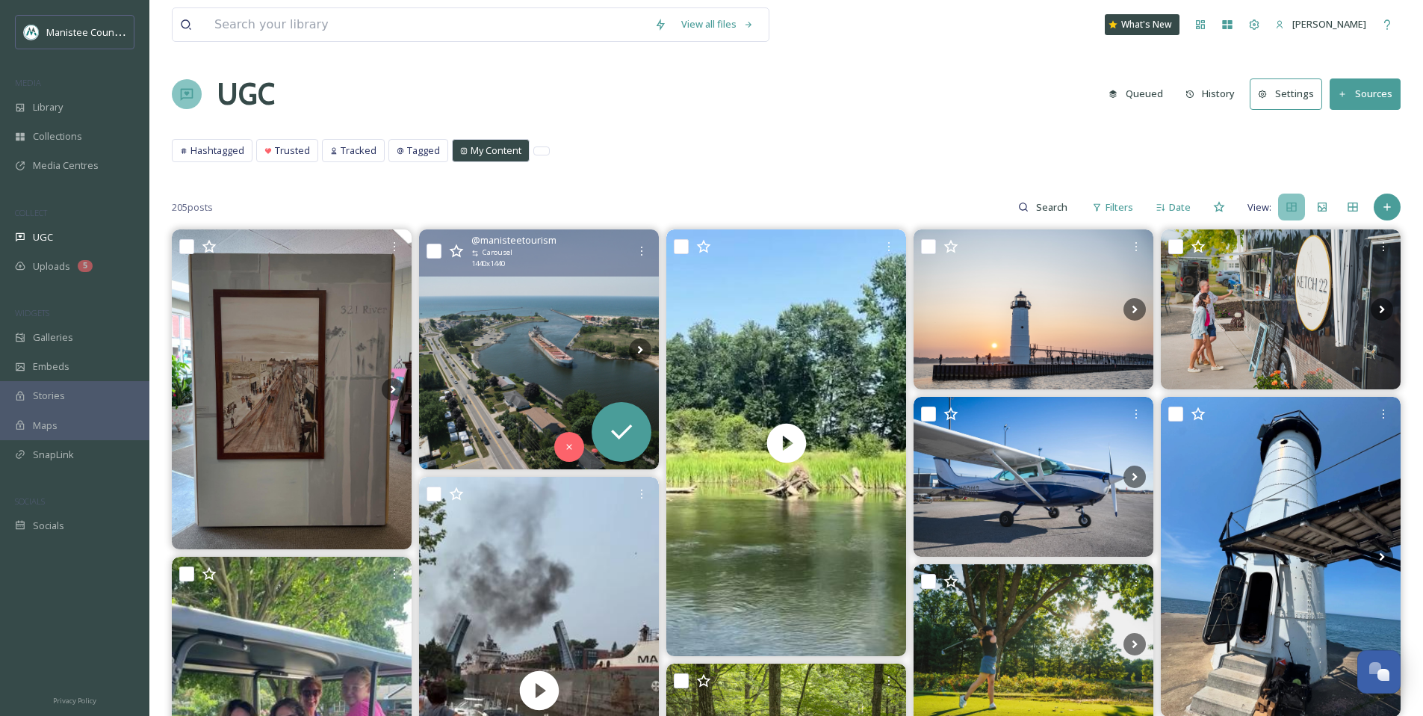
click at [435, 254] on input "checkbox" at bounding box center [434, 251] width 15 height 15
checkbox input "true"
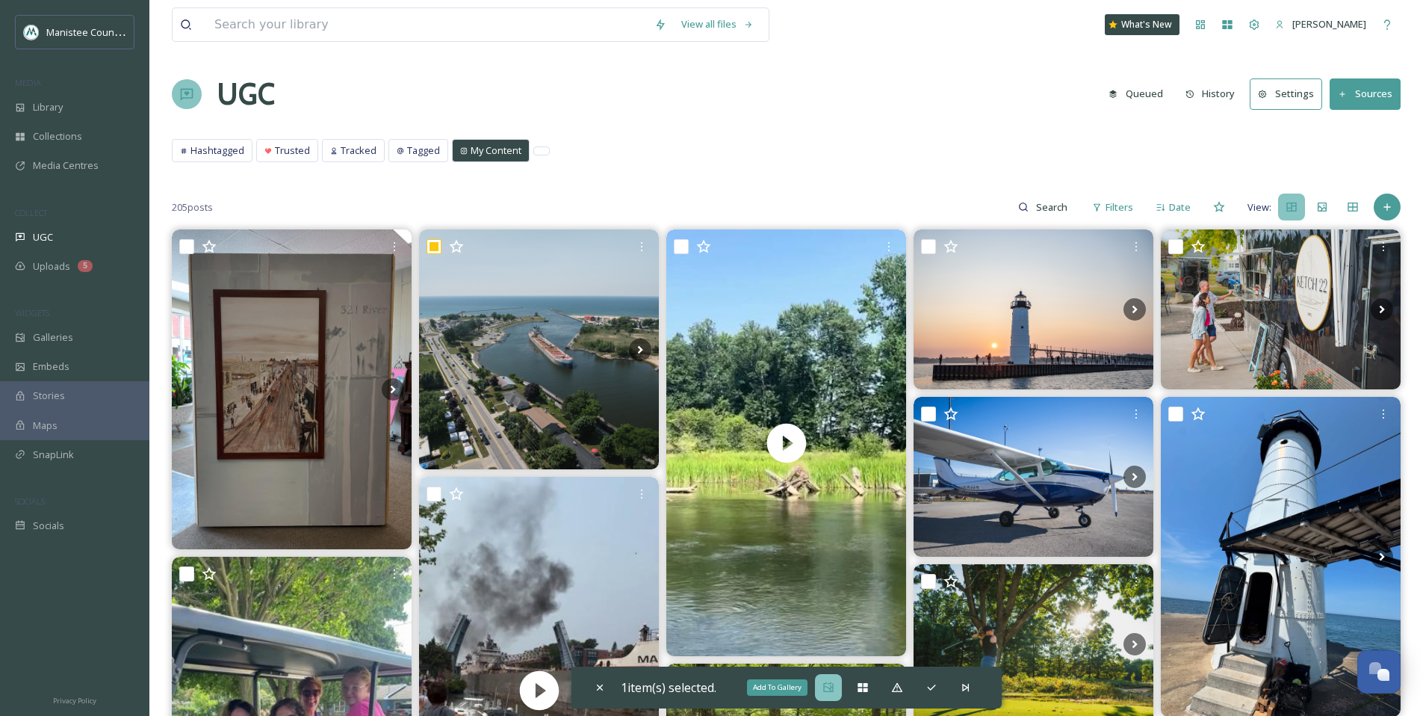
click at [836, 689] on div "Add To Gallery" at bounding box center [828, 687] width 27 height 27
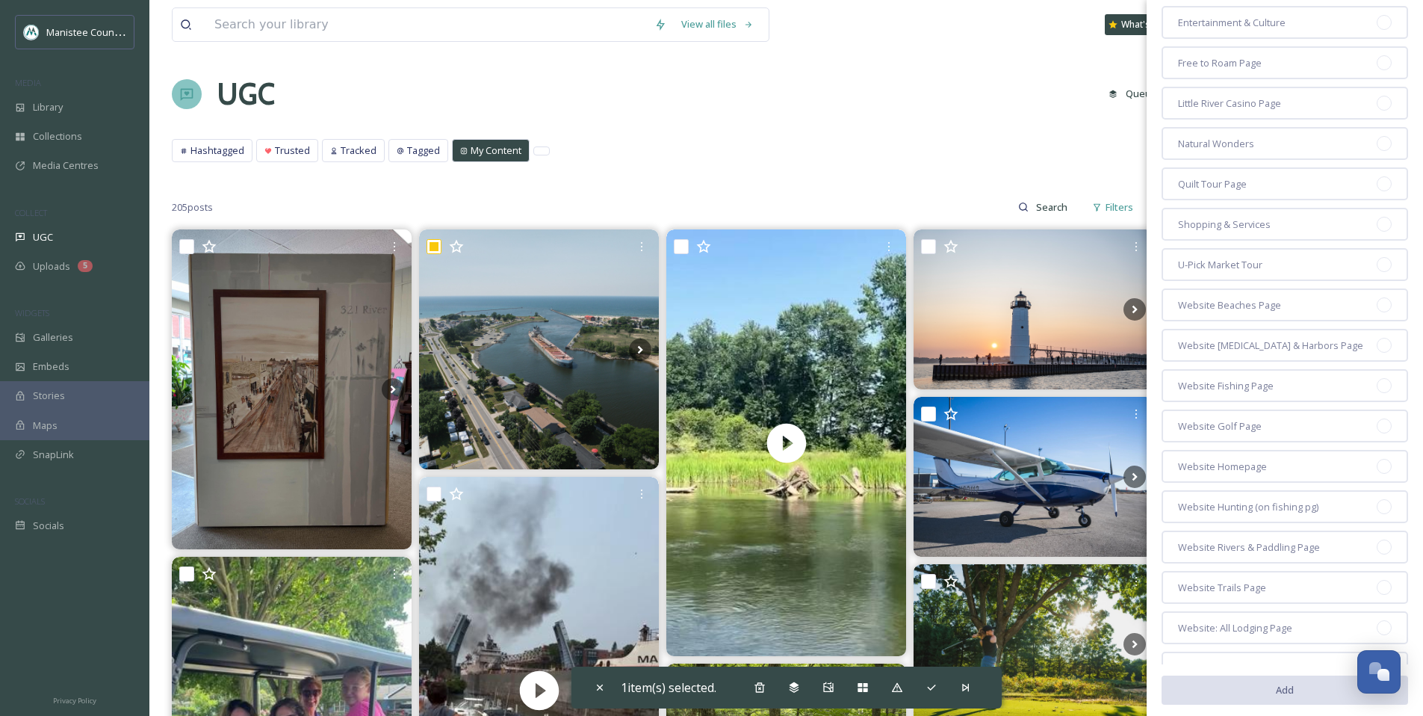
scroll to position [377, 0]
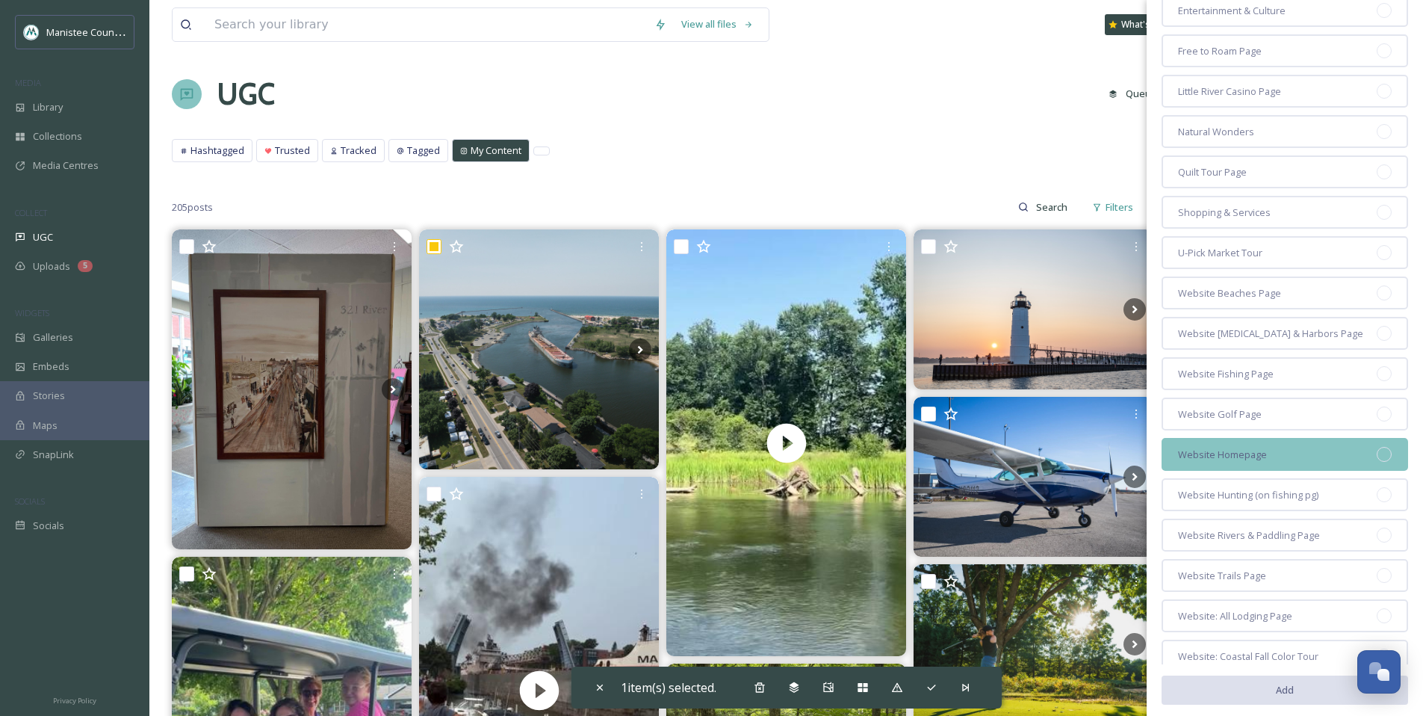
click at [1260, 450] on span "Website Homepage" at bounding box center [1222, 454] width 89 height 14
click at [1288, 689] on button "Add" at bounding box center [1285, 689] width 247 height 31
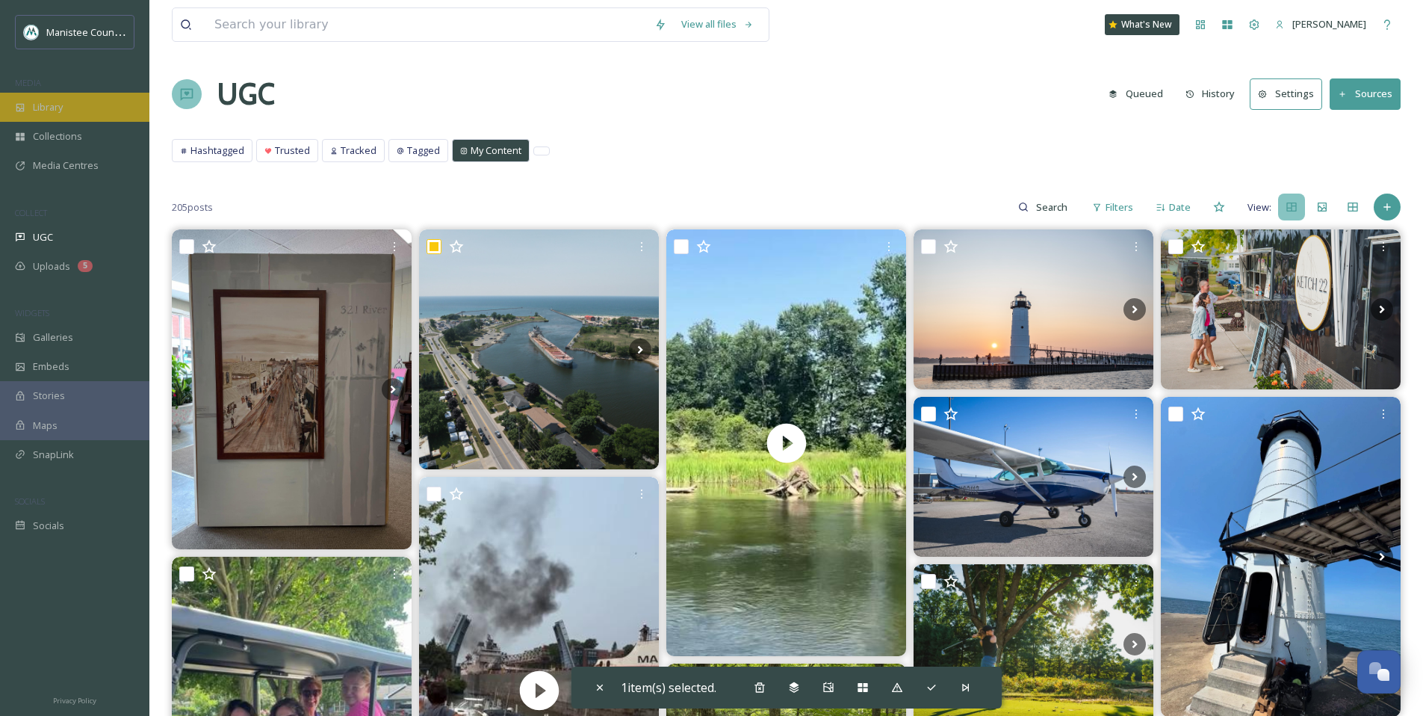
click at [81, 111] on div "Library" at bounding box center [74, 107] width 149 height 29
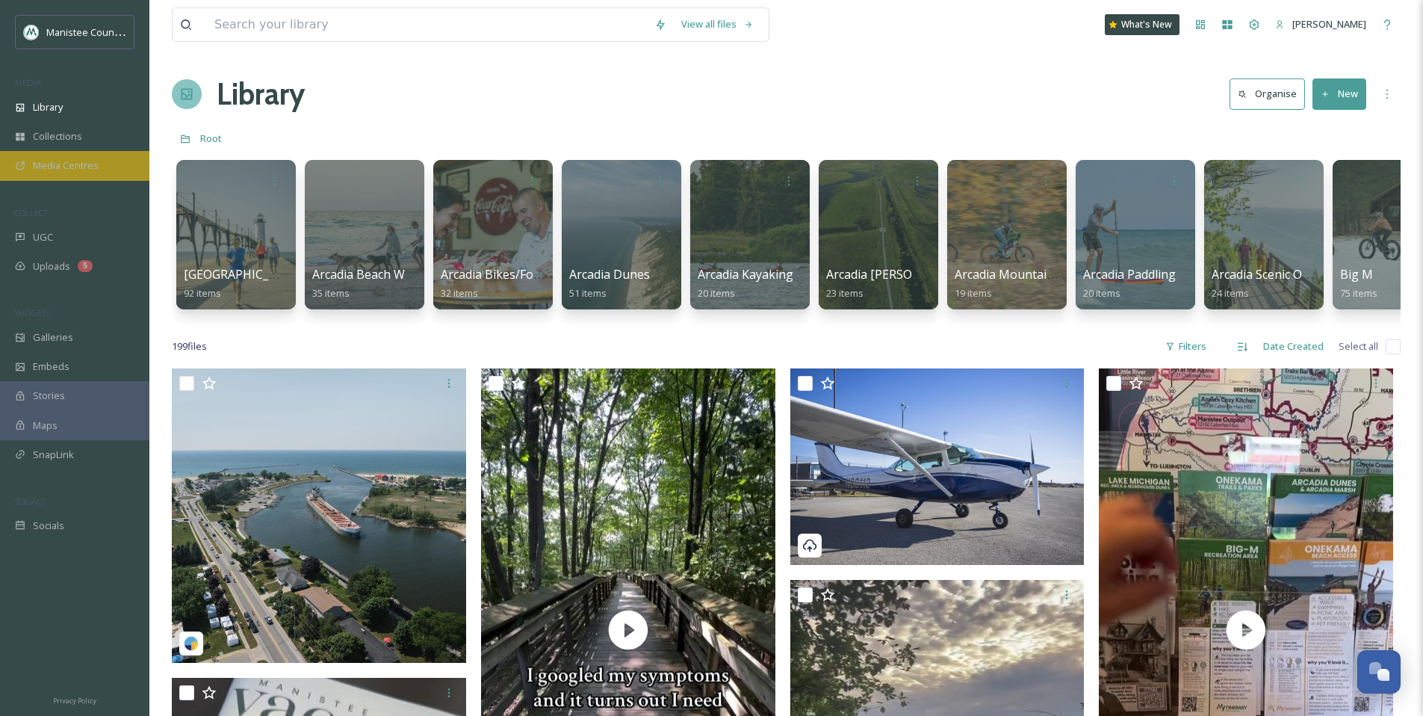
click at [75, 161] on span "Media Centres" at bounding box center [66, 165] width 66 height 14
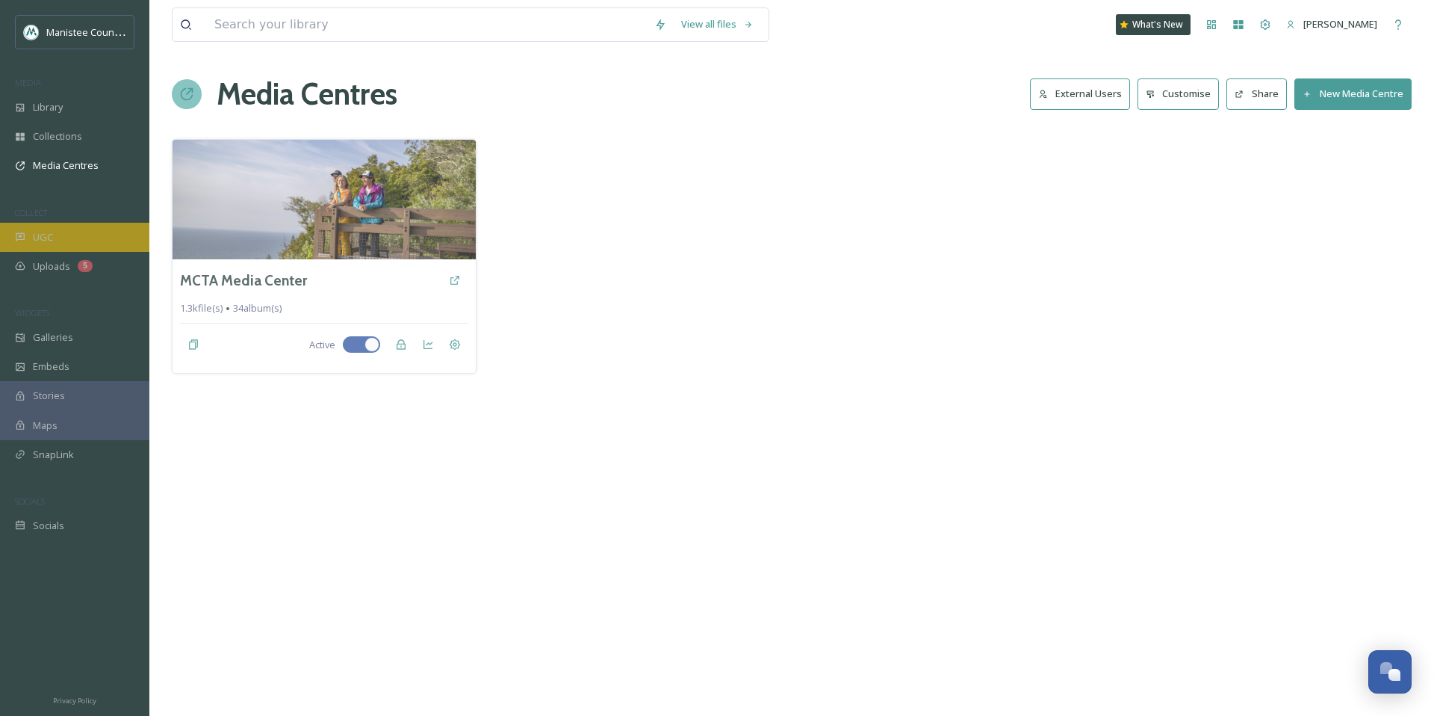
click at [78, 248] on div "UGC" at bounding box center [74, 237] width 149 height 29
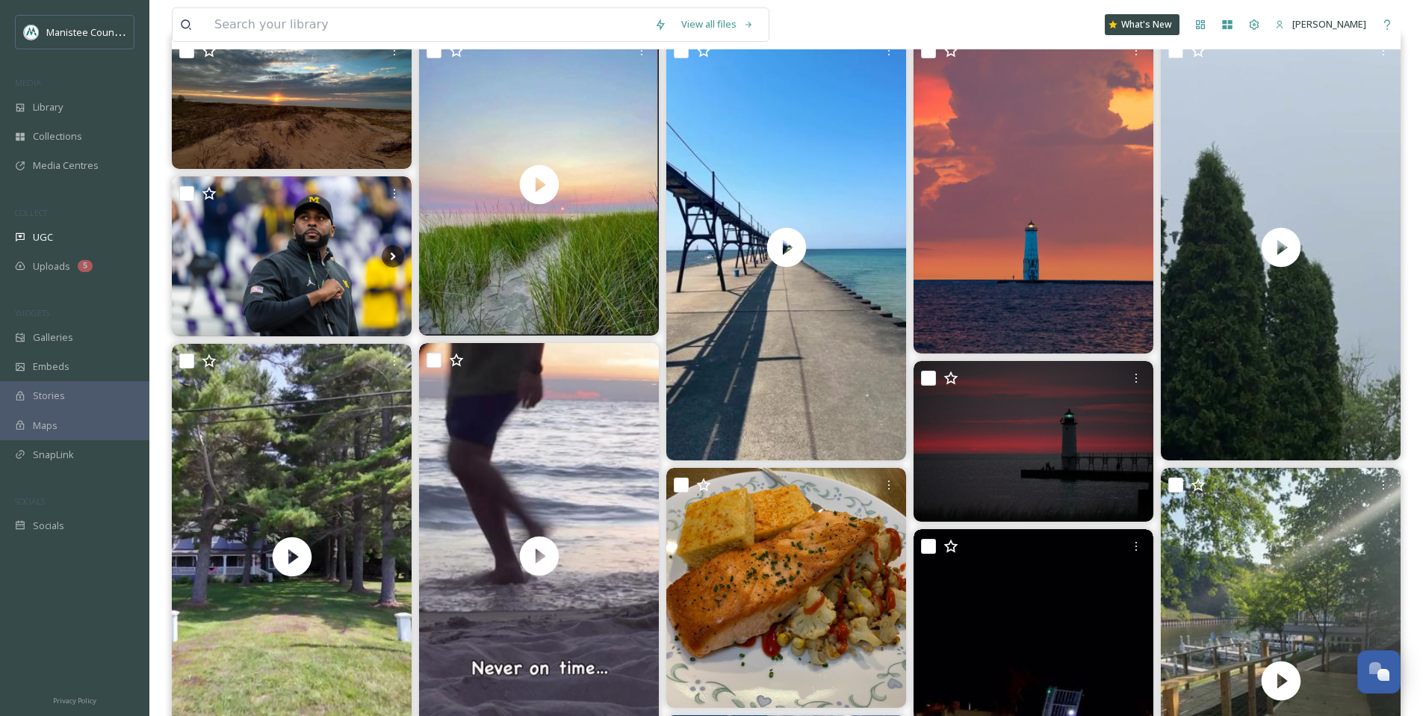
scroll to position [164, 0]
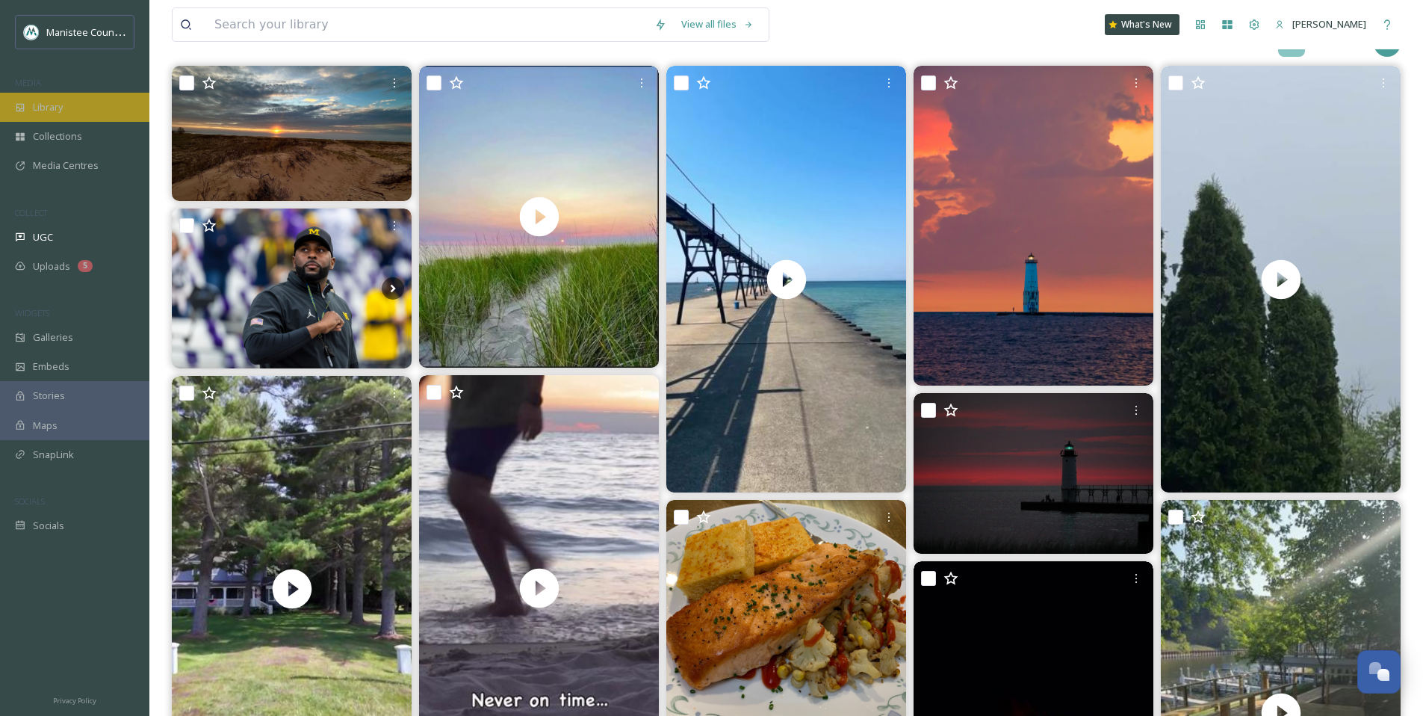
click at [63, 100] on span "Library" at bounding box center [48, 107] width 30 height 14
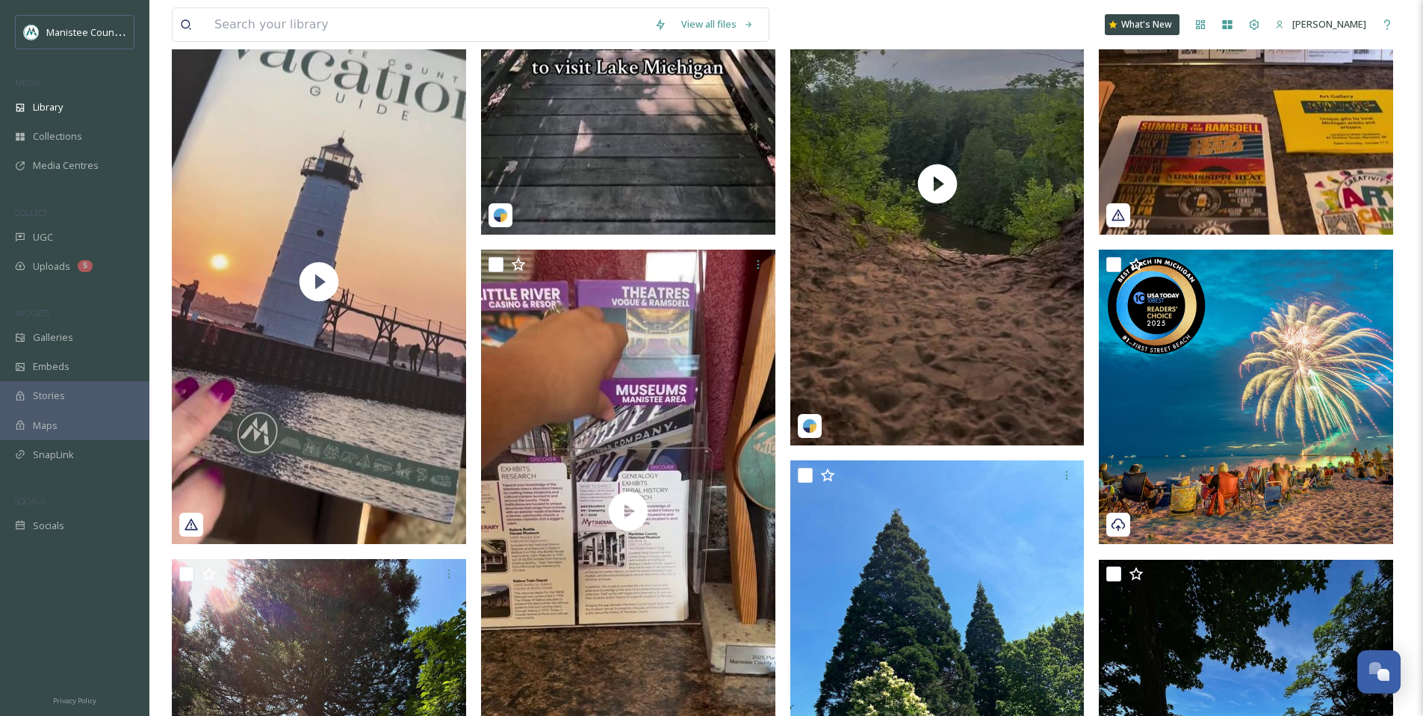
scroll to position [697, 0]
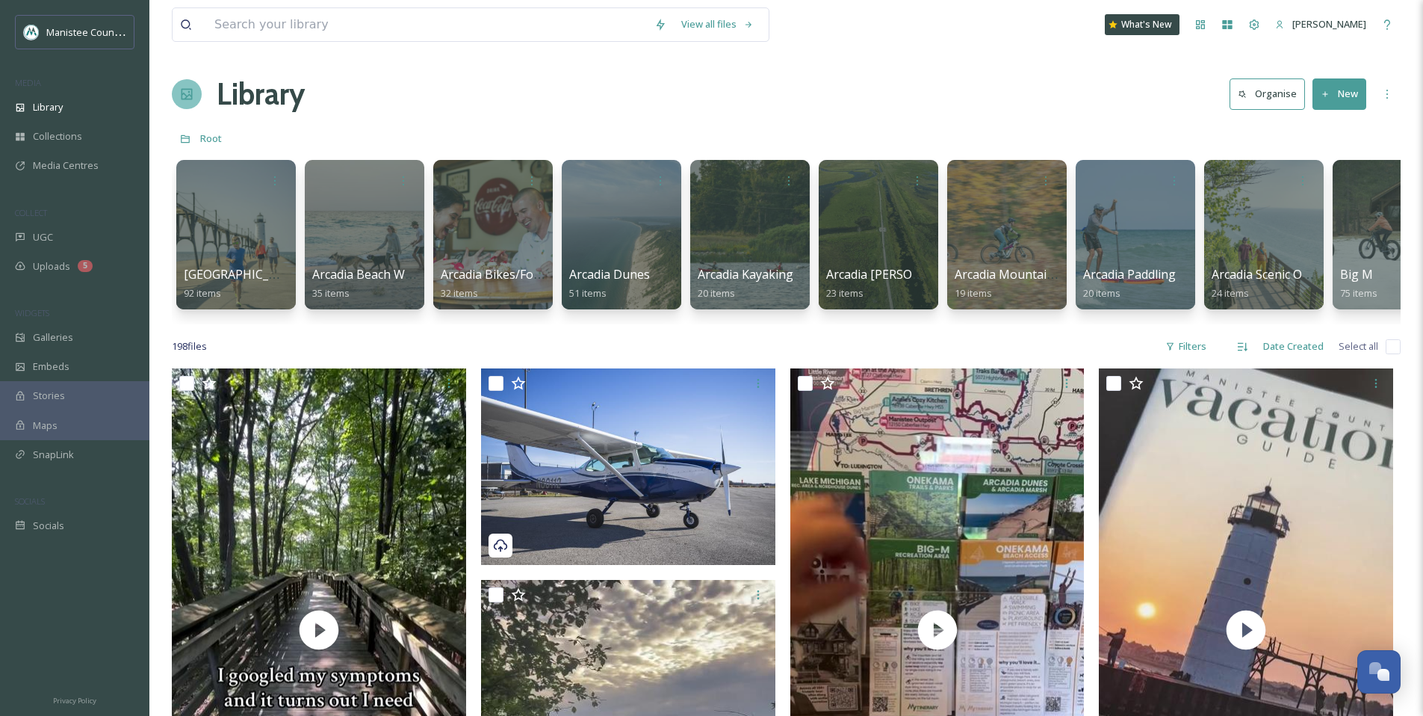
scroll to position [4497, 0]
click at [379, 149] on div "Root" at bounding box center [786, 138] width 1229 height 28
click at [376, 146] on div "Root" at bounding box center [786, 138] width 1229 height 28
